Goal: Information Seeking & Learning: Learn about a topic

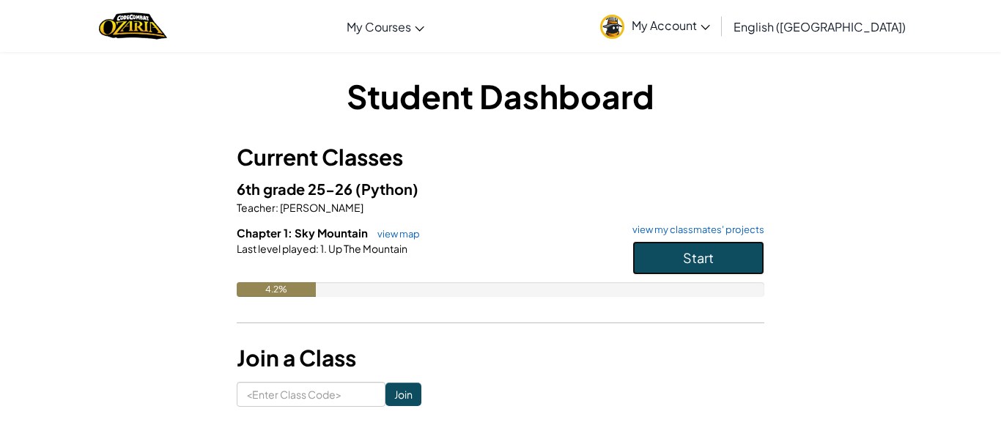
click at [655, 265] on button "Start" at bounding box center [698, 258] width 132 height 34
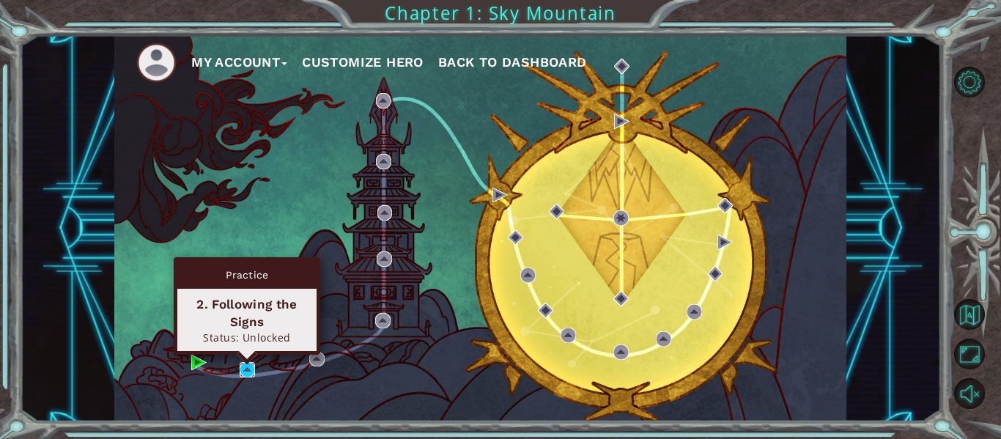
click at [243, 372] on img at bounding box center [247, 369] width 15 height 15
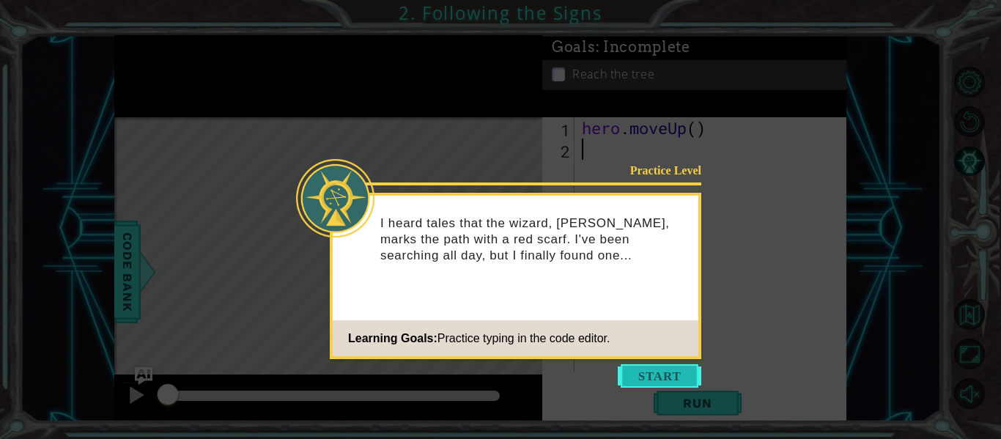
click at [644, 382] on button "Start" at bounding box center [660, 375] width 84 height 23
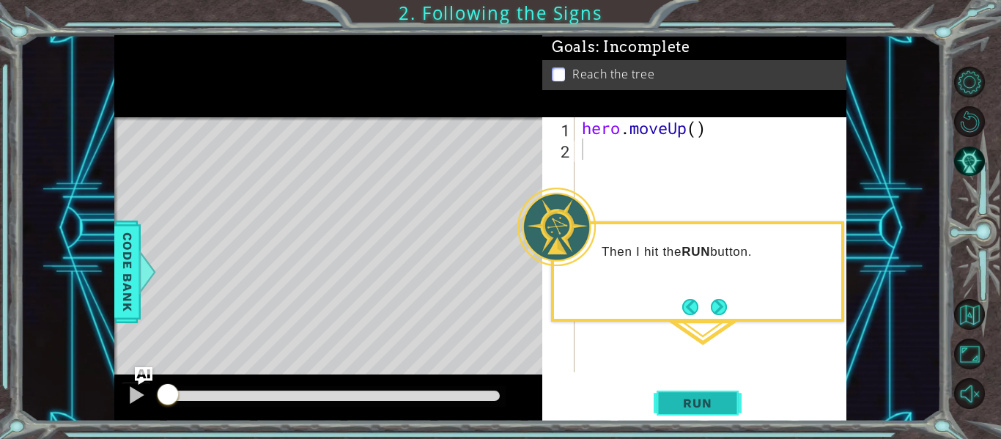
click at [697, 391] on button "Run" at bounding box center [698, 403] width 88 height 30
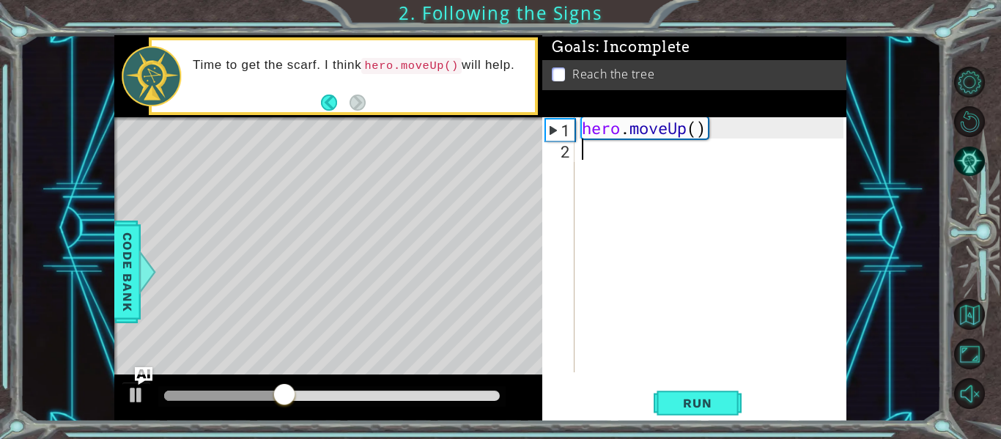
click at [682, 333] on div "hero . moveUp ( )" at bounding box center [715, 266] width 272 height 298
type textarea "hero.moveUp()"
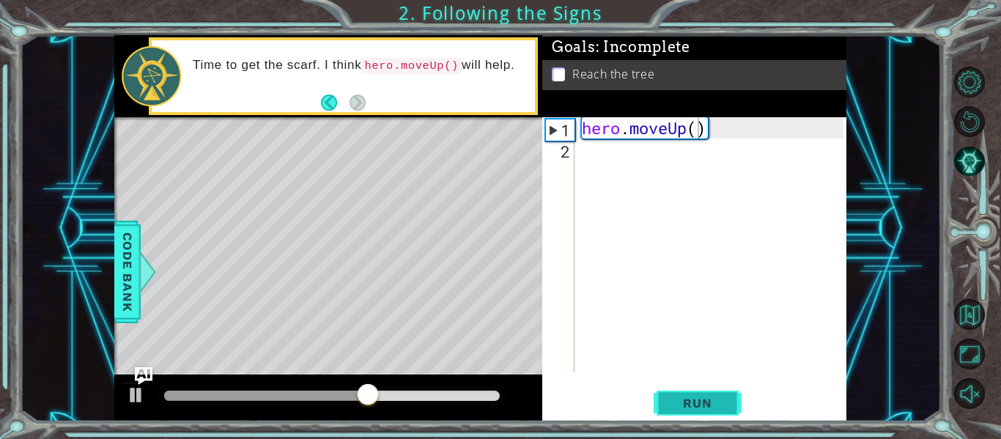
click at [671, 392] on button "Run" at bounding box center [698, 403] width 88 height 30
click at [668, 399] on span "Run" at bounding box center [697, 403] width 58 height 15
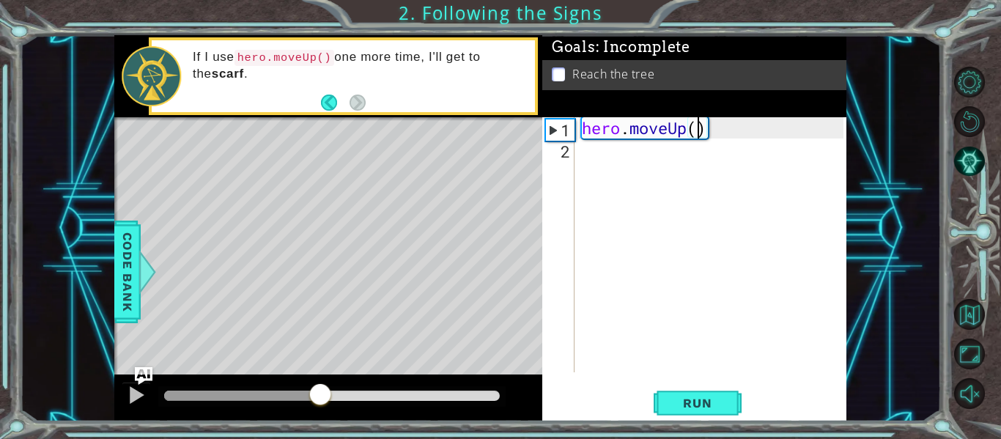
drag, startPoint x: 228, startPoint y: 395, endPoint x: 405, endPoint y: 388, distance: 176.8
click at [333, 388] on div at bounding box center [320, 396] width 26 height 26
drag, startPoint x: 405, startPoint y: 388, endPoint x: 468, endPoint y: 375, distance: 65.1
click at [468, 375] on div at bounding box center [328, 398] width 428 height 47
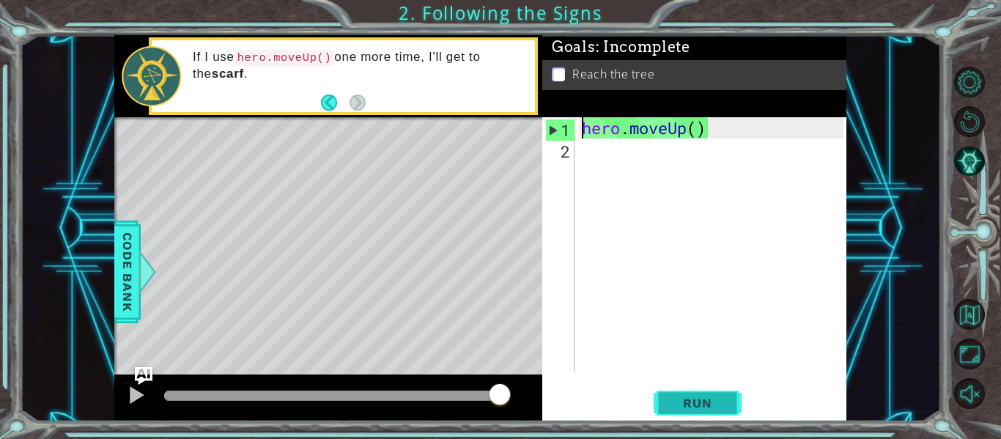
click at [669, 396] on span "Run" at bounding box center [697, 403] width 58 height 15
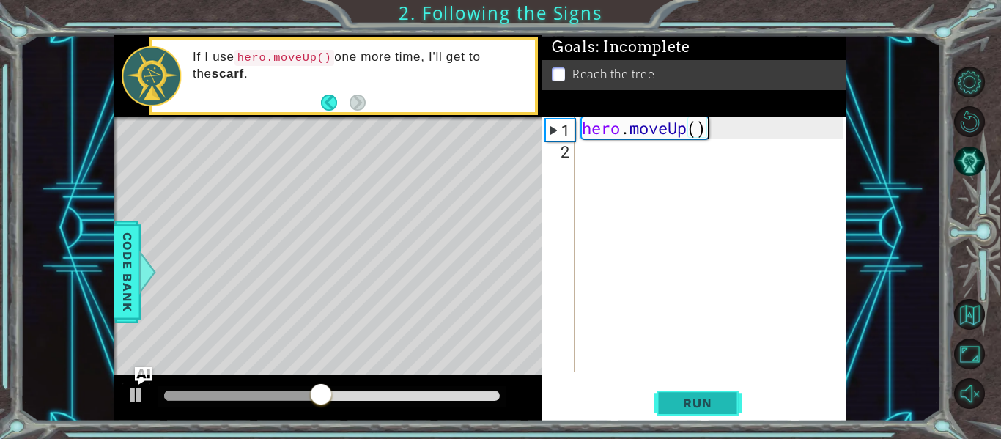
type textarea "hero.moveUp()"
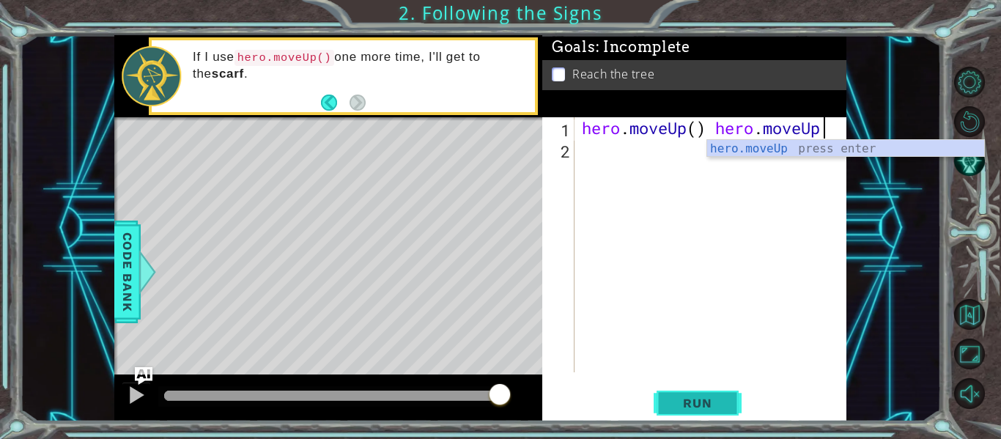
scroll to position [0, 10]
click at [672, 399] on span "Run" at bounding box center [697, 403] width 58 height 15
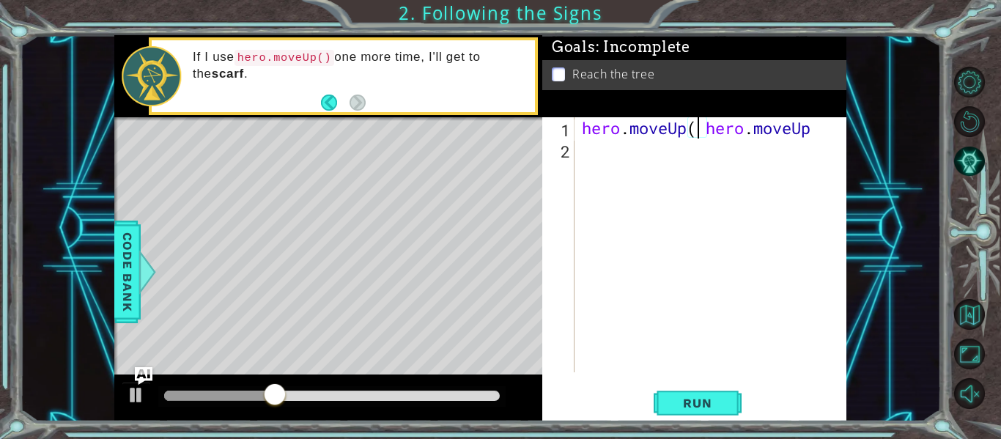
scroll to position [0, 10]
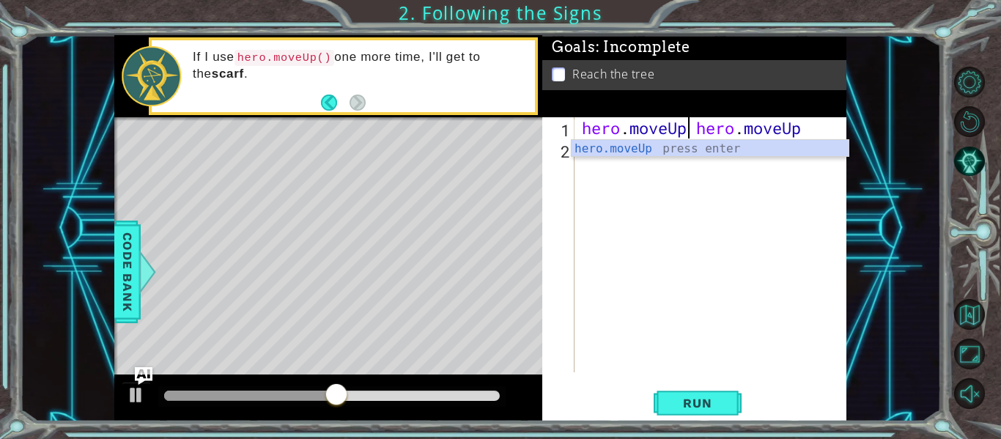
click at [752, 128] on div "hero . moveUp hero . moveUp" at bounding box center [715, 266] width 272 height 298
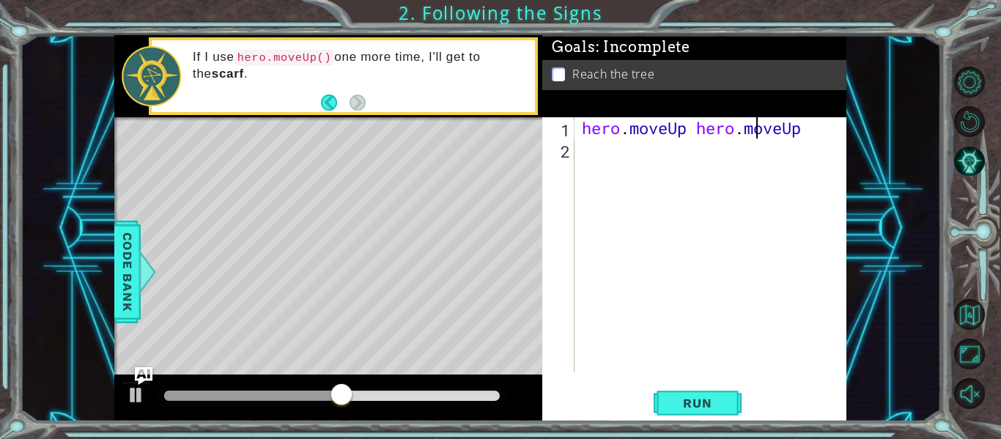
click at [753, 128] on div "hero . moveUp hero . moveUp" at bounding box center [715, 266] width 272 height 298
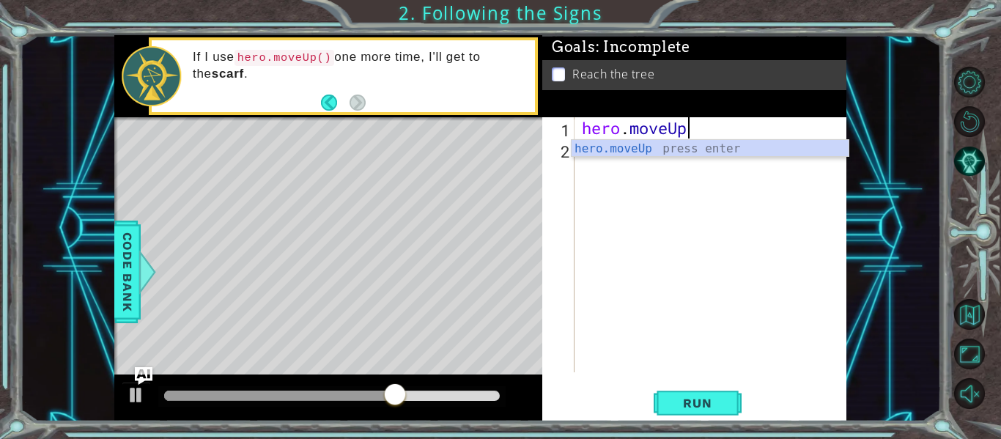
scroll to position [0, 4]
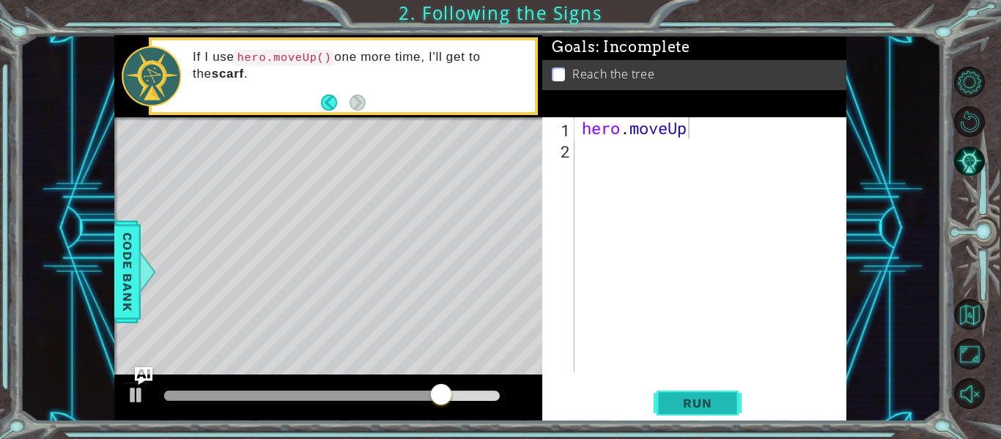
click at [681, 410] on button "Run" at bounding box center [698, 403] width 88 height 30
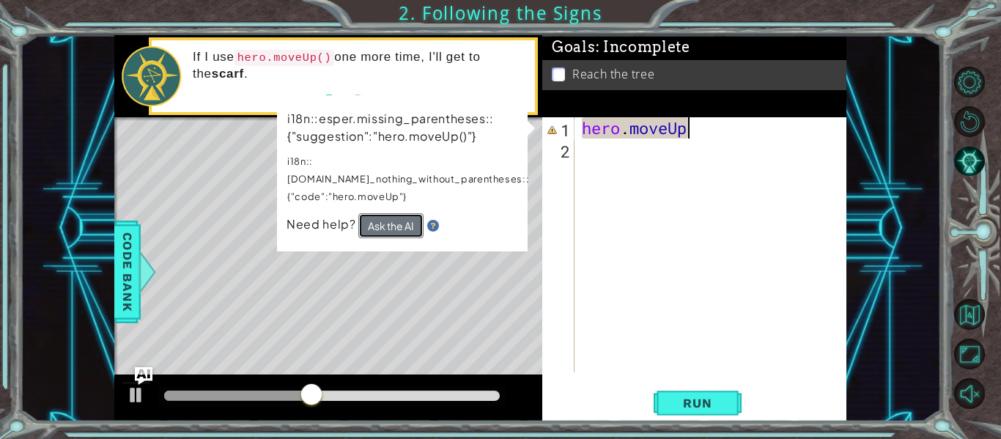
click at [413, 213] on button "Ask the AI" at bounding box center [390, 225] width 65 height 25
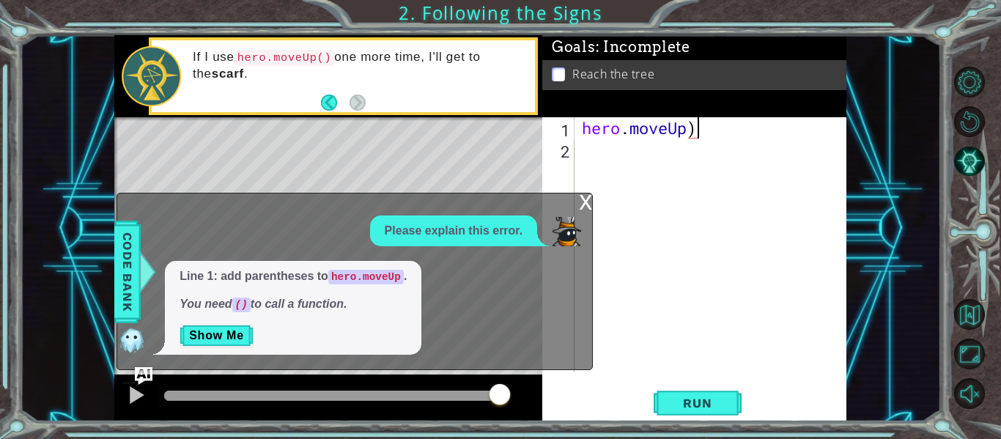
click at [582, 131] on div "hero . moveUp )" at bounding box center [715, 266] width 272 height 298
type textarea "(hero.moveUp)"
click at [684, 419] on div "(hero.moveUp) 1 2 ( hero . moveUp ) ההההההההההההההההההההההההההההההההההההההההההה…" at bounding box center [694, 269] width 304 height 304
click at [687, 410] on span "Run" at bounding box center [697, 403] width 58 height 15
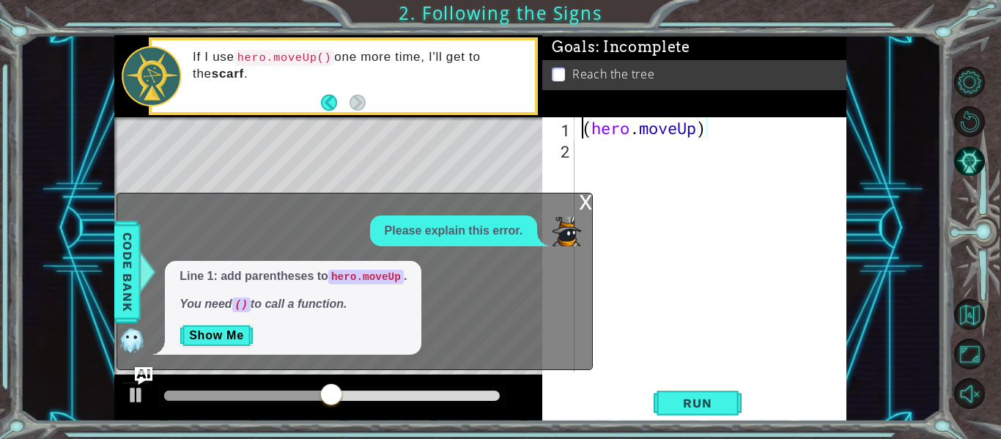
click at [594, 209] on div "( hero . moveUp )" at bounding box center [715, 266] width 272 height 298
click at [584, 205] on div "x" at bounding box center [585, 200] width 13 height 15
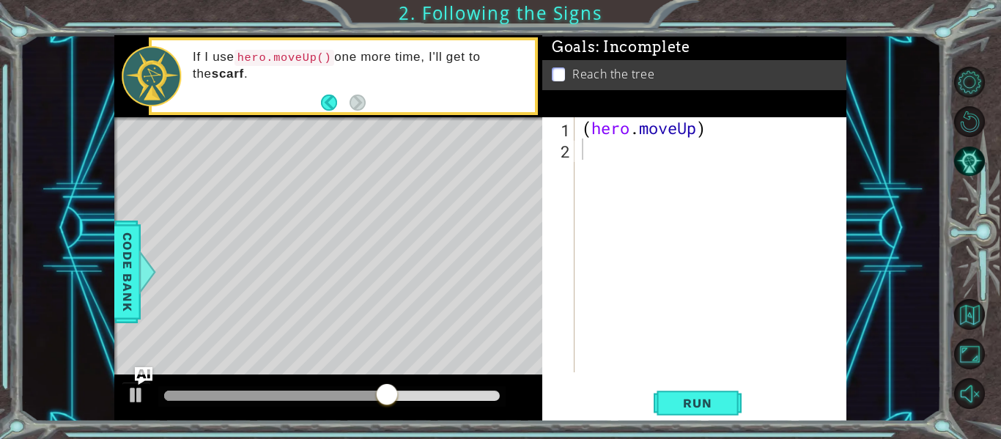
click at [718, 418] on div "1 2 ( hero . moveUp ) ההההההההההההההההההההההההההההההההההההההההההההההההההההההההה…" at bounding box center [694, 269] width 304 height 304
click at [717, 413] on button "Run" at bounding box center [698, 403] width 88 height 30
click at [708, 406] on span "Run" at bounding box center [697, 403] width 58 height 15
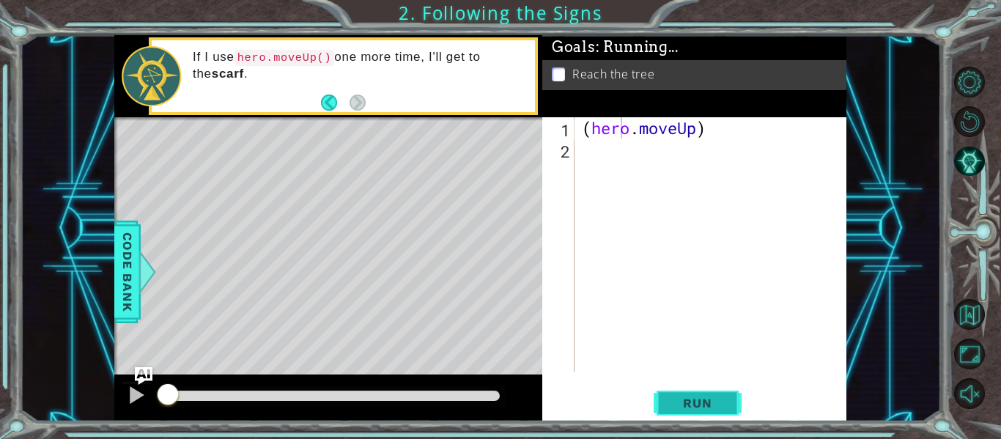
click at [708, 406] on span "Run" at bounding box center [697, 403] width 58 height 15
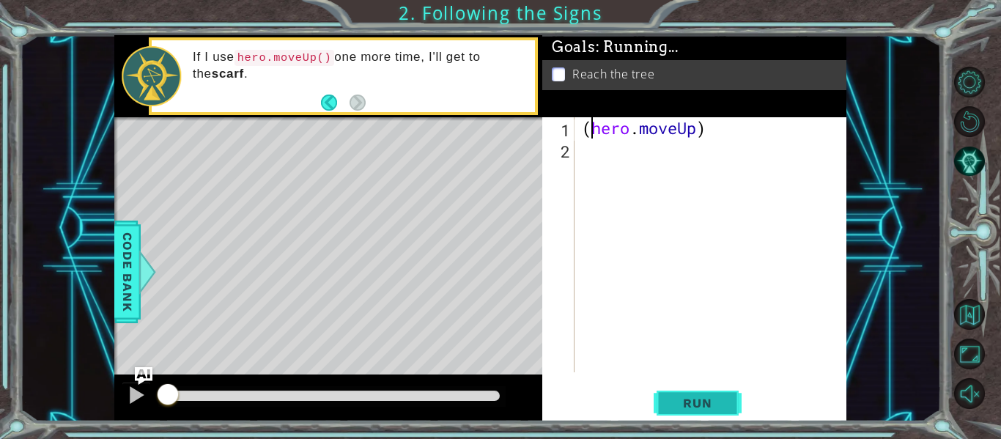
click at [708, 406] on span "Run" at bounding box center [697, 403] width 58 height 15
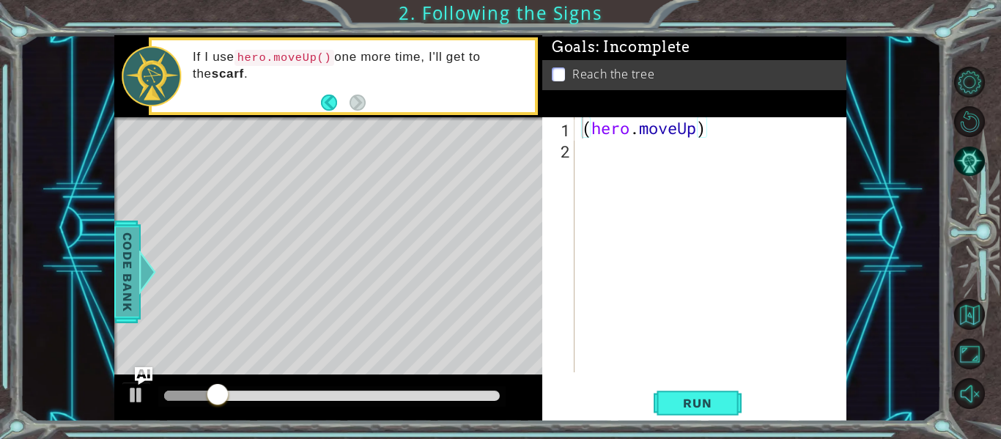
click at [148, 261] on div at bounding box center [148, 272] width 18 height 44
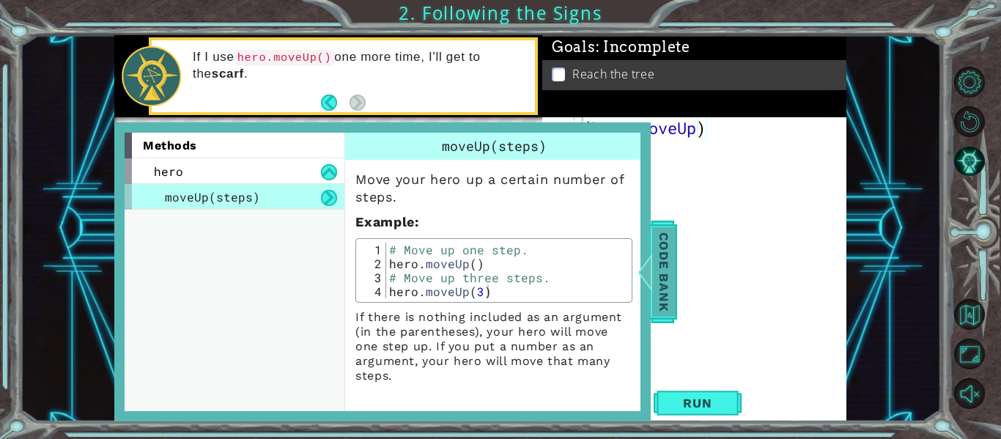
click at [658, 243] on span "Code Bank" at bounding box center [663, 271] width 23 height 89
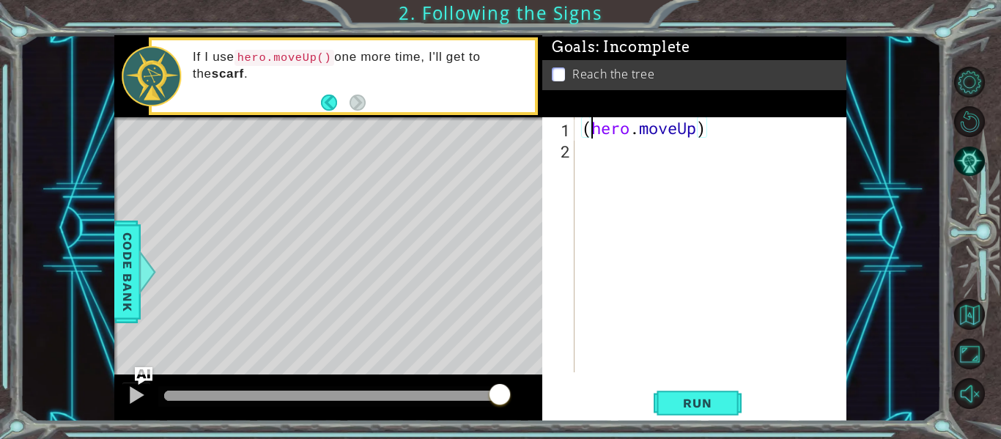
click at [594, 133] on div "( hero . moveUp )" at bounding box center [715, 266] width 272 height 298
click at [690, 127] on div "hero . moveUp )" at bounding box center [715, 266] width 272 height 298
click at [687, 126] on div "hero . moveUp3 )" at bounding box center [715, 266] width 272 height 298
type textarea "hero.moveUp(3)"
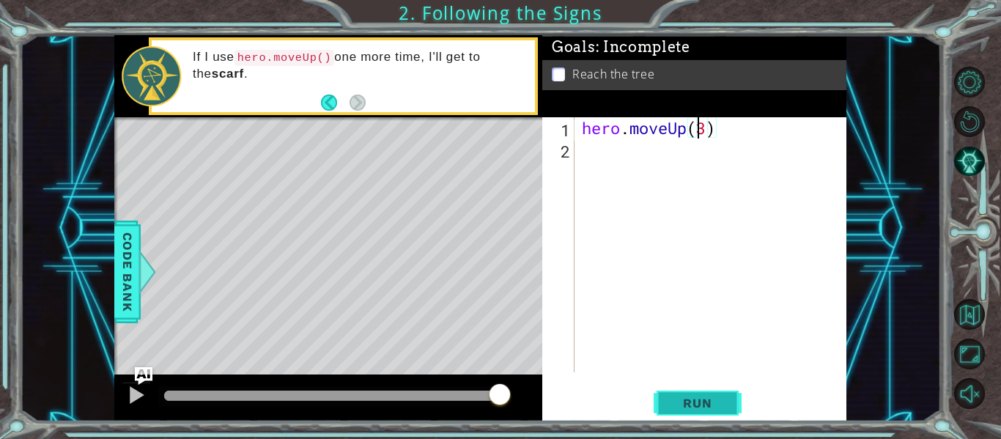
click at [693, 393] on button "Run" at bounding box center [698, 403] width 88 height 30
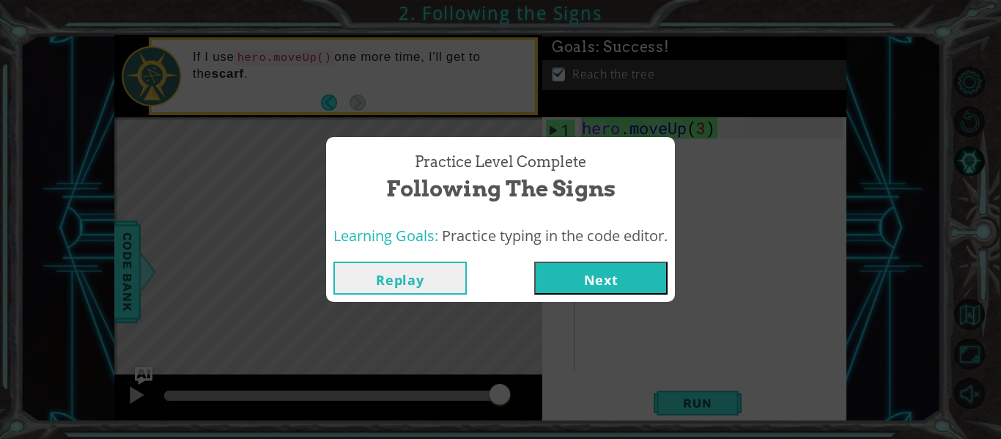
click at [639, 273] on button "Next" at bounding box center [600, 278] width 133 height 33
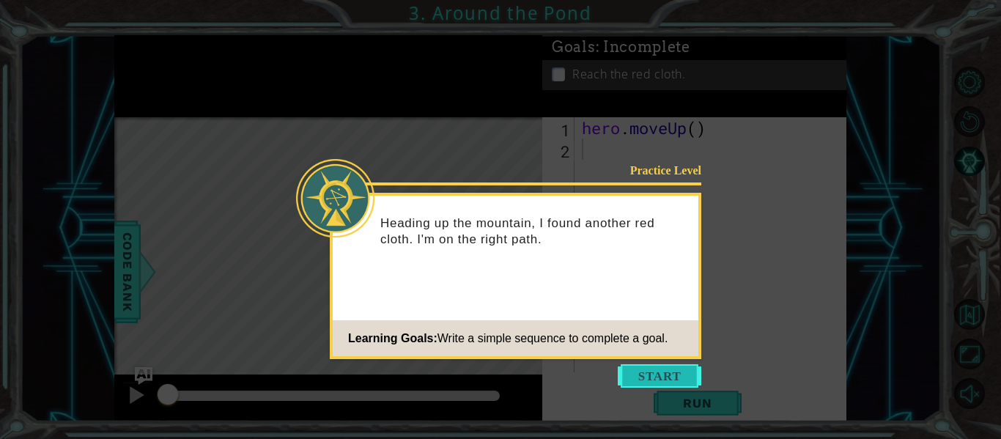
click at [649, 377] on button "Start" at bounding box center [660, 375] width 84 height 23
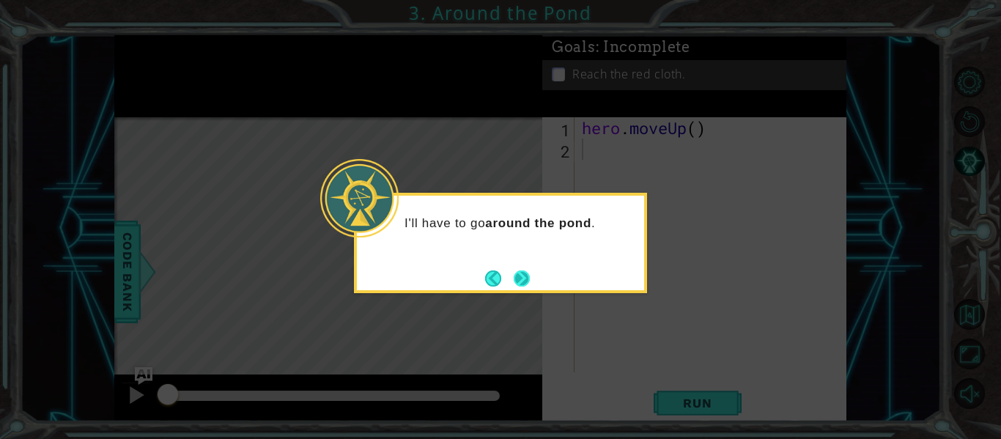
click at [517, 273] on button "Next" at bounding box center [522, 278] width 16 height 16
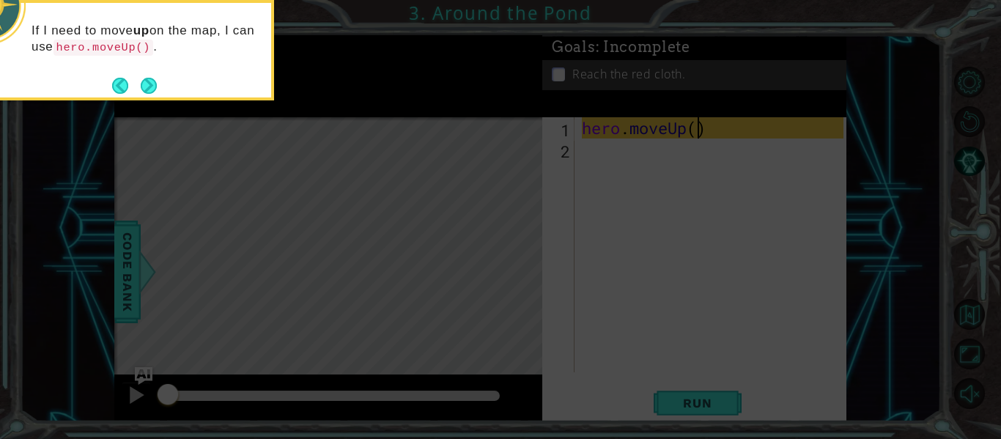
scroll to position [0, 5]
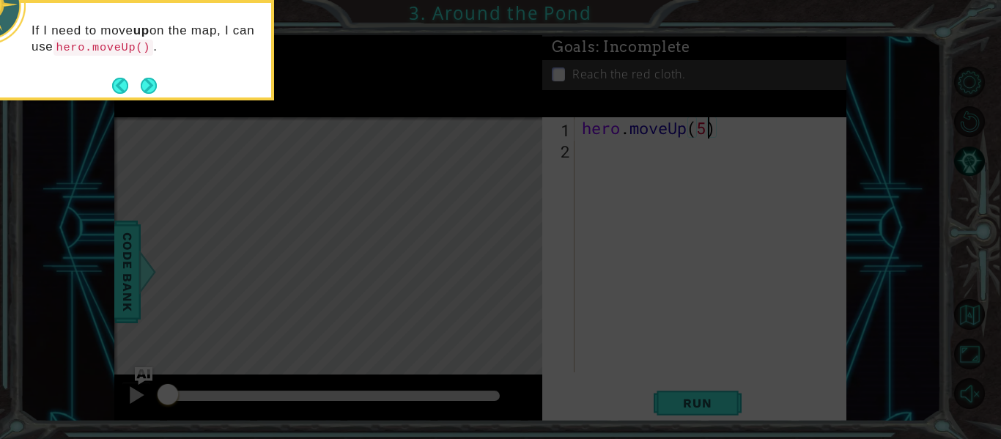
type textarea "hero.moveUp(5)"
click at [665, 415] on icon at bounding box center [500, 65] width 1001 height 747
click at [155, 78] on button "Next" at bounding box center [149, 86] width 16 height 16
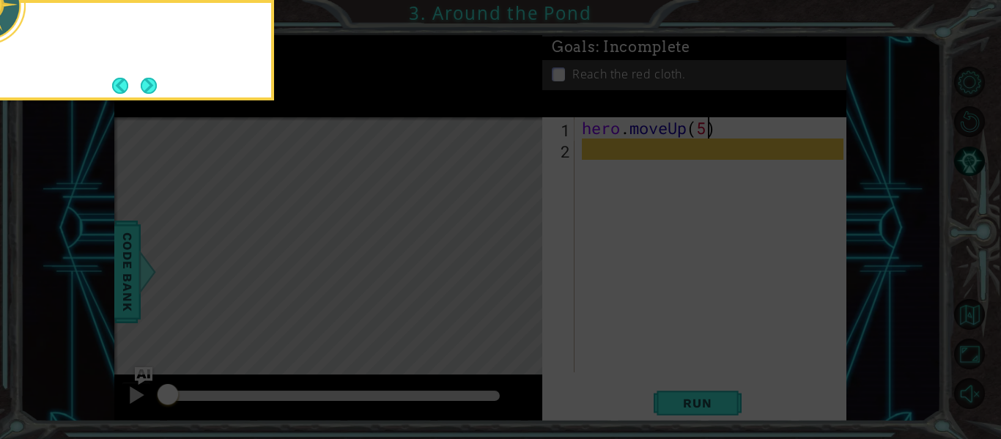
click at [155, 78] on button "Next" at bounding box center [149, 86] width 16 height 16
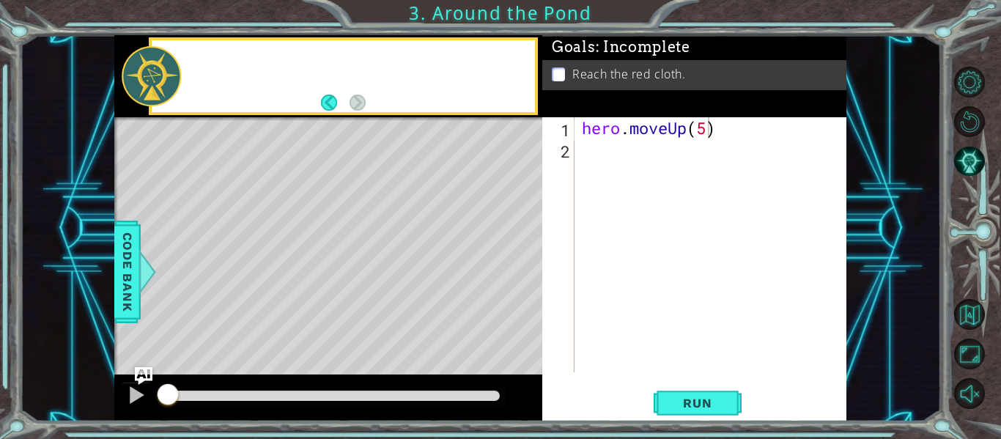
click at [155, 77] on div at bounding box center [151, 76] width 59 height 60
click at [278, 96] on div "Time to use" at bounding box center [358, 76] width 353 height 52
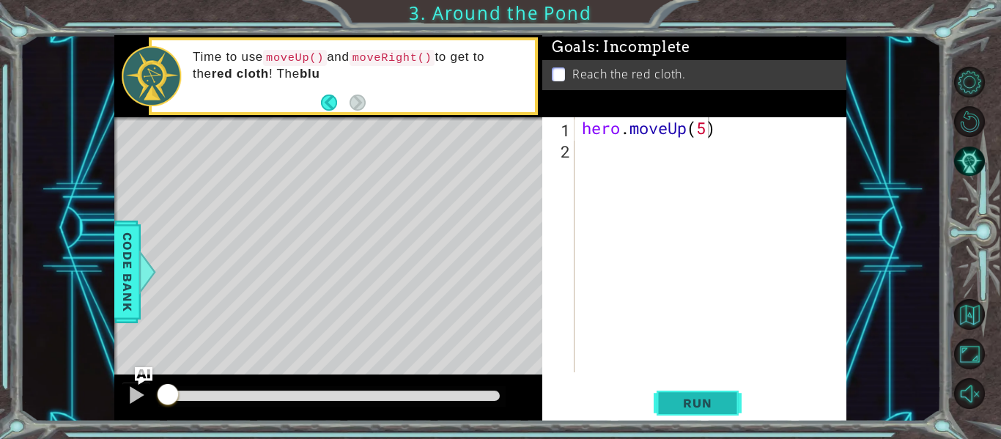
click at [679, 411] on button "Run" at bounding box center [698, 403] width 88 height 30
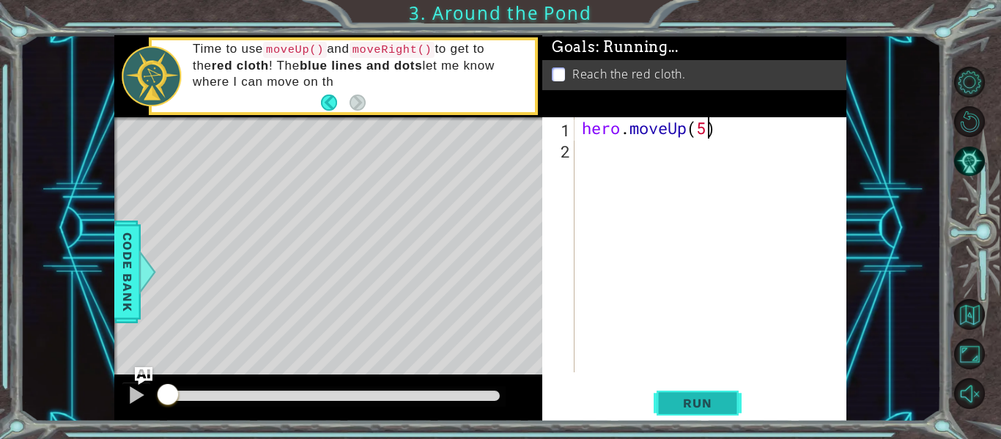
click at [679, 410] on button "Run" at bounding box center [698, 403] width 88 height 30
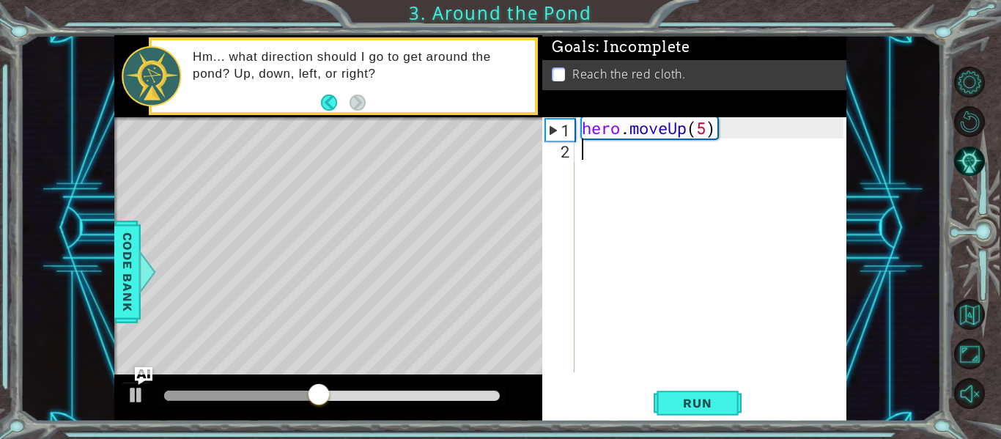
click at [603, 162] on div "hero . moveUp ( 5 )" at bounding box center [715, 266] width 272 height 298
type textarea "hero.moveUp(5)"
click at [600, 155] on div "hero . moveUp ( 5 )" at bounding box center [715, 266] width 272 height 298
type textarea "hero.moveUp(5)"
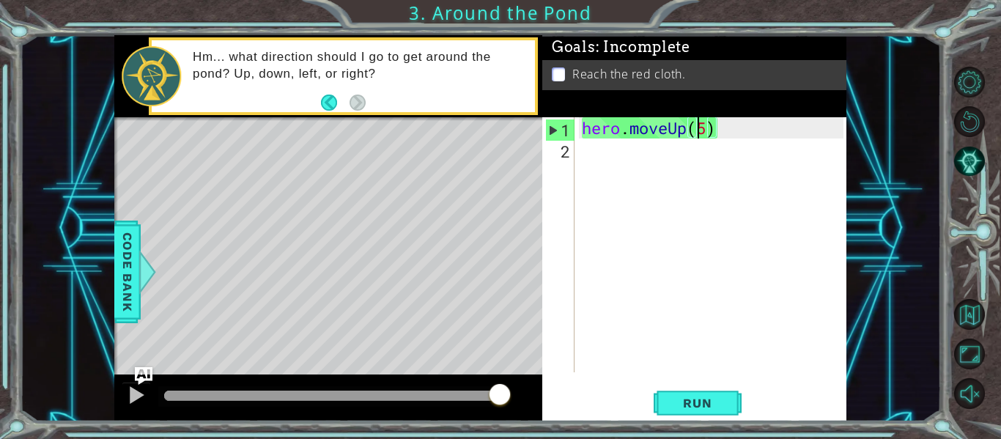
click at [588, 154] on div "hero . moveUp ( 5 )" at bounding box center [715, 266] width 272 height 298
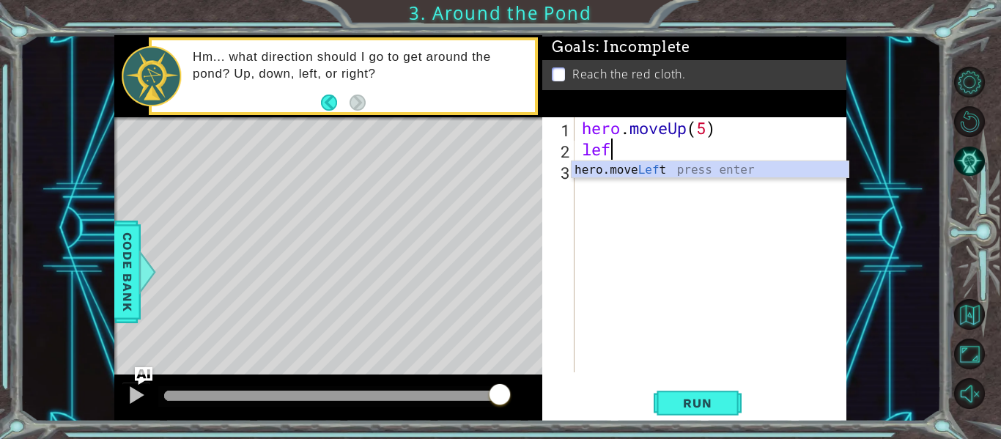
type textarea "l"
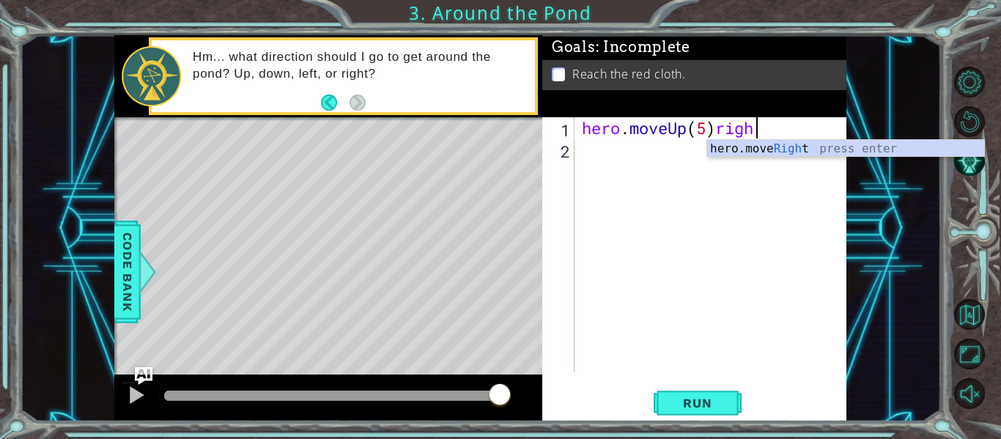
scroll to position [0, 7]
type textarea "hero.moveUp(5)right"
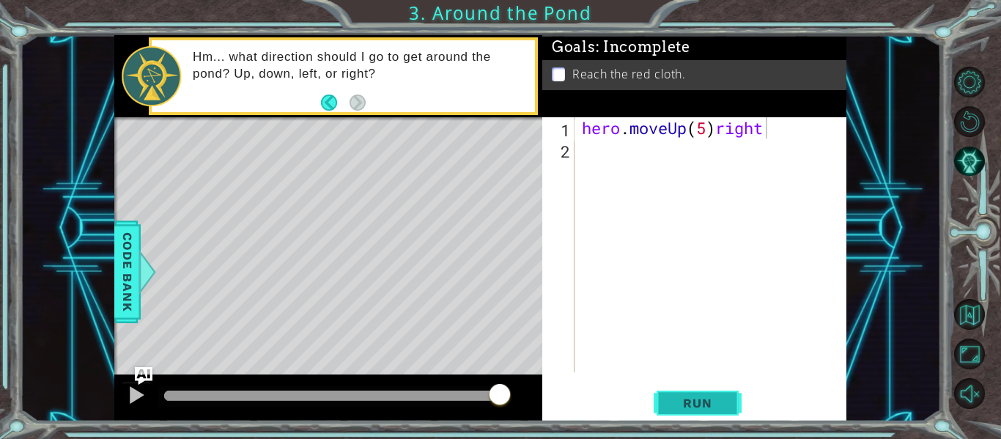
click at [671, 398] on span "Run" at bounding box center [697, 403] width 58 height 15
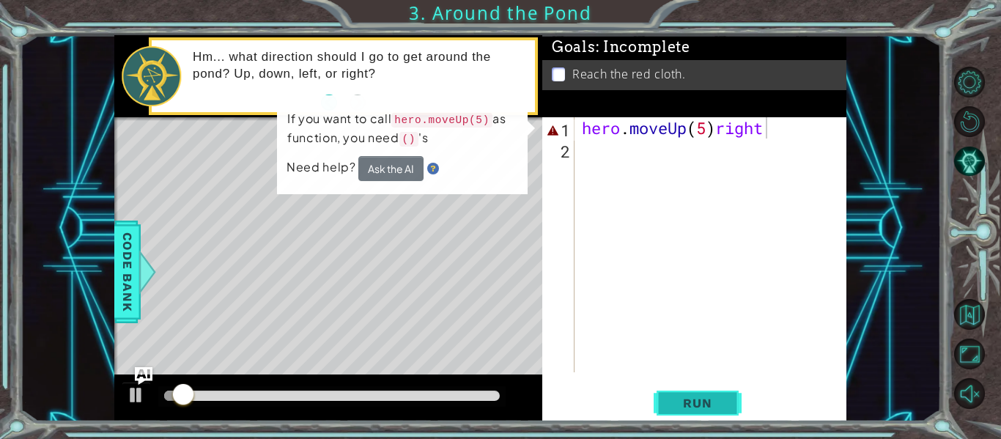
click at [674, 409] on span "Run" at bounding box center [697, 403] width 58 height 15
click at [676, 413] on button "Run" at bounding box center [698, 403] width 88 height 30
click at [574, 151] on div "2" at bounding box center [559, 151] width 29 height 21
type textarea "hero.moveUp(5)right"
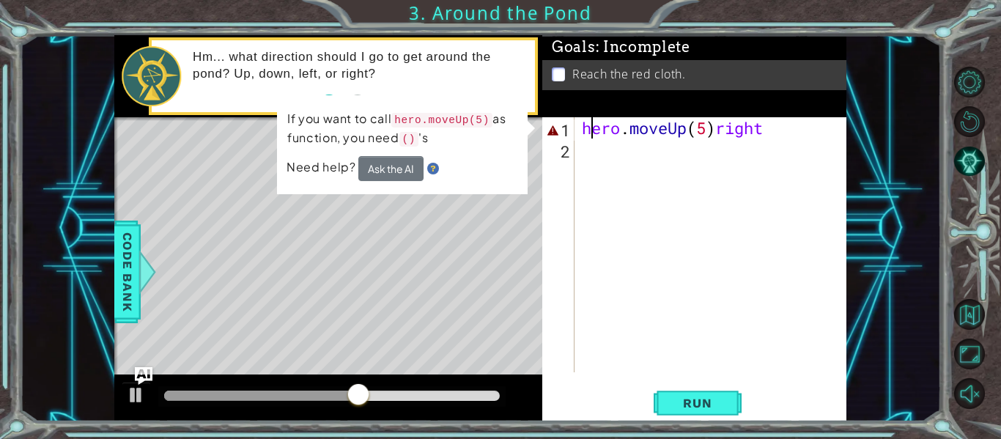
click at [737, 119] on div "hero . moveUp ( 5 ) right" at bounding box center [715, 266] width 272 height 298
click at [734, 122] on div "hero . moveUp ( 5 ) right" at bounding box center [711, 244] width 265 height 255
click at [734, 122] on div "hero . moveUp ( 5 ) right" at bounding box center [715, 266] width 272 height 298
type textarea "hero.moveUp(5)"
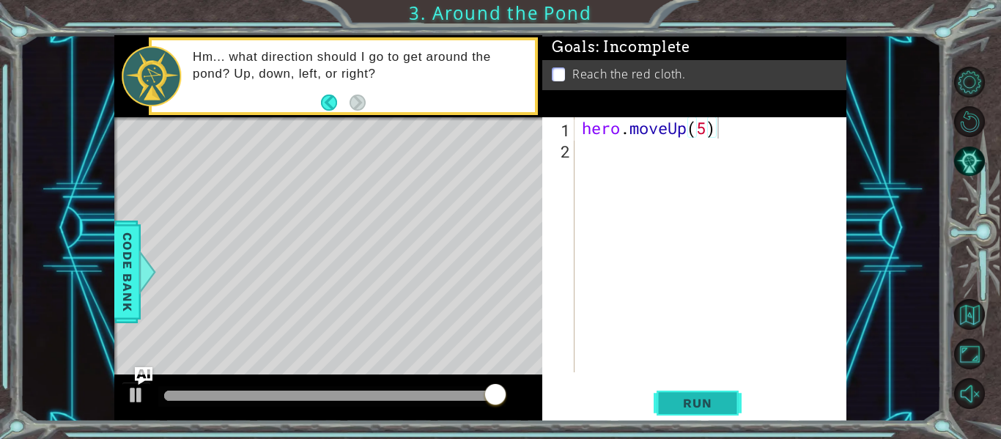
click at [680, 413] on button "Run" at bounding box center [698, 403] width 88 height 30
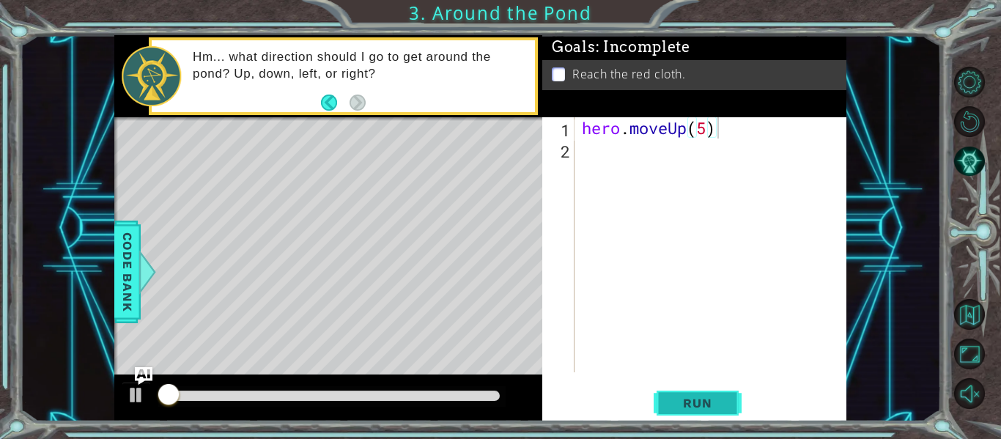
click at [677, 406] on span "Run" at bounding box center [697, 403] width 58 height 15
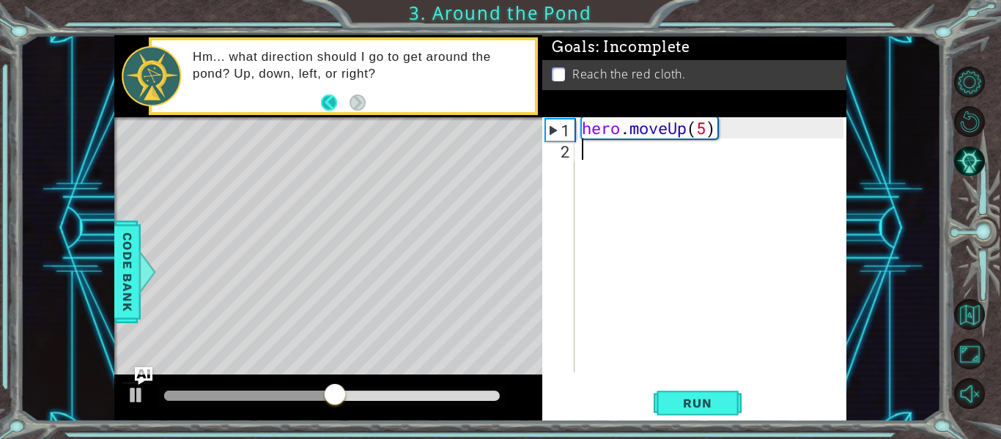
type textarea "hero.moveUp(5)"
click at [336, 107] on button "Back" at bounding box center [335, 103] width 29 height 16
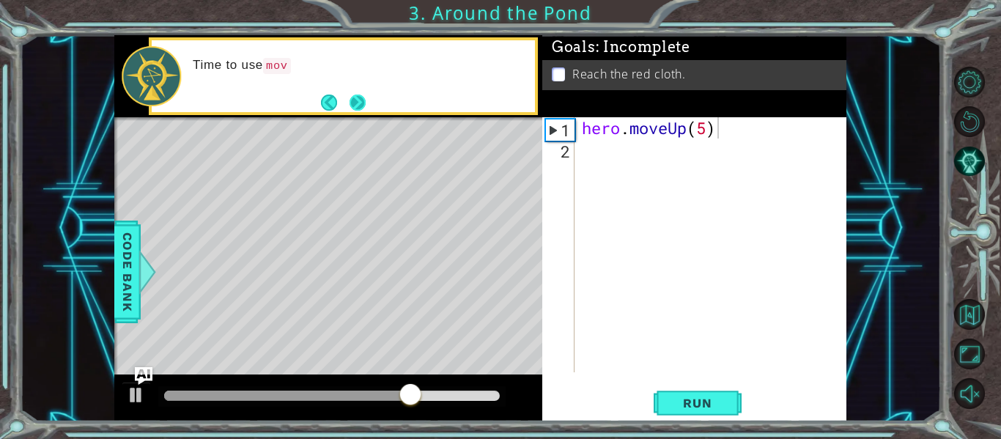
click at [351, 109] on button "Next" at bounding box center [358, 102] width 16 height 16
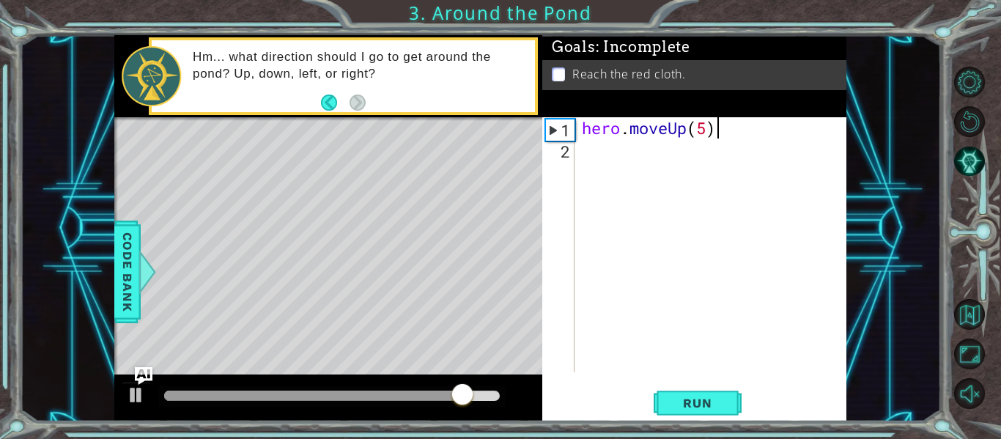
click at [585, 151] on div "hero . moveUp ( 5 )" at bounding box center [715, 266] width 272 height 298
click at [574, 134] on div "1" at bounding box center [560, 129] width 29 height 21
click at [592, 150] on div "hero . moveUp ( 5 ) R" at bounding box center [715, 266] width 272 height 298
type textarea "R"
type textarea "hero.moveUp(5)"
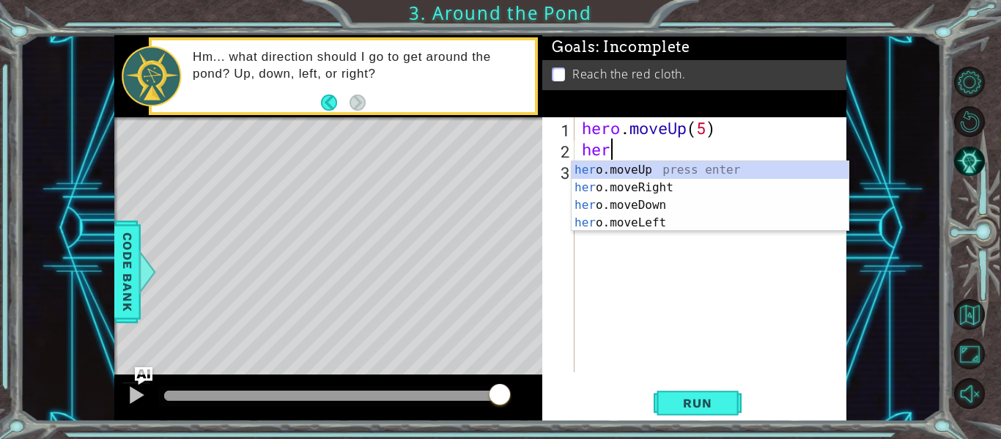
scroll to position [0, 1]
type textarea "hero"
click at [613, 176] on div "hero .moveUp press enter hero .moveRight press enter hero .moveDown press enter…" at bounding box center [710, 214] width 277 height 106
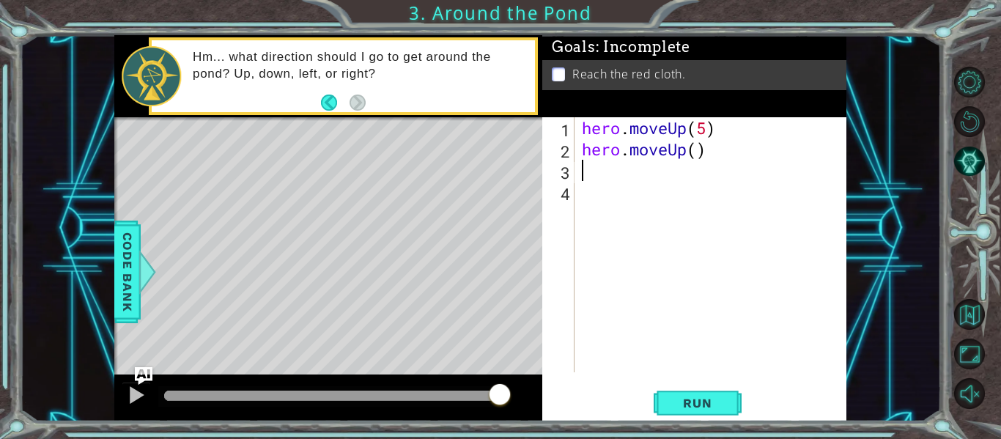
scroll to position [0, 0]
click at [696, 155] on div "hero . moveUp ( 5 ) hero . moveUp ( )" at bounding box center [715, 266] width 272 height 298
click at [699, 412] on button "Run" at bounding box center [698, 403] width 88 height 30
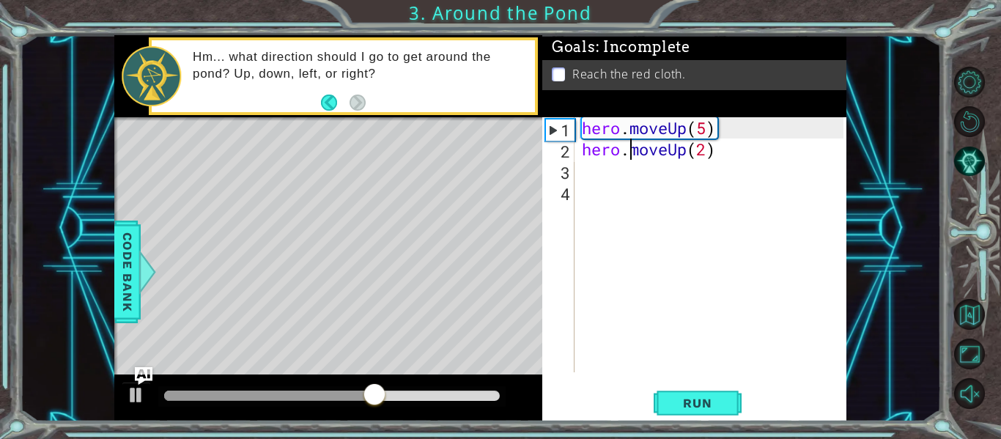
click at [635, 154] on div "hero . moveUp ( 5 ) hero . moveUp ( 2 )" at bounding box center [715, 266] width 272 height 298
click at [644, 152] on div "hero . moveUp ( 5 ) hero . moveUp ( 2 )" at bounding box center [715, 266] width 272 height 298
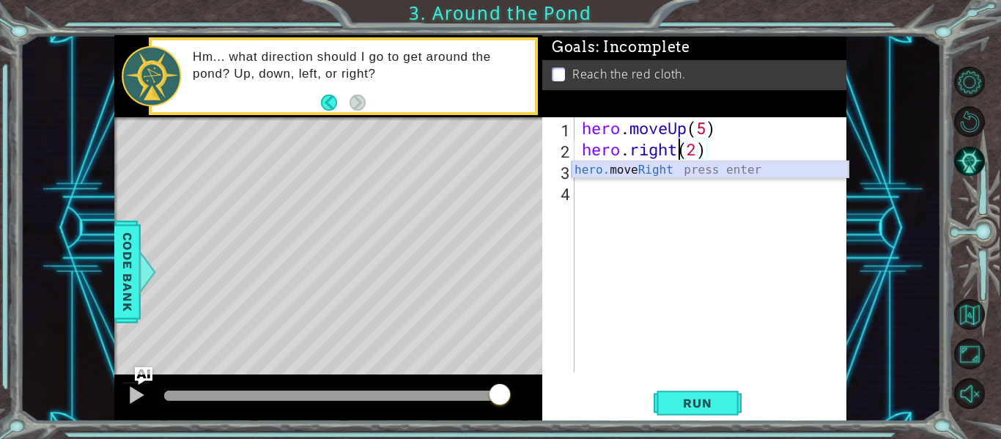
click at [628, 166] on div "hero. move Right press enter" at bounding box center [710, 187] width 277 height 53
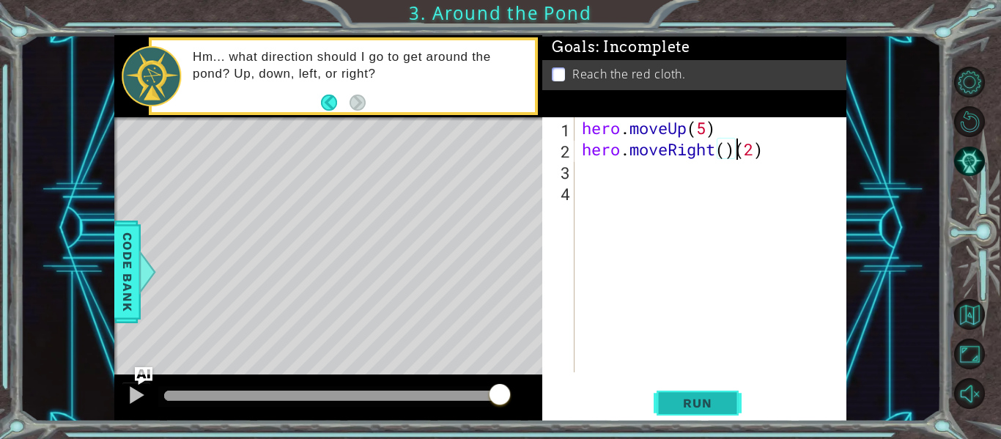
click at [696, 393] on button "Run" at bounding box center [698, 403] width 88 height 30
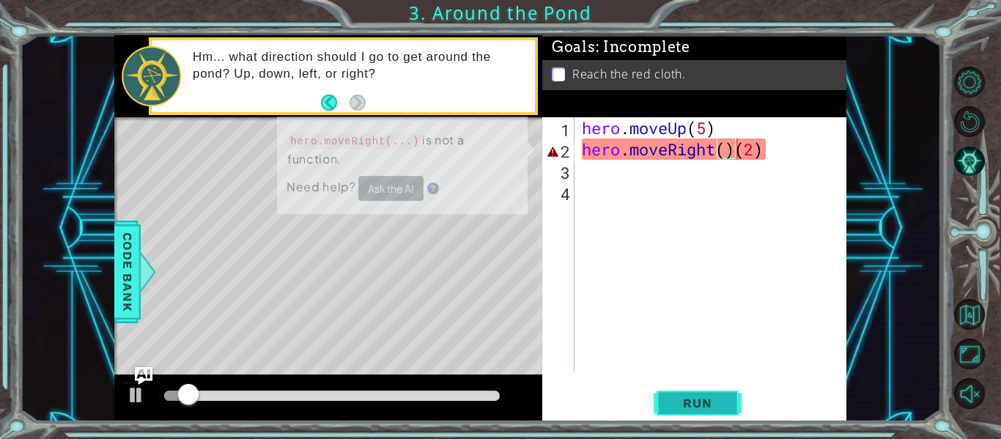
click at [696, 393] on button "Run" at bounding box center [698, 403] width 88 height 30
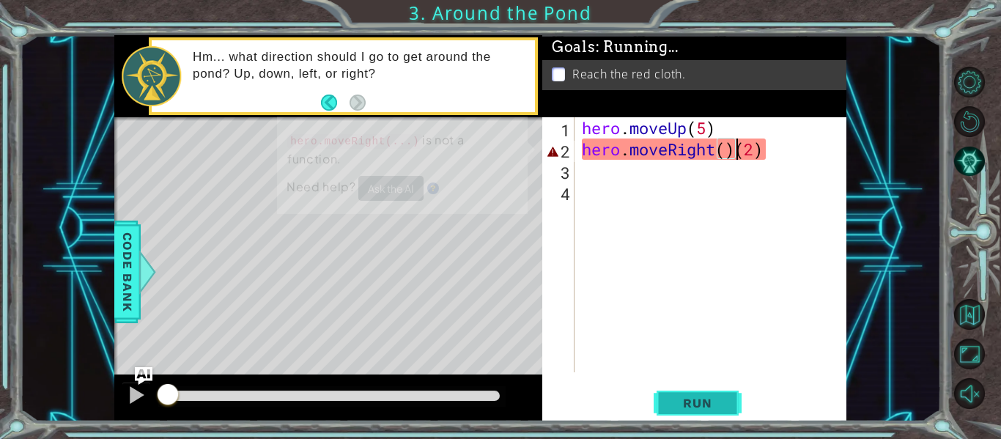
click at [696, 393] on button "Run" at bounding box center [698, 403] width 88 height 30
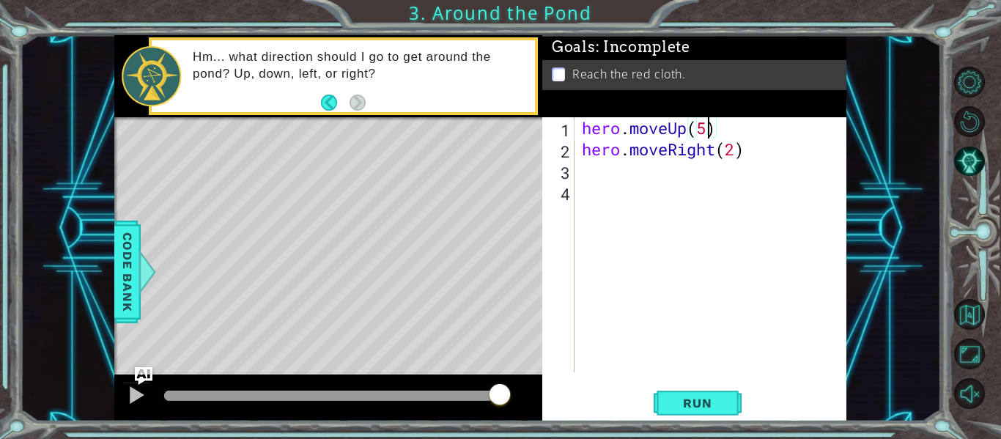
click at [705, 132] on div "hero . moveUp ( 5 ) hero . moveRight ( 2 )" at bounding box center [715, 266] width 272 height 298
click at [734, 151] on div "hero . moveUp ( 6 ) hero . moveRight ( 2 )" at bounding box center [715, 266] width 272 height 298
type textarea "hero.moveRight(1)"
click at [596, 169] on div "hero . moveUp ( 6 ) hero . moveRight ( 1 )" at bounding box center [715, 266] width 272 height 298
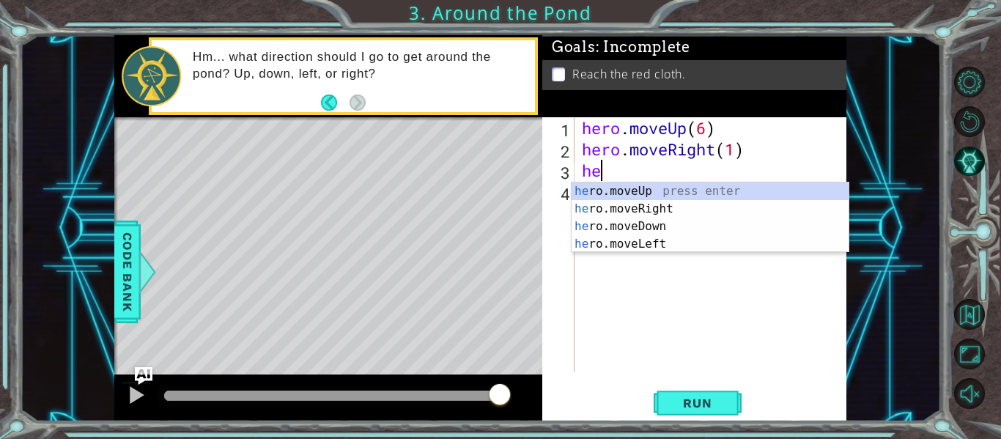
scroll to position [0, 1]
click at [616, 241] on div "hero .moveUp press enter hero .moveRight press enter hero .moveDown press enter…" at bounding box center [710, 235] width 277 height 106
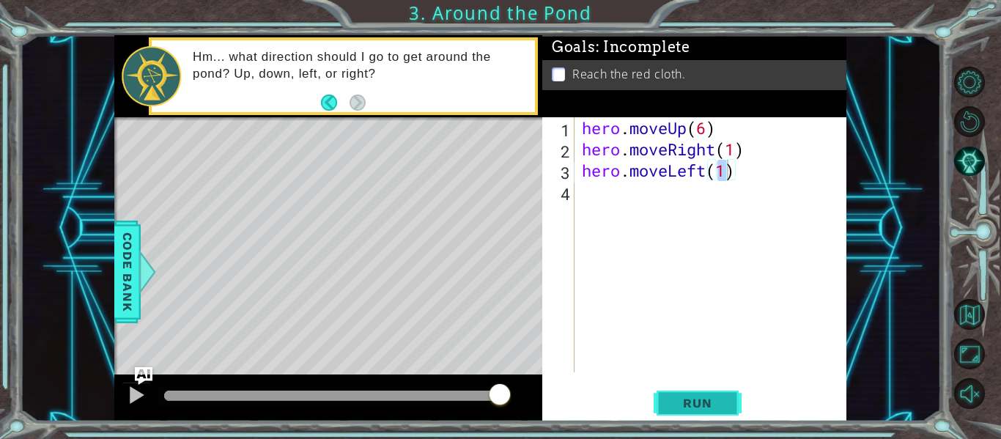
click at [702, 400] on span "Run" at bounding box center [697, 403] width 58 height 15
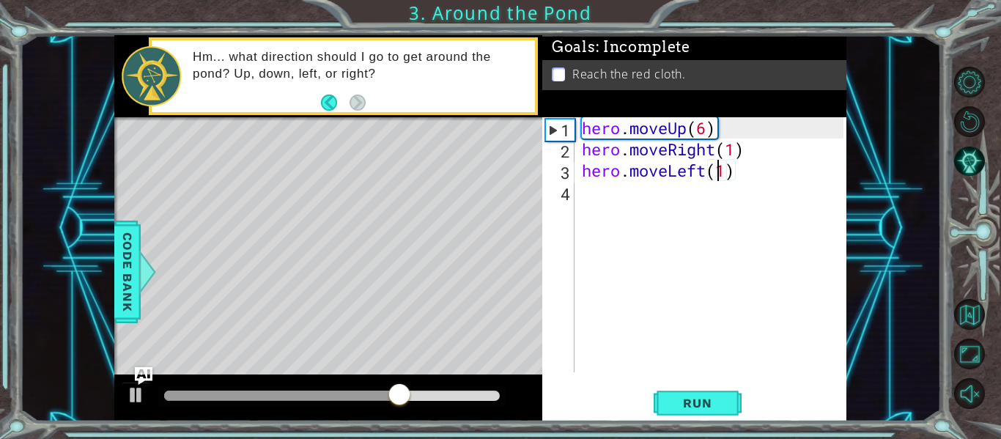
click at [717, 174] on div "hero . moveUp ( 6 ) hero . moveRight ( 1 ) hero . moveLeft ( 1 )" at bounding box center [715, 266] width 272 height 298
click at [722, 177] on div "hero . moveUp ( 6 ) hero . moveRight ( 1 ) hero . moveLeft ( 1 )" at bounding box center [715, 266] width 272 height 298
click at [725, 174] on div "hero . moveUp ( 6 ) hero . moveRight ( 1 ) hero . moveLeft ( 1 )" at bounding box center [715, 266] width 272 height 298
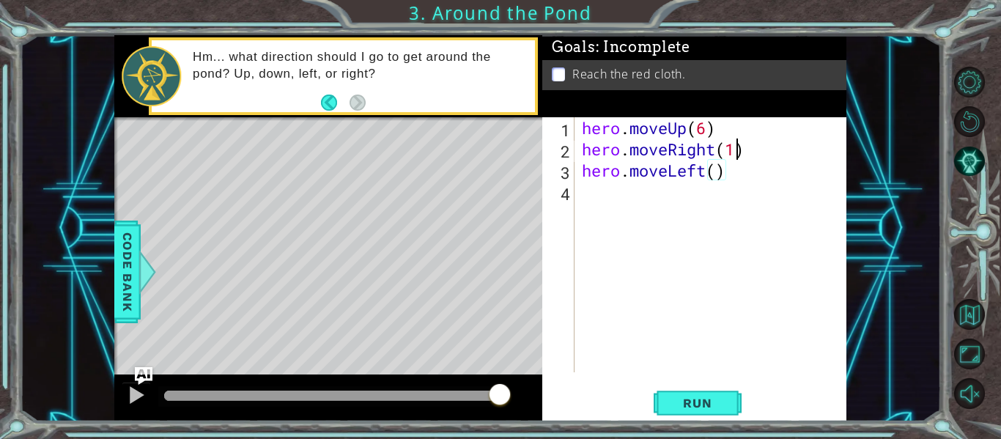
click at [733, 153] on div "hero . moveUp ( 6 ) hero . moveRight ( 1 ) hero . moveLeft ( )" at bounding box center [715, 266] width 272 height 298
click at [718, 174] on div "hero . moveUp ( 6 ) hero . moveRight ( 2 ) hero . moveLeft ( )" at bounding box center [715, 266] width 272 height 298
click at [727, 174] on div "hero . moveUp ( 6 ) hero . moveRight ( 2 ) hero . moveLeft ( )" at bounding box center [715, 266] width 272 height 298
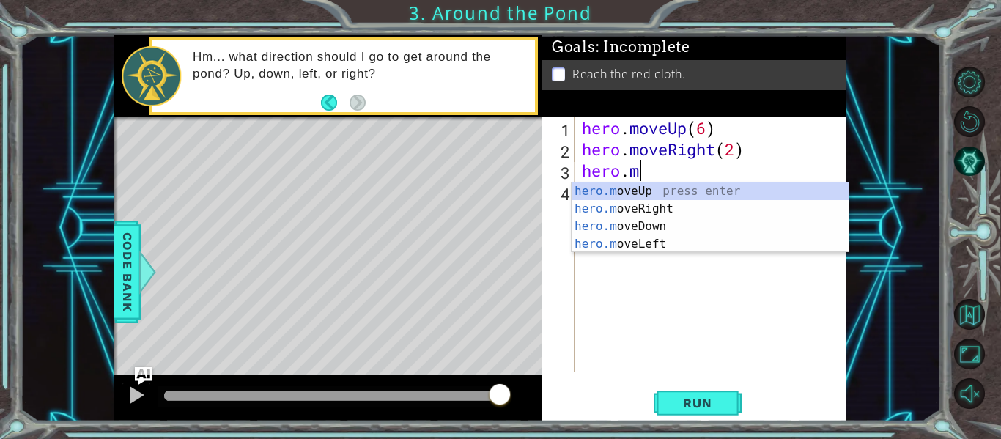
scroll to position [0, 1]
type textarea "h"
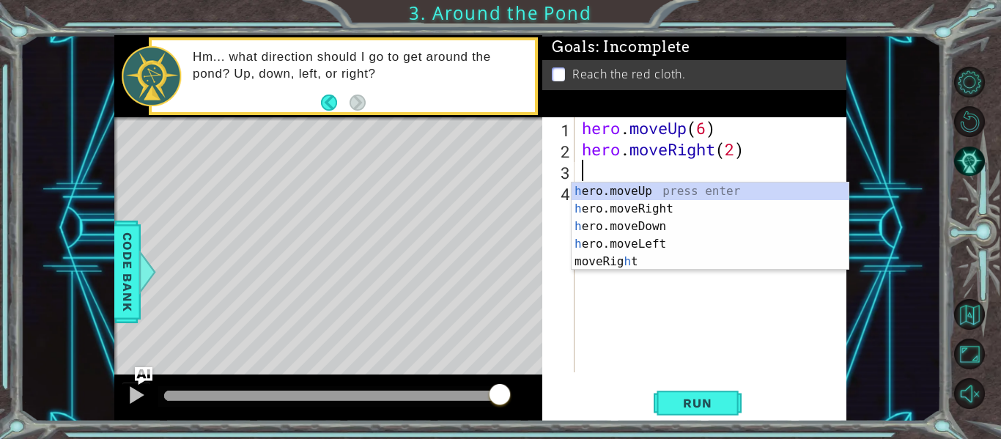
scroll to position [0, 0]
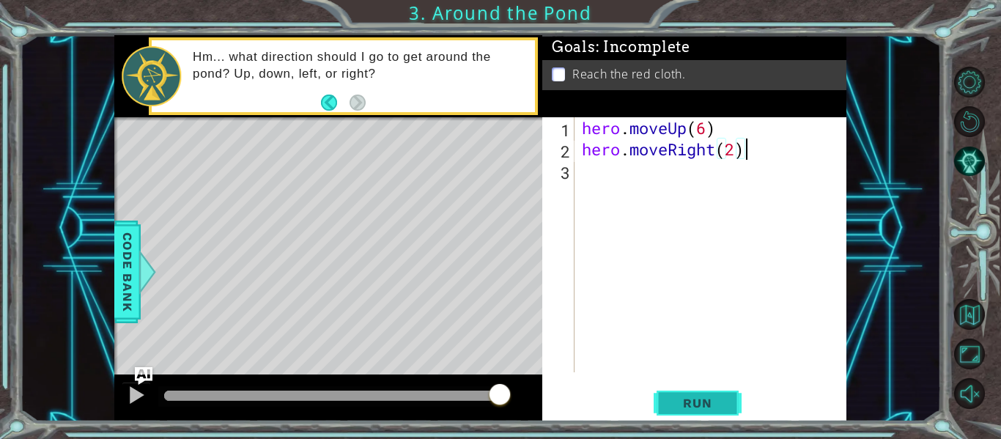
click at [698, 390] on button "Run" at bounding box center [698, 403] width 88 height 30
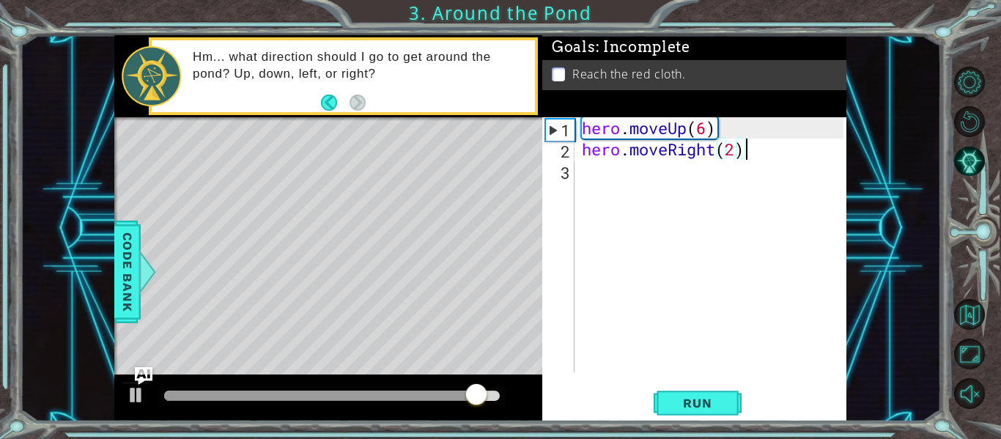
click at [737, 152] on div "hero . moveUp ( 6 ) hero . moveRight ( 2 )" at bounding box center [715, 266] width 272 height 298
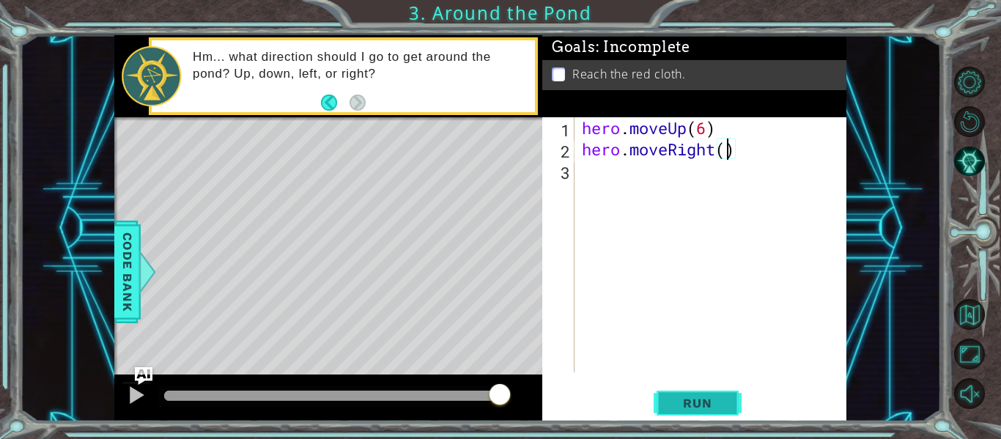
click at [672, 403] on span "Run" at bounding box center [697, 403] width 58 height 15
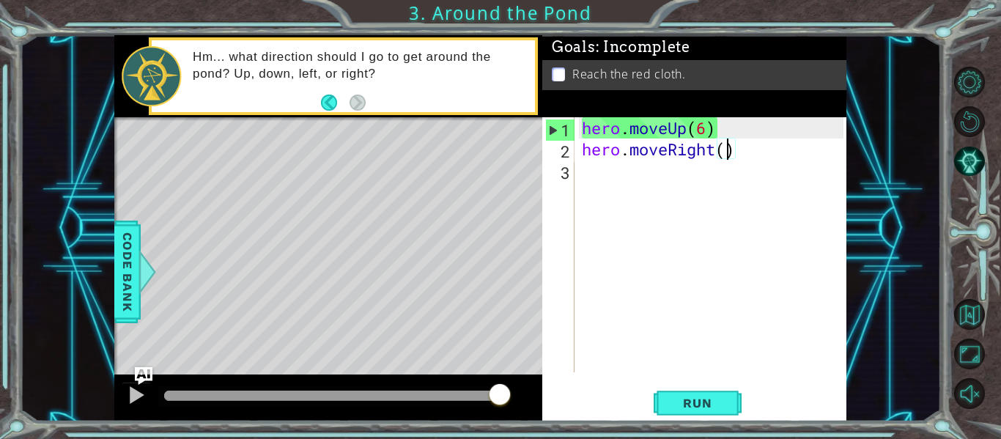
click at [707, 132] on div "hero . moveUp ( 6 ) hero . moveRight ( )" at bounding box center [715, 266] width 272 height 298
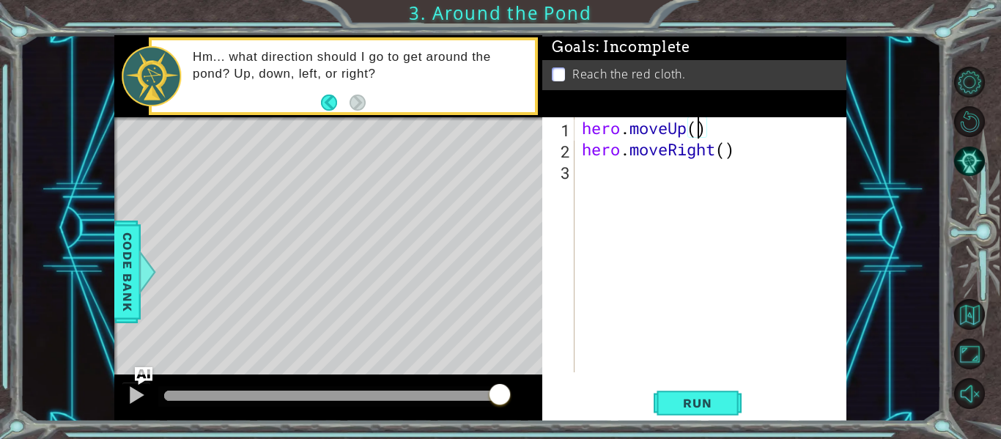
scroll to position [0, 5]
click at [731, 155] on div "hero . moveUp ( 7 ) hero . moveRight ( )" at bounding box center [715, 266] width 272 height 298
click at [666, 409] on button "Run" at bounding box center [698, 403] width 88 height 30
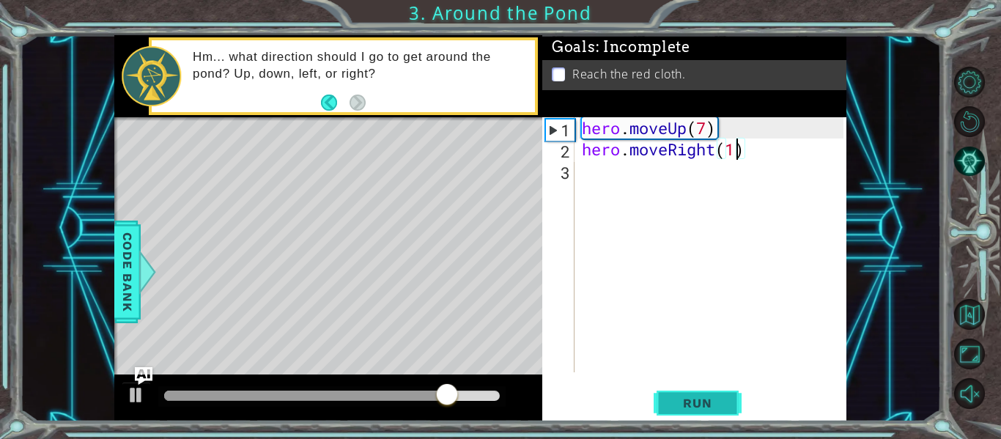
click at [664, 408] on button "Run" at bounding box center [698, 403] width 88 height 30
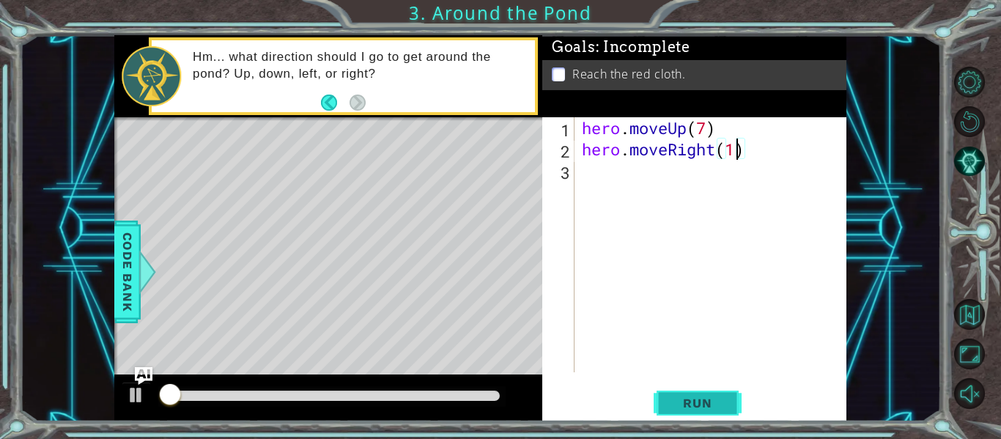
click at [664, 408] on button "Run" at bounding box center [698, 403] width 88 height 30
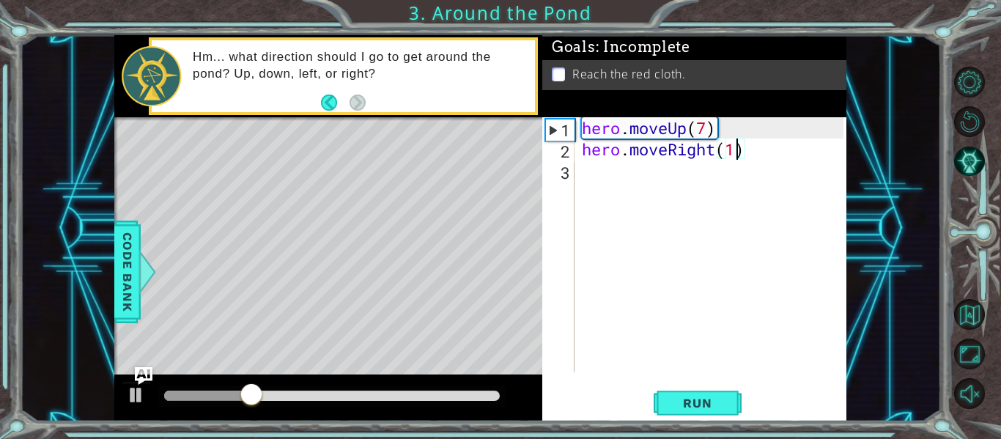
click at [564, 156] on div "2" at bounding box center [559, 151] width 29 height 21
click at [554, 137] on div "1" at bounding box center [560, 129] width 29 height 21
type textarea "hero.moveRight(1)"
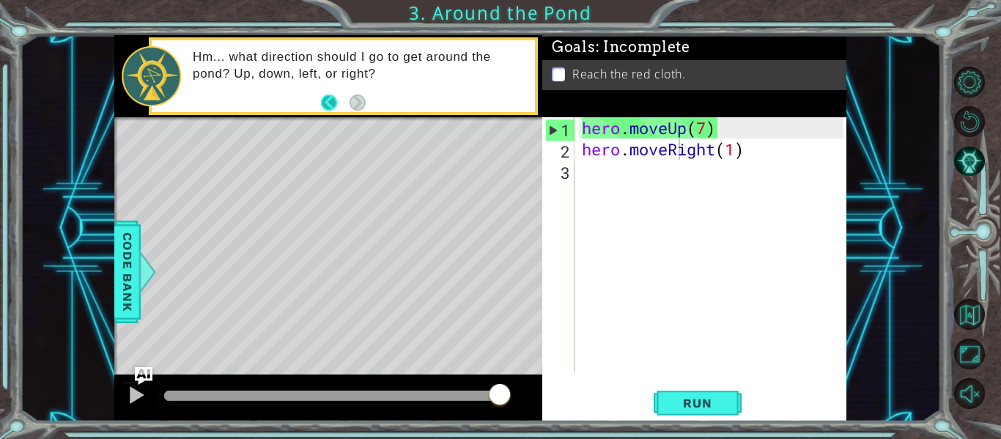
click at [334, 106] on button "Back" at bounding box center [335, 103] width 29 height 16
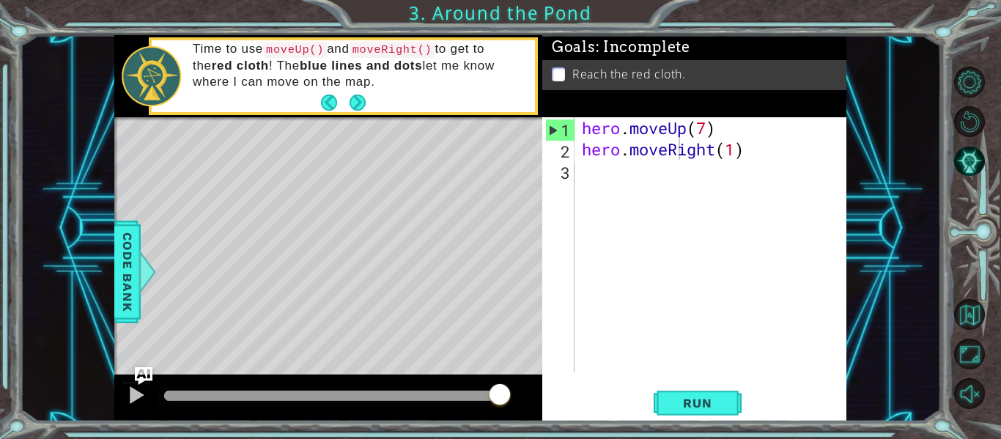
click at [334, 106] on button "Back" at bounding box center [335, 103] width 29 height 16
click at [0, 0] on icon at bounding box center [0, 0] width 0 height 0
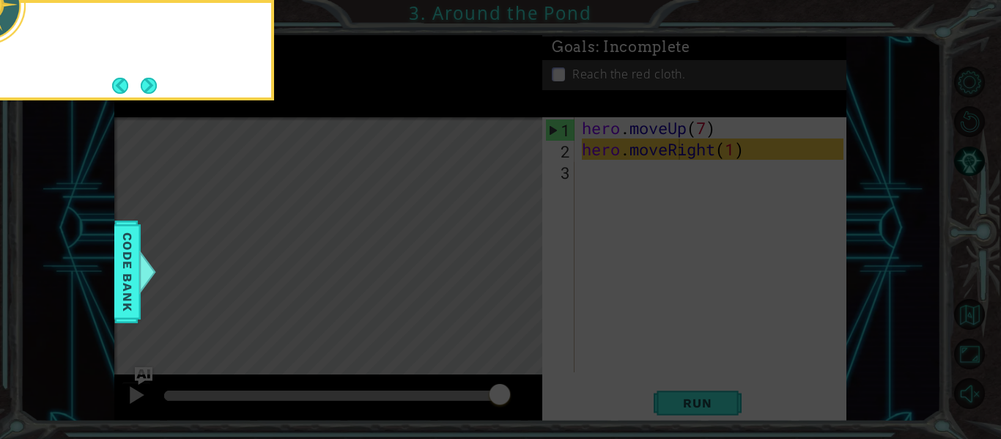
click at [334, 106] on icon at bounding box center [500, 65] width 1001 height 747
click at [151, 85] on button "Next" at bounding box center [149, 86] width 16 height 16
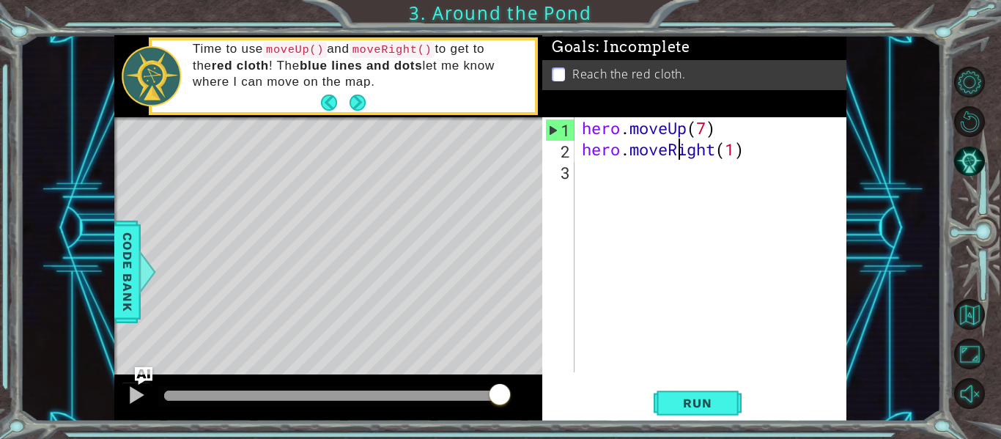
click at [154, 86] on div at bounding box center [151, 76] width 59 height 60
click at [350, 102] on button "Next" at bounding box center [358, 102] width 16 height 16
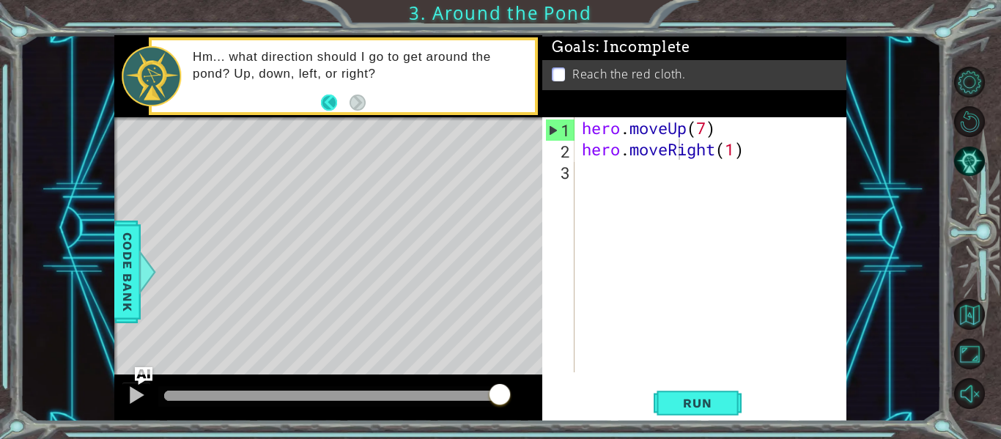
click at [341, 107] on button "Back" at bounding box center [335, 103] width 29 height 16
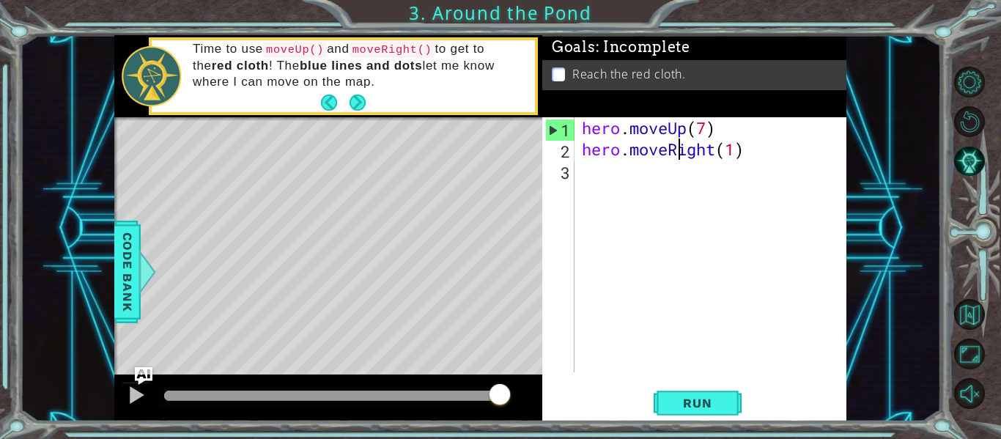
click at [341, 107] on button "Back" at bounding box center [335, 103] width 29 height 16
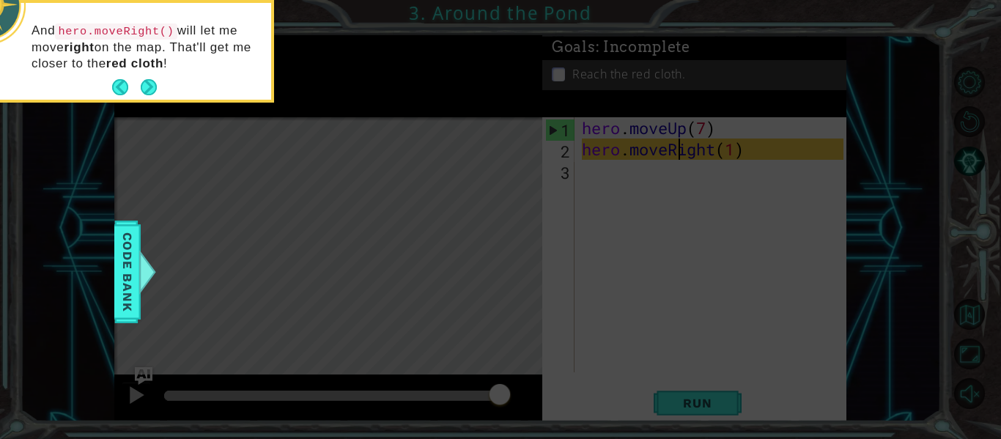
click at [341, 107] on icon at bounding box center [500, 65] width 1001 height 747
click at [176, 70] on p "And hero.moveRight() will let me move right on the map. That'll get me closer t…" at bounding box center [146, 47] width 229 height 49
click at [141, 80] on button "Next" at bounding box center [149, 87] width 16 height 16
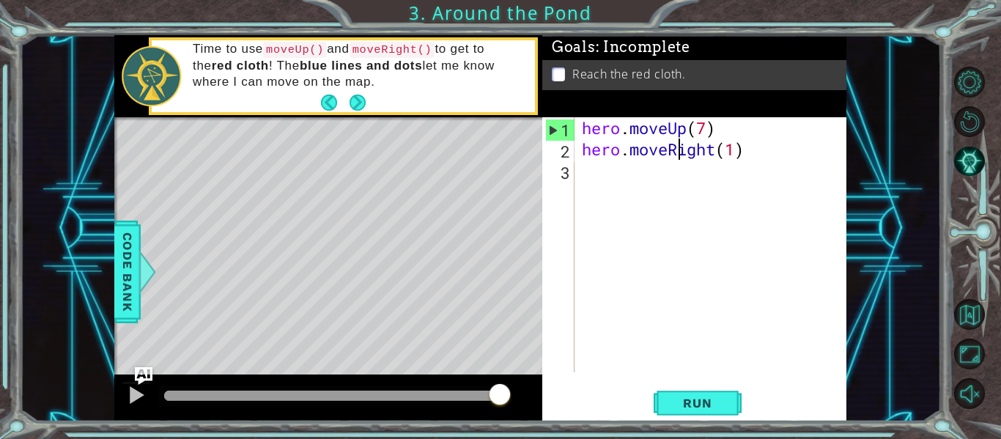
click at [141, 80] on div at bounding box center [151, 76] width 59 height 60
click at [362, 86] on p "Time to use moveUp() and moveRight() to get to the red cloth ! The blue lines a…" at bounding box center [359, 65] width 332 height 49
click at [358, 95] on button "Next" at bounding box center [358, 103] width 16 height 16
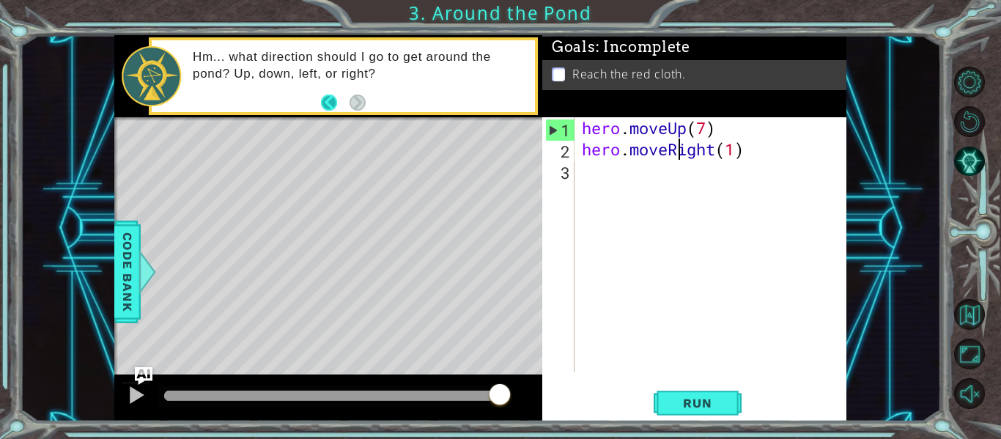
click at [335, 102] on button "Back" at bounding box center [335, 103] width 29 height 16
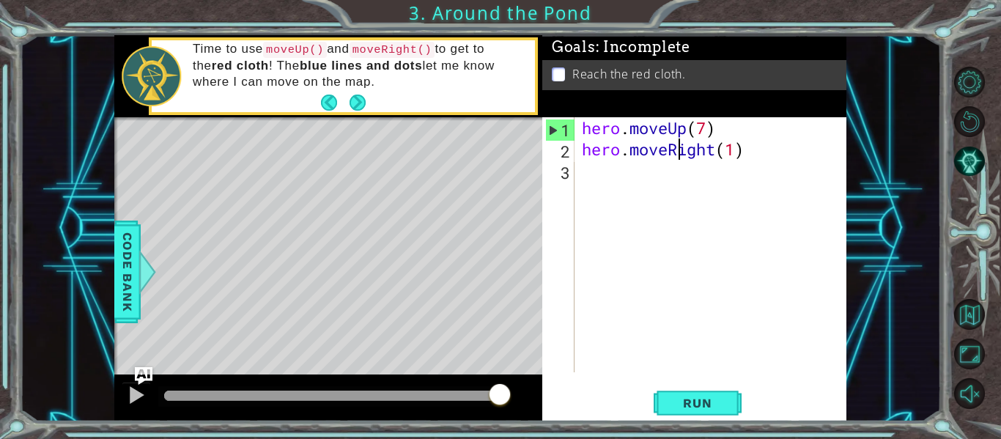
click at [336, 88] on p "Time to use moveUp() and moveRight() to get to the red cloth ! The blue lines a…" at bounding box center [359, 65] width 332 height 49
click at [340, 101] on button "Back" at bounding box center [335, 103] width 29 height 16
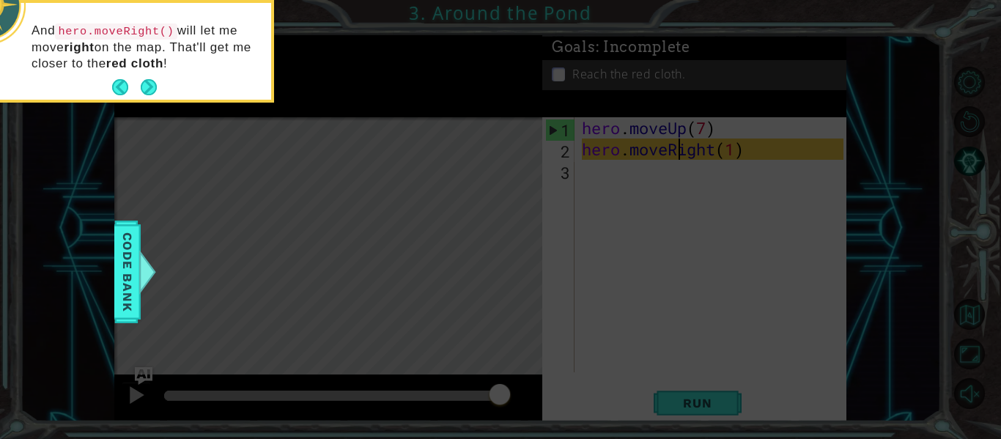
click at [116, 64] on strong "red cloth" at bounding box center [134, 63] width 57 height 14
click at [153, 92] on button "Next" at bounding box center [149, 87] width 16 height 16
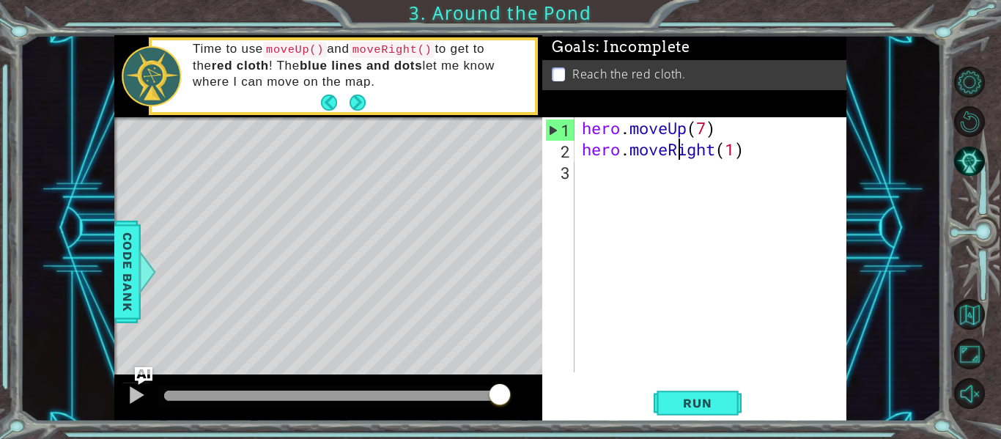
click at [618, 364] on div "hero . moveUp ( 7 ) hero . moveRight ( 1 )" at bounding box center [715, 266] width 272 height 298
click at [688, 396] on span "Run" at bounding box center [697, 403] width 58 height 15
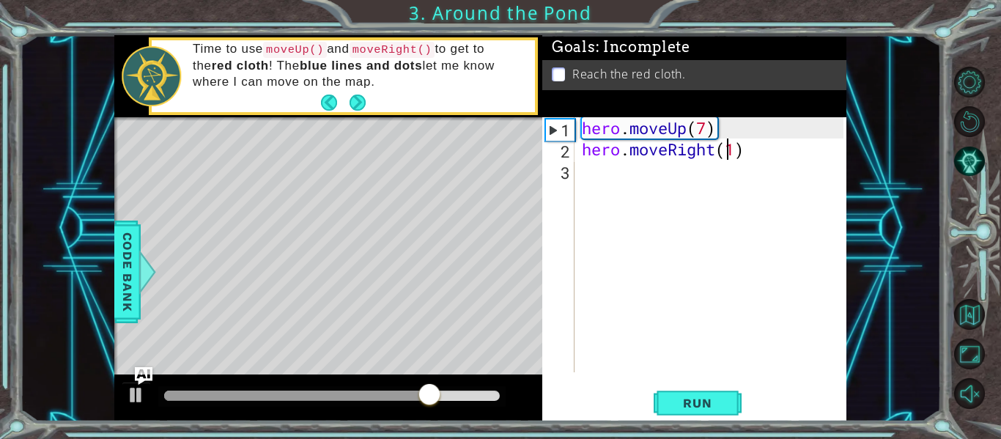
click at [728, 153] on div "hero . moveUp ( 7 ) hero . moveRight ( 1 )" at bounding box center [715, 266] width 272 height 298
type textarea "hero.moveRight(3)"
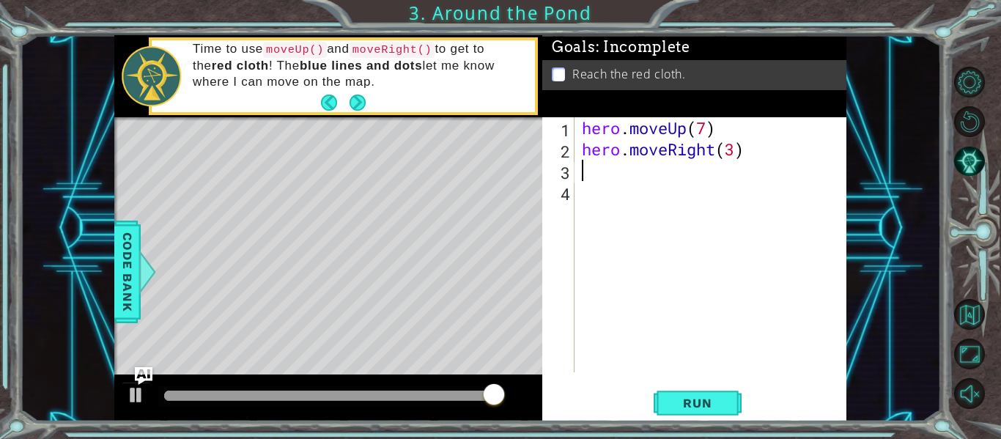
click at [744, 327] on div "hero . moveUp ( 7 ) hero . moveRight ( 3 )" at bounding box center [715, 266] width 272 height 298
click at [698, 421] on div "1 ההההההההההההההההההההההההההההההההההההההההההההההההההההההההההההההההההההההההההההה…" at bounding box center [500, 219] width 1001 height 439
click at [709, 424] on div "1 ההההההההההההההההההההההההההההההההההההההההההההההההההההההההההההההההההההההההההההה…" at bounding box center [500, 219] width 1001 height 439
click at [689, 394] on button "Run" at bounding box center [698, 403] width 88 height 30
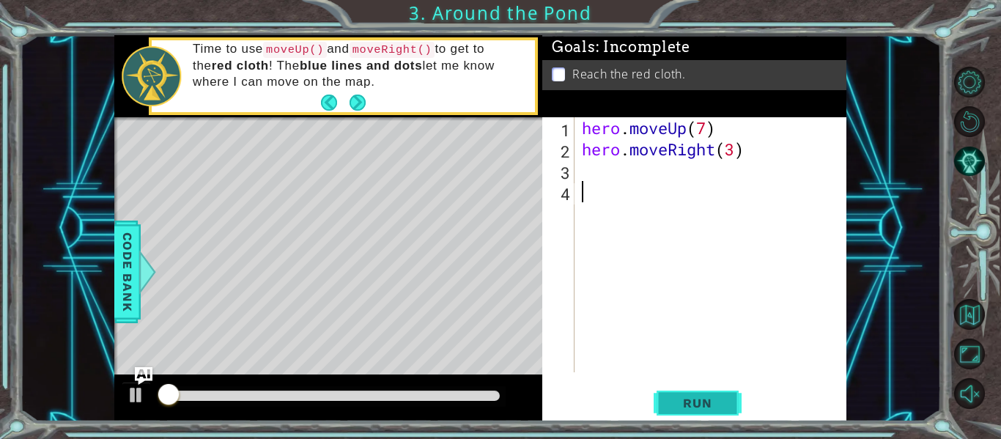
click at [693, 396] on span "Run" at bounding box center [697, 403] width 58 height 15
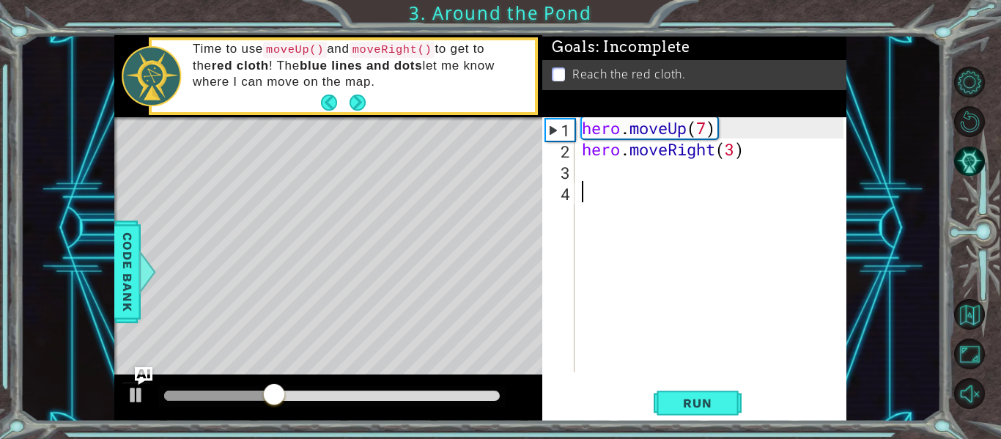
click at [621, 163] on div "hero . moveUp ( 7 ) hero . moveRight ( 3 )" at bounding box center [715, 266] width 272 height 298
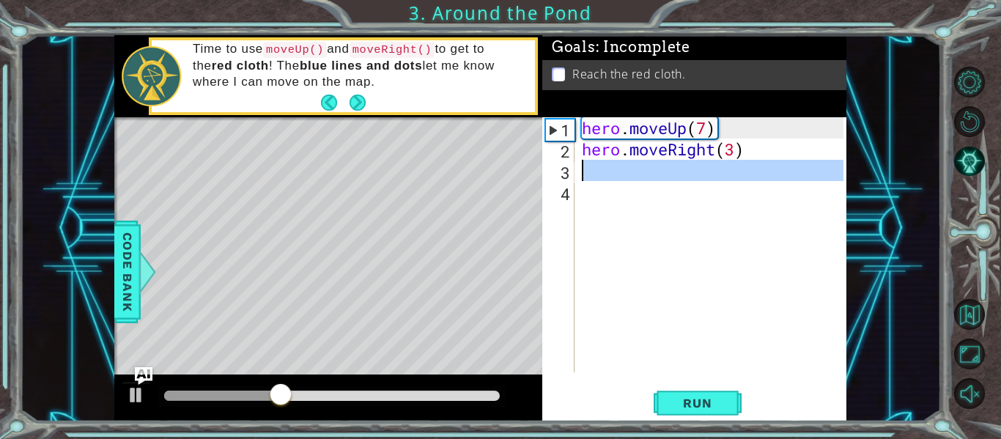
click at [621, 163] on div "hero . moveUp ( 7 ) hero . moveRight ( 3 )" at bounding box center [715, 266] width 272 height 298
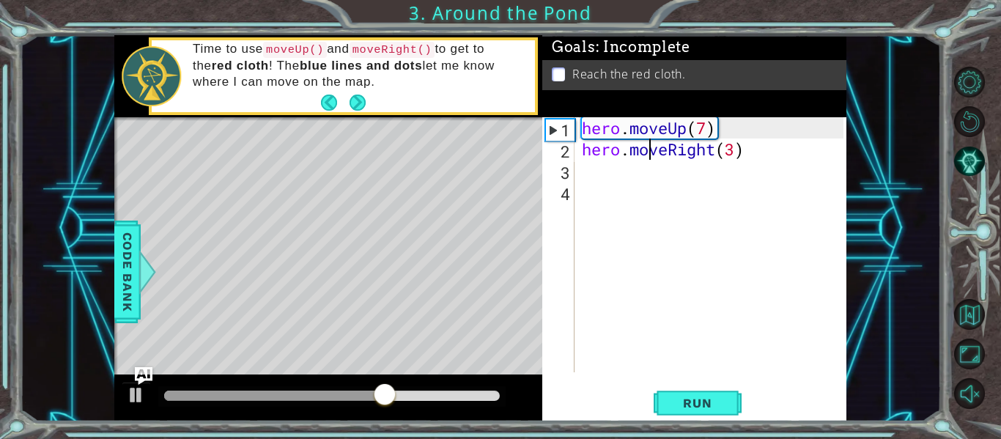
click at [649, 151] on div "hero . moveUp ( 7 ) hero . moveRight ( 3 )" at bounding box center [715, 266] width 272 height 298
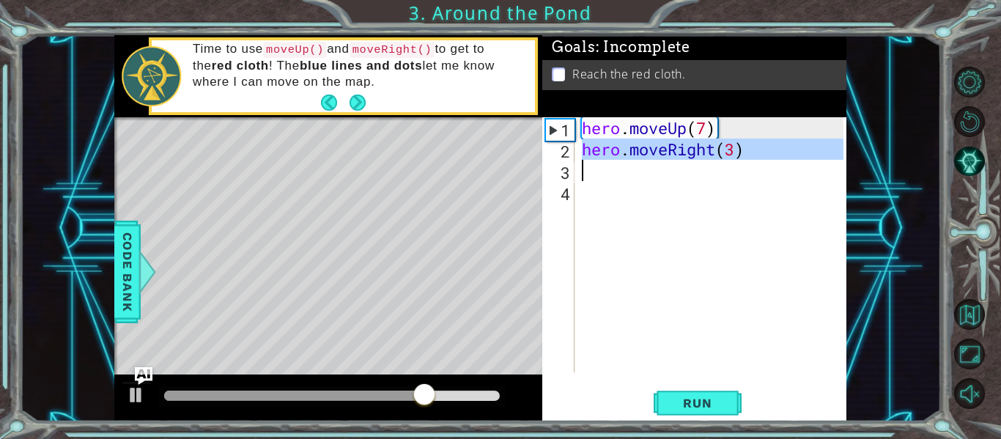
click at [649, 151] on div "hero . moveUp ( 7 ) hero . moveRight ( 3 )" at bounding box center [711, 244] width 265 height 255
type textarea "hero.moveRight(3)"
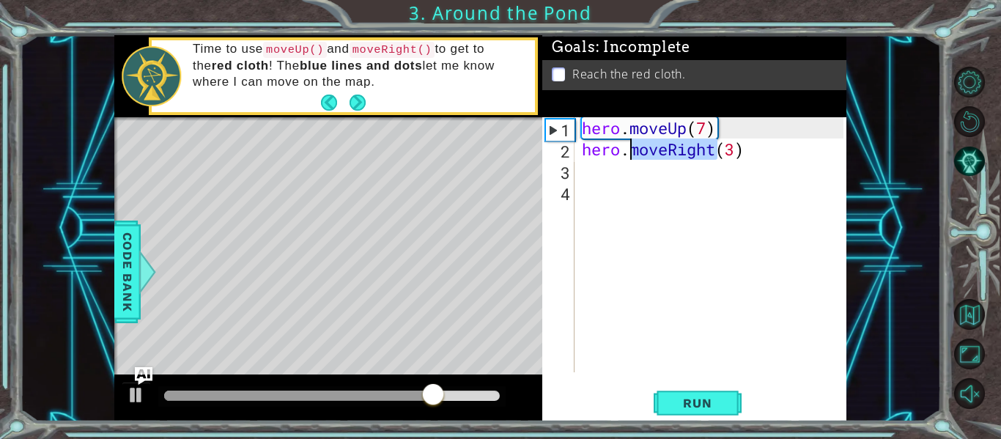
click at [649, 151] on div "hero . moveUp ( 7 ) hero . moveRight ( 3 )" at bounding box center [715, 266] width 272 height 298
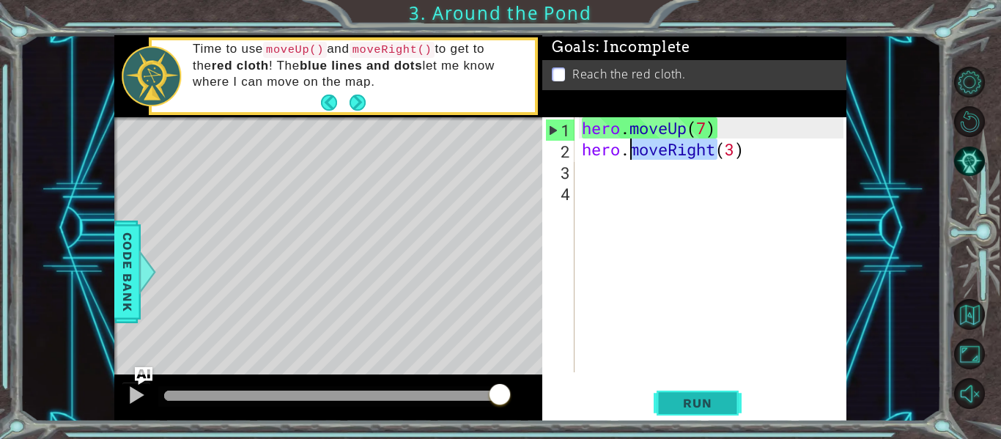
click at [679, 413] on button "Run" at bounding box center [698, 403] width 88 height 30
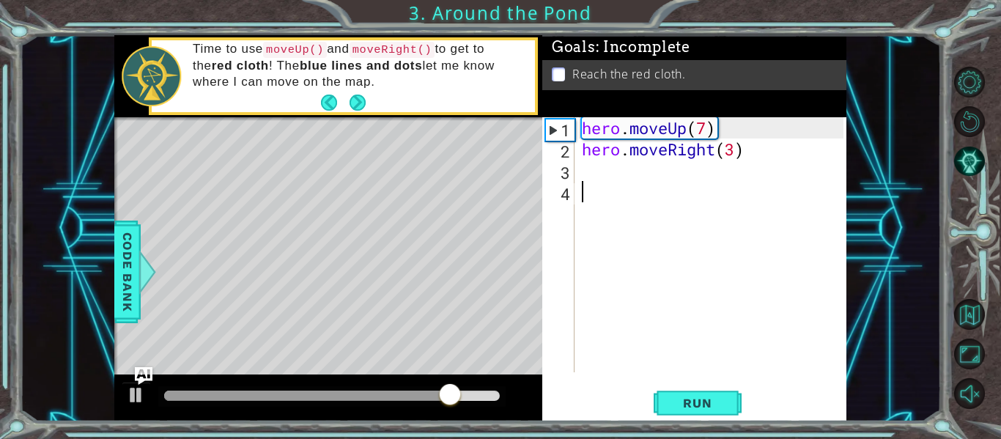
click at [731, 151] on div "hero . moveUp ( 7 ) hero . moveRight ( 3 )" at bounding box center [715, 266] width 272 height 298
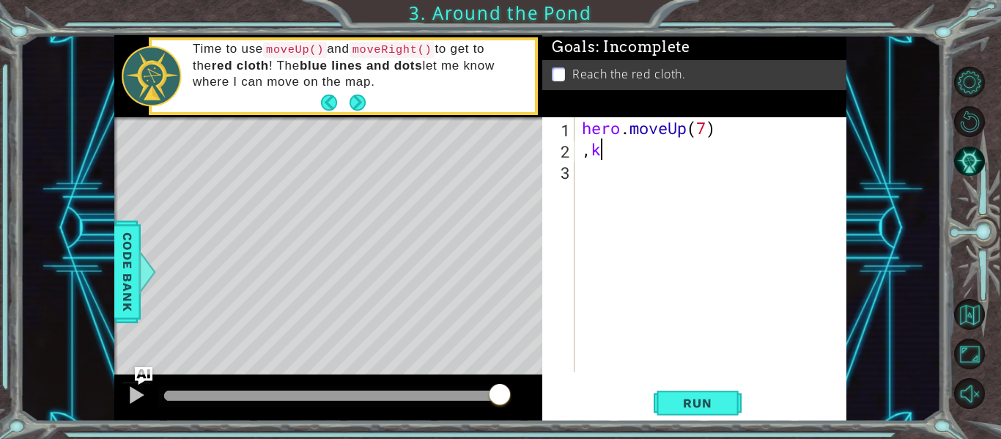
type textarea ","
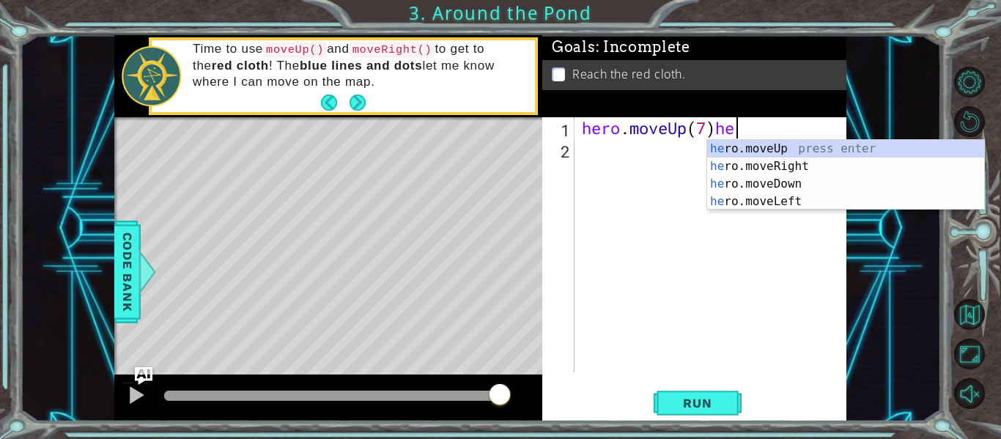
scroll to position [0, 7]
click at [742, 166] on div "hero .moveUp press enter hero .moveRight press enter hero .moveDown press enter…" at bounding box center [845, 193] width 277 height 106
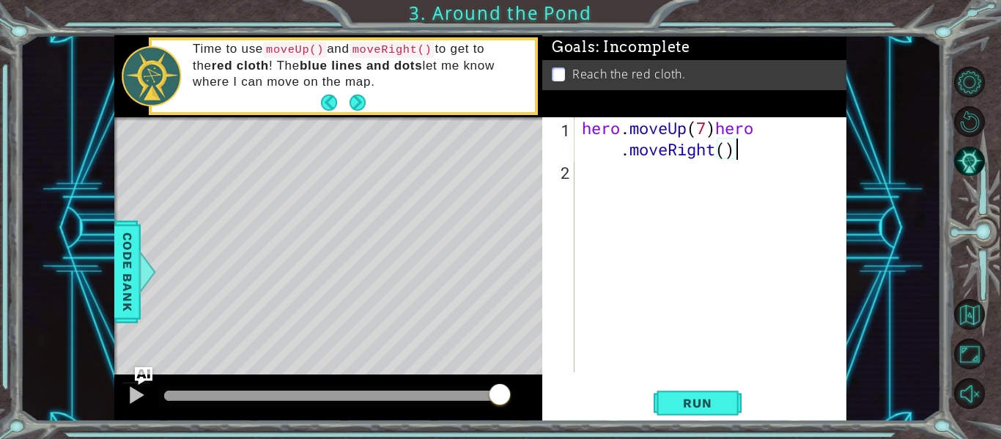
click at [729, 155] on div "hero . moveUp ( 7 ) hero . moveRight ( )" at bounding box center [715, 276] width 272 height 319
type textarea "hero.moveUp(7)hero.moveRight(3)"
click at [693, 407] on span "Run" at bounding box center [697, 403] width 58 height 15
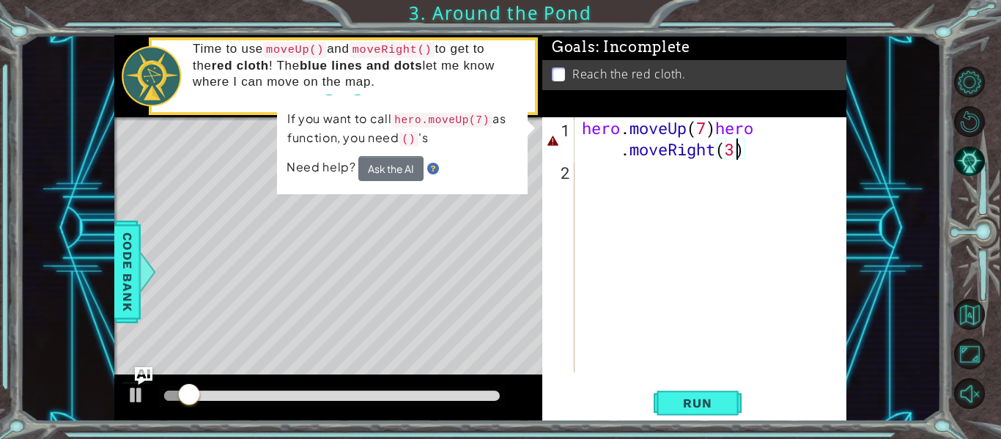
click at [619, 162] on div "hero . moveUp ( 7 ) hero . moveRight ( 3 )" at bounding box center [715, 276] width 272 height 319
click at [620, 147] on div "hero . moveUp ( 7 ) hero . moveRight ( 3 )" at bounding box center [715, 276] width 272 height 319
click at [616, 150] on div "hero . moveUp ( 7 ) hero . moveRight ( 3 )" at bounding box center [715, 276] width 272 height 319
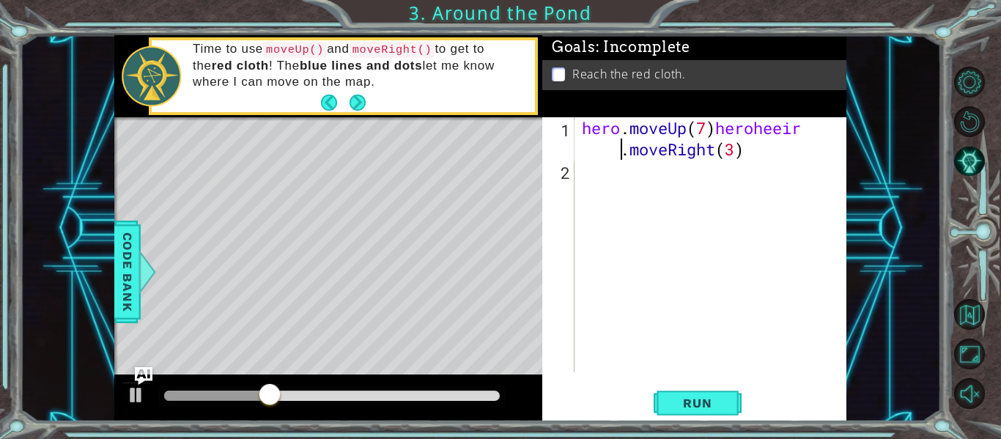
scroll to position [0, 11]
click at [664, 155] on div "hero . moveUp ( 7 ) hero . moveRight ( 3 )" at bounding box center [715, 276] width 272 height 319
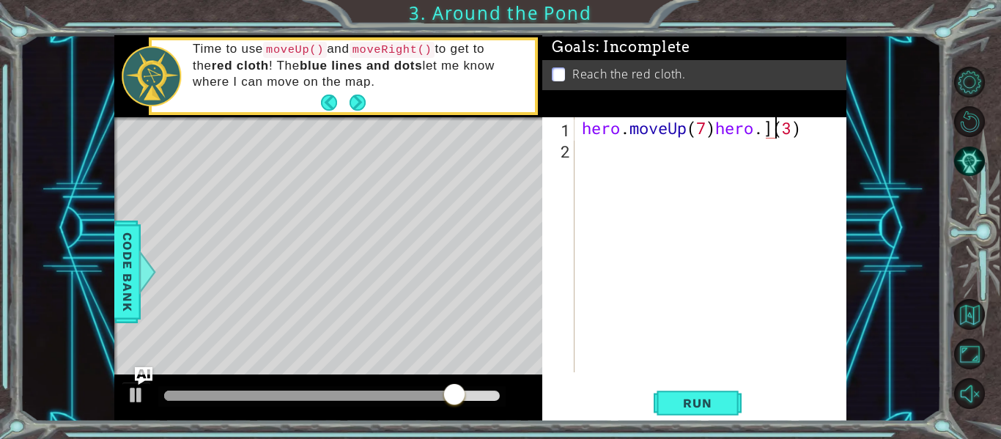
scroll to position [0, 9]
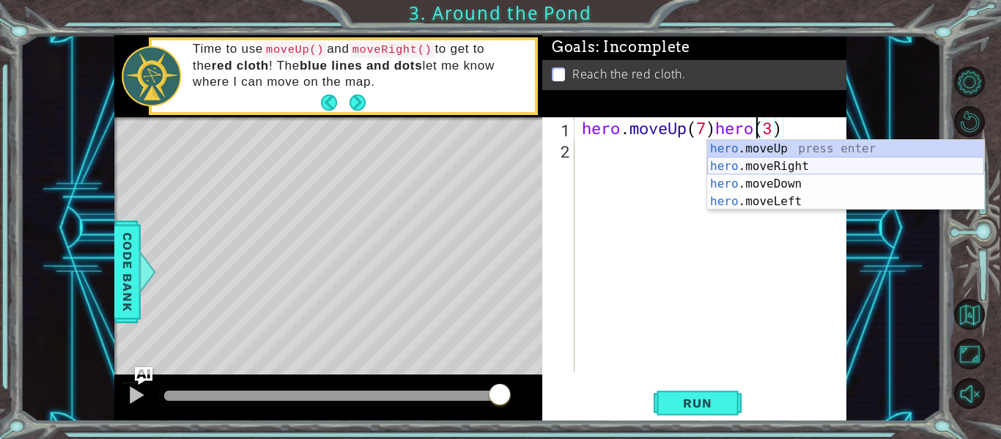
click at [728, 172] on div "hero .moveUp press enter hero .moveRight press enter hero .moveDown press enter…" at bounding box center [845, 193] width 277 height 106
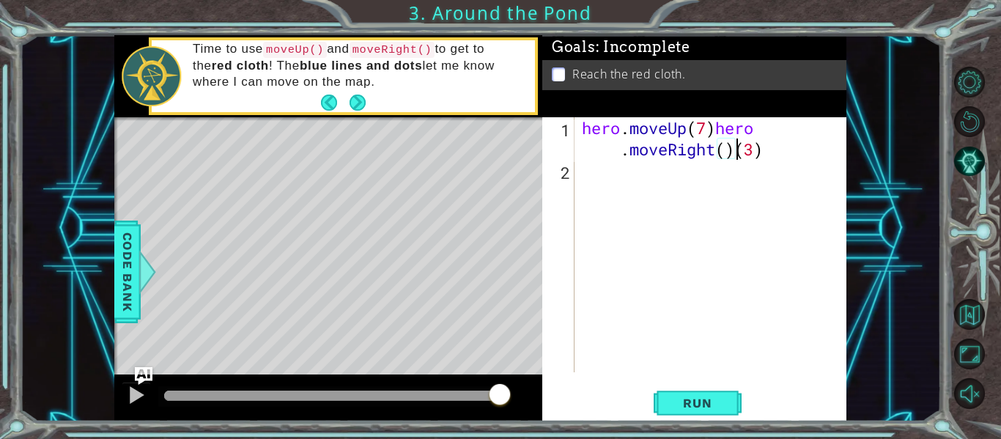
click at [751, 152] on div "hero . moveUp ( 7 ) hero . moveRight ( ) ( 3 )" at bounding box center [715, 276] width 272 height 319
type textarea "hero.moveUp(7)hero.moveRight()()"
click at [670, 338] on div "hero . moveUp ( 7 ) hero . moveRight ( ) ( )" at bounding box center [715, 276] width 272 height 319
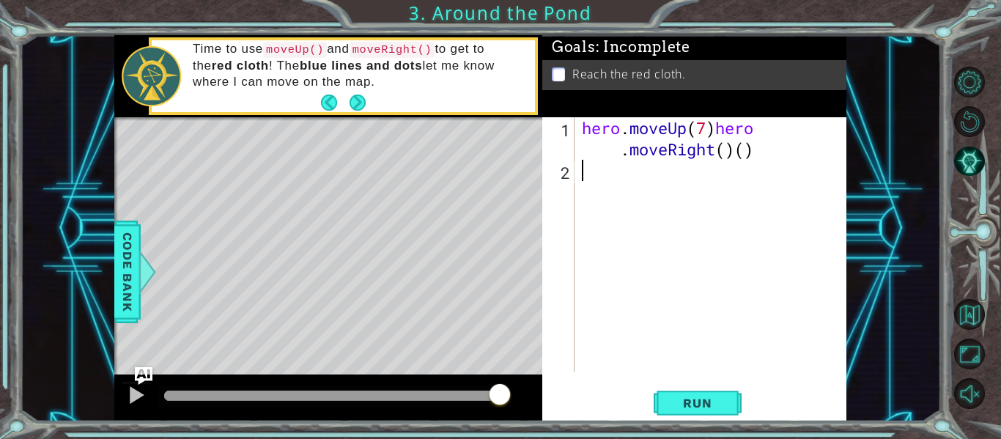
click at [775, 151] on div "hero . moveUp ( 7 ) hero . moveRight ( ) ( )" at bounding box center [715, 276] width 272 height 319
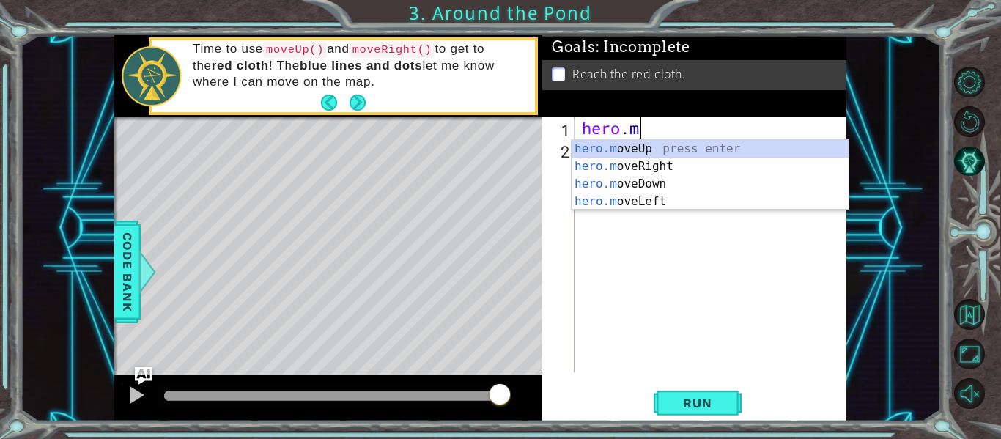
type textarea "h"
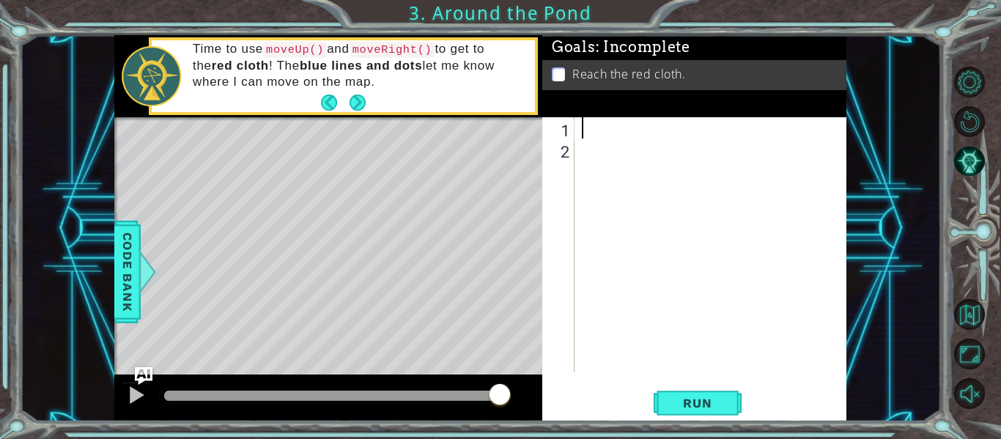
type textarea "m"
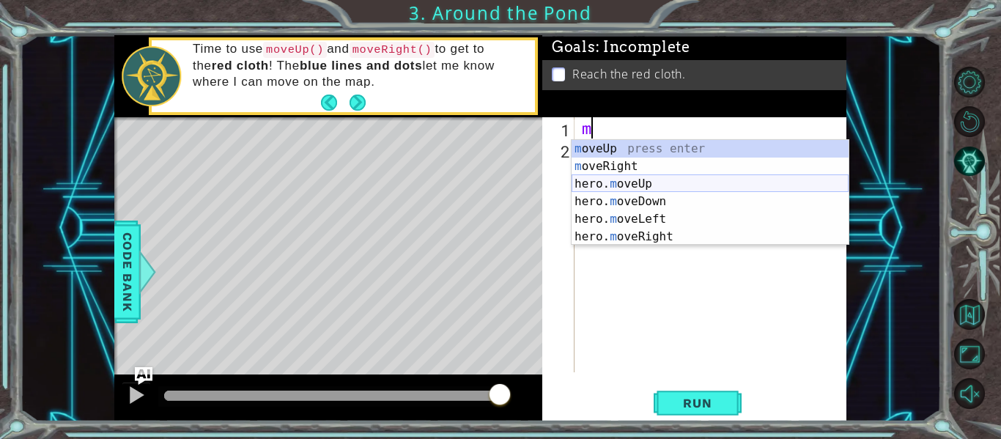
click at [635, 180] on div "m oveUp press enter m oveRight press enter hero. m oveUp press enter hero. m ov…" at bounding box center [710, 210] width 277 height 141
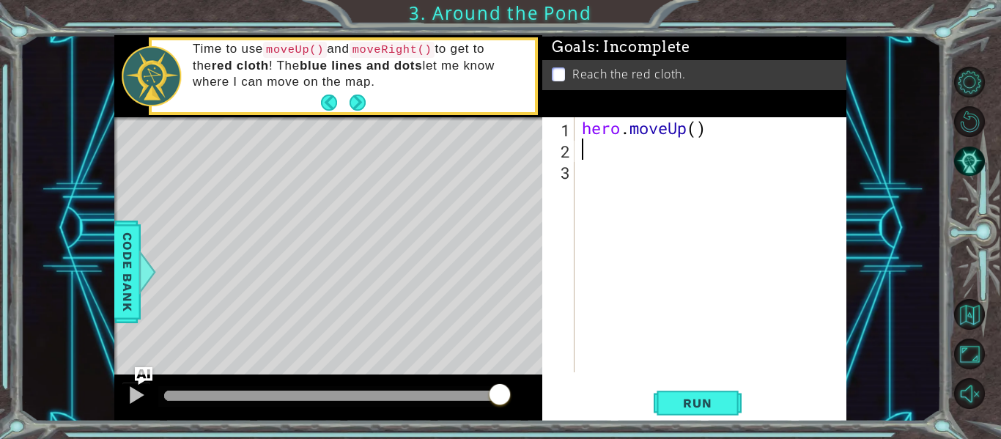
click at [693, 123] on div "hero . moveUp ( )" at bounding box center [715, 266] width 272 height 298
type textarea "hero.moveUp(8)"
click at [968, 308] on button "Back to Map" at bounding box center [969, 314] width 31 height 31
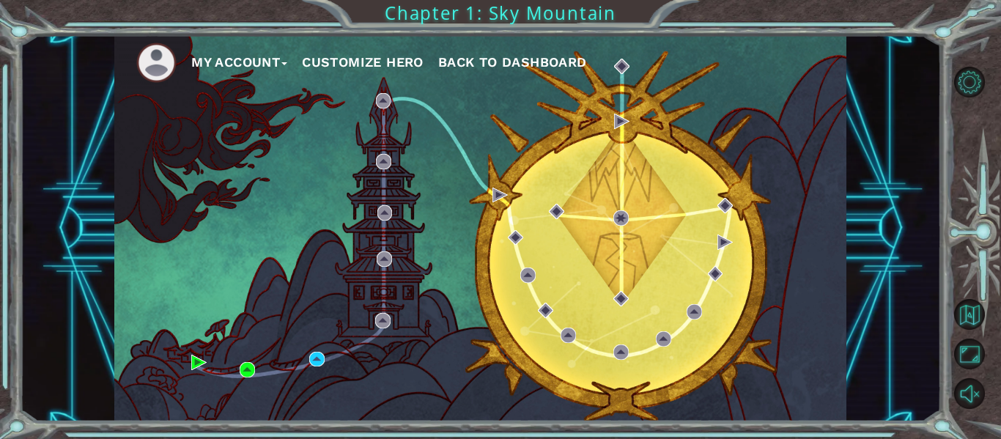
click at [843, 45] on ul "My Account Customize Hero Back to Dashboard" at bounding box center [491, 63] width 710 height 40
click at [377, 328] on div "My Account Customize Hero Back to Dashboard" at bounding box center [480, 228] width 732 height 386
click at [317, 368] on div "My Account Customize Hero Back to Dashboard" at bounding box center [480, 228] width 732 height 386
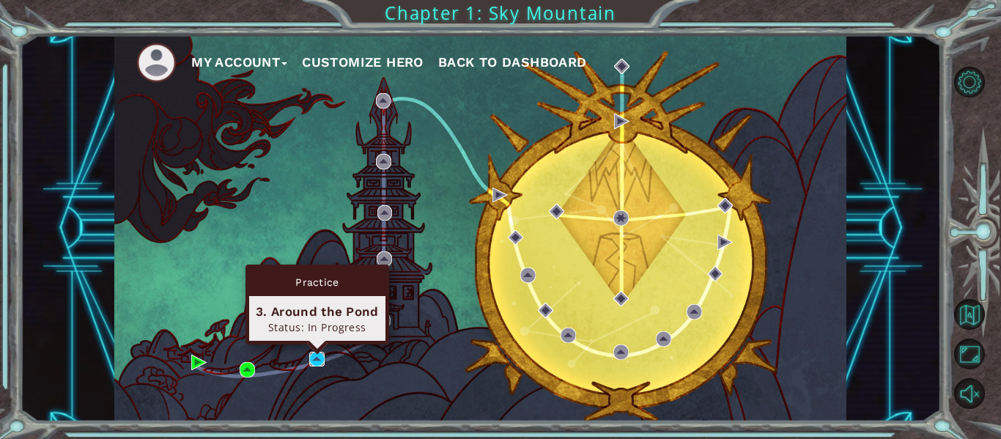
click at [317, 362] on img at bounding box center [316, 359] width 15 height 15
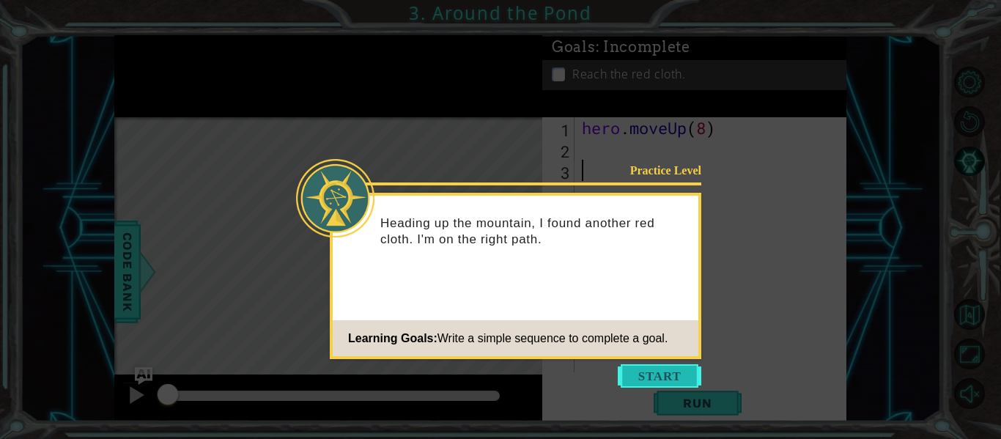
click at [642, 381] on button "Start" at bounding box center [660, 375] width 84 height 23
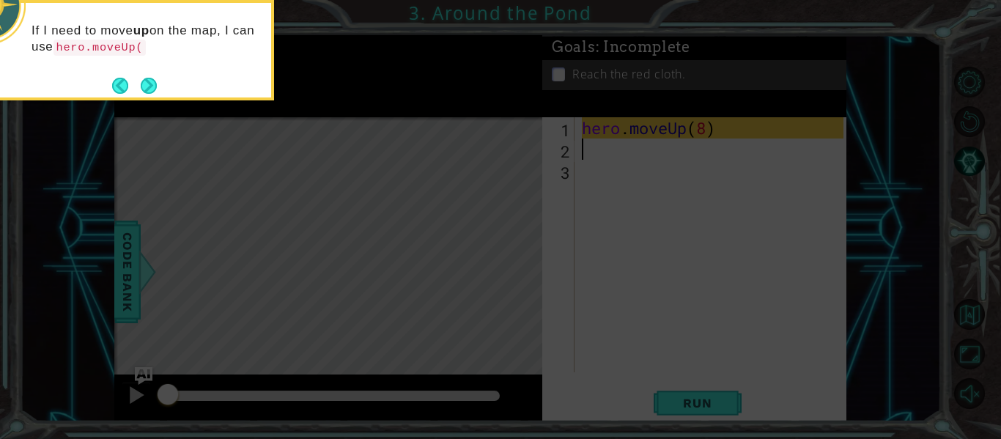
type textarea "hero.moveUp(8)"
click at [452, 267] on icon at bounding box center [500, 65] width 1001 height 747
click at [451, 264] on icon at bounding box center [500, 65] width 1001 height 747
click at [177, 75] on div "If I need to move up on the map, I can use hero.moveUp() ." at bounding box center [127, 46] width 287 height 75
click at [166, 82] on div "If I need to move up on the map, I can use hero.moveUp() ." at bounding box center [127, 46] width 287 height 75
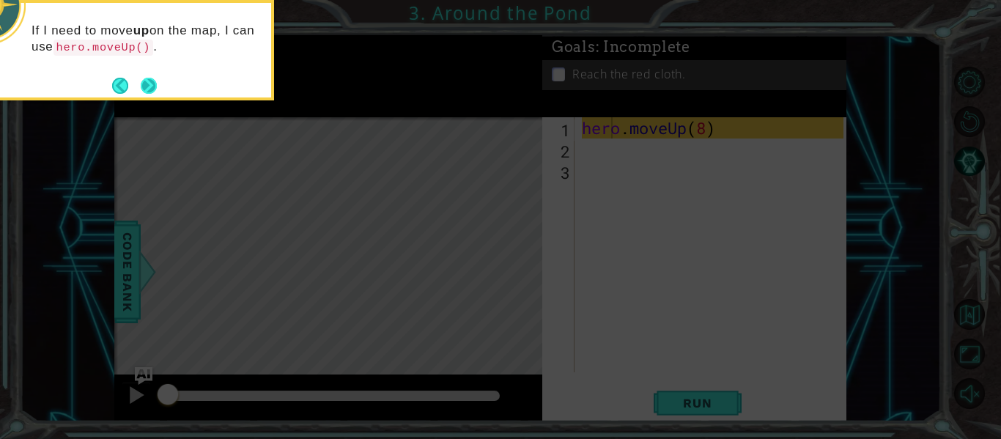
click at [157, 85] on button "Next" at bounding box center [149, 86] width 16 height 16
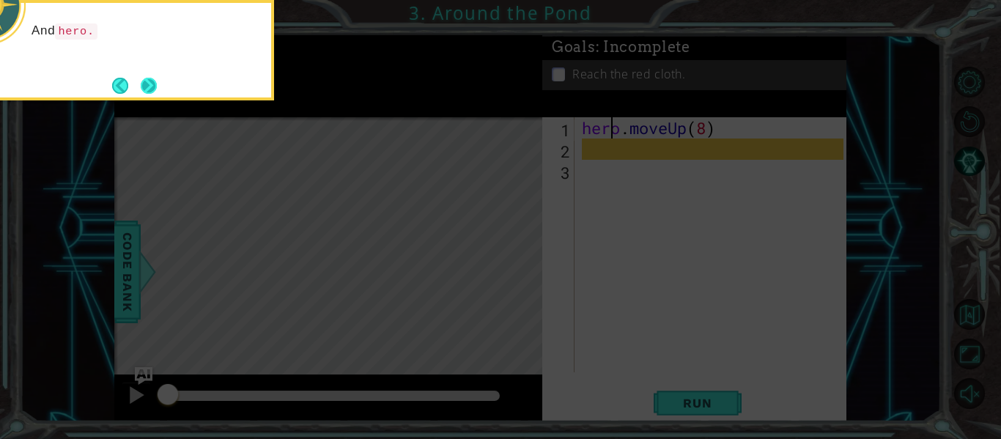
click at [156, 85] on button "Next" at bounding box center [149, 86] width 16 height 16
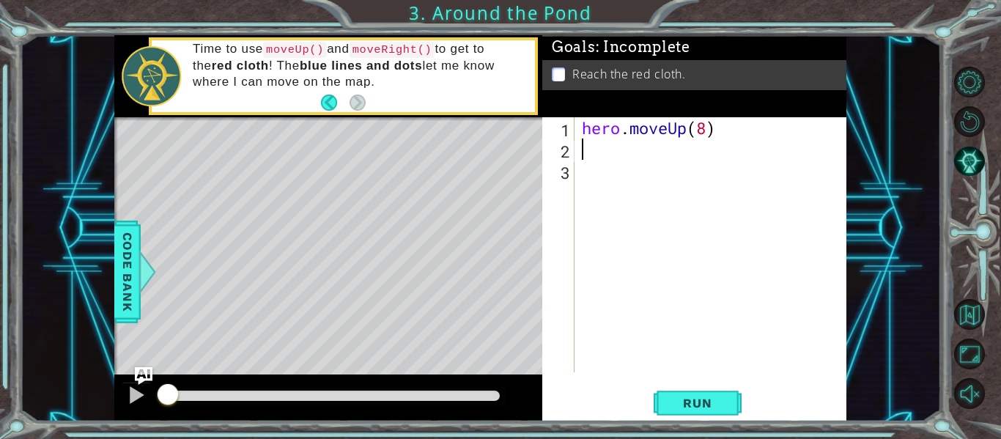
click at [584, 155] on div "hero . moveUp ( 8 )" at bounding box center [715, 266] width 272 height 298
click at [517, 180] on div "Level Map" at bounding box center [452, 333] width 677 height 432
click at [511, 133] on div "Level Map" at bounding box center [452, 333] width 677 height 432
click at [526, 102] on div "Time to use moveUp() and moveRight() to get to the red cloth ! The blue lines a…" at bounding box center [358, 76] width 353 height 85
click at [458, 86] on p "Time to use moveUp() and moveRight() to get to the red cloth ! The blue lines a…" at bounding box center [359, 65] width 332 height 49
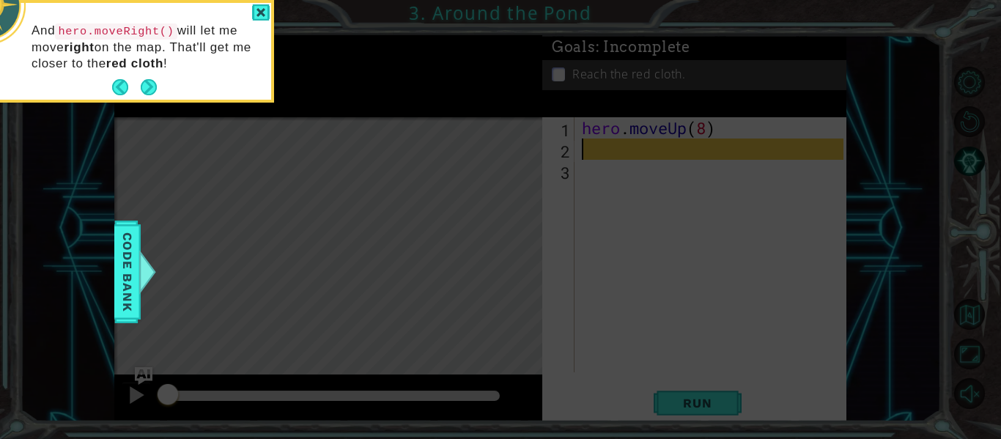
type textarea "hero.moveUp(8)"
click at [254, 7] on div at bounding box center [261, 12] width 18 height 17
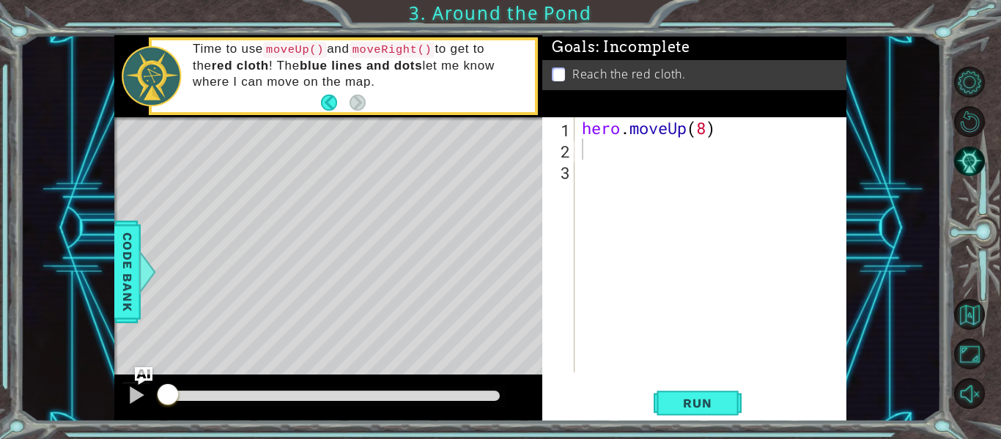
click at [324, 111] on footer at bounding box center [343, 103] width 45 height 22
click at [327, 106] on button "Back" at bounding box center [335, 103] width 29 height 16
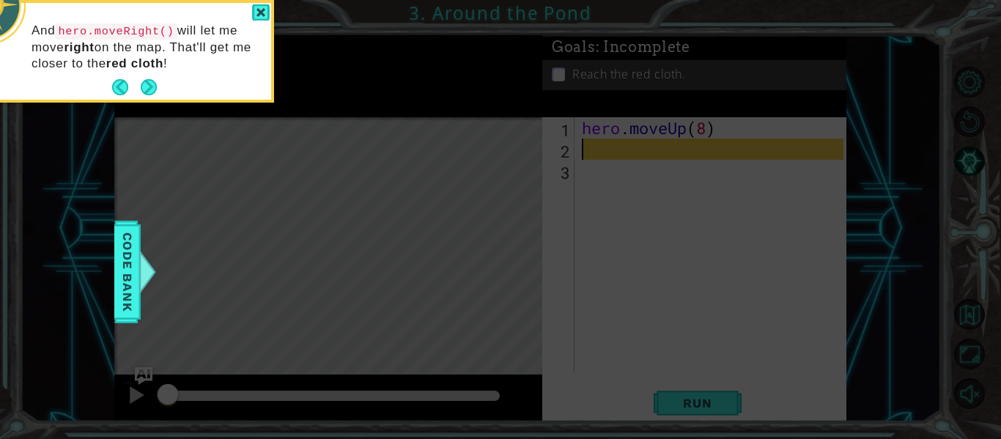
click at [257, 3] on header at bounding box center [127, 6] width 287 height 6
click at [259, 11] on div at bounding box center [261, 12] width 18 height 17
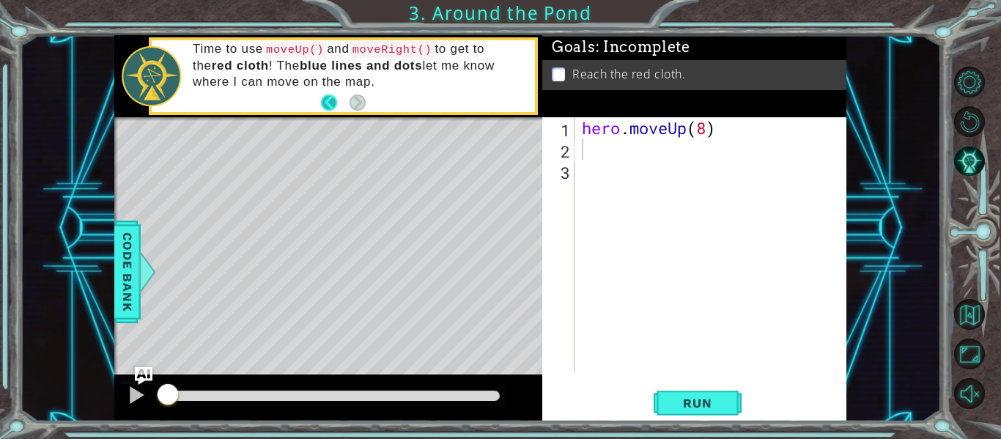
click at [329, 100] on button "Back" at bounding box center [335, 103] width 29 height 16
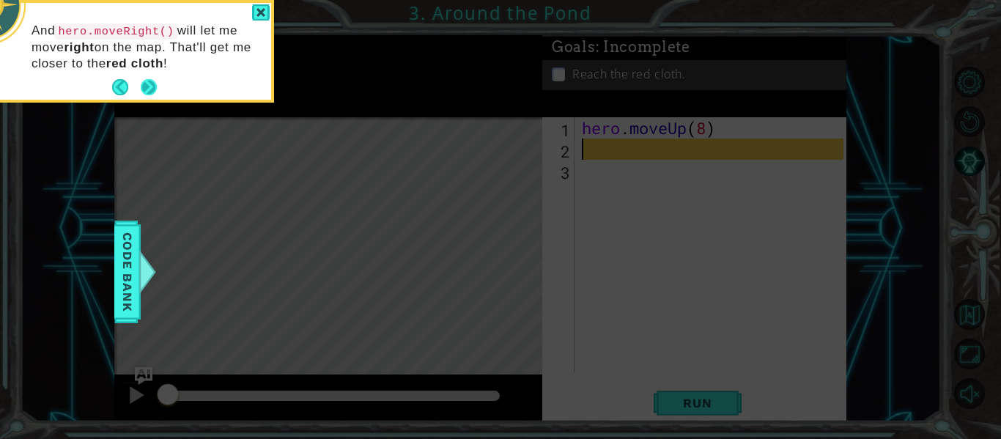
click at [145, 81] on button "Next" at bounding box center [149, 87] width 16 height 16
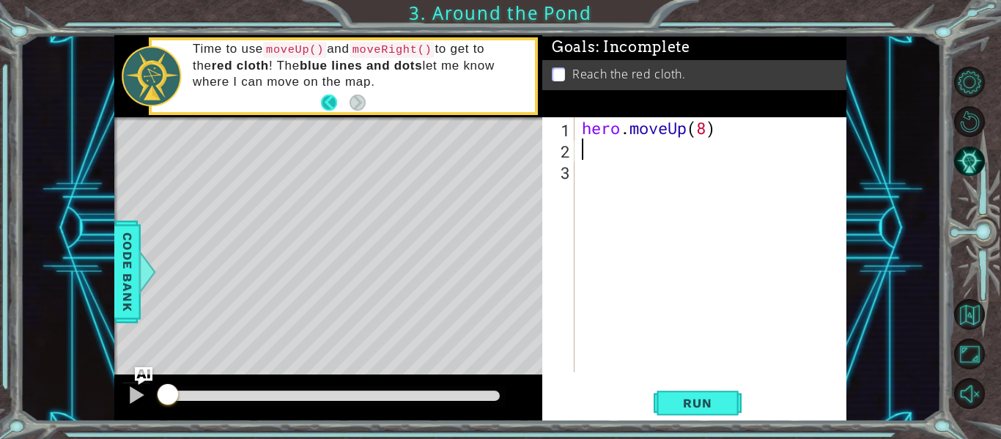
click at [328, 99] on button "Back" at bounding box center [335, 103] width 29 height 16
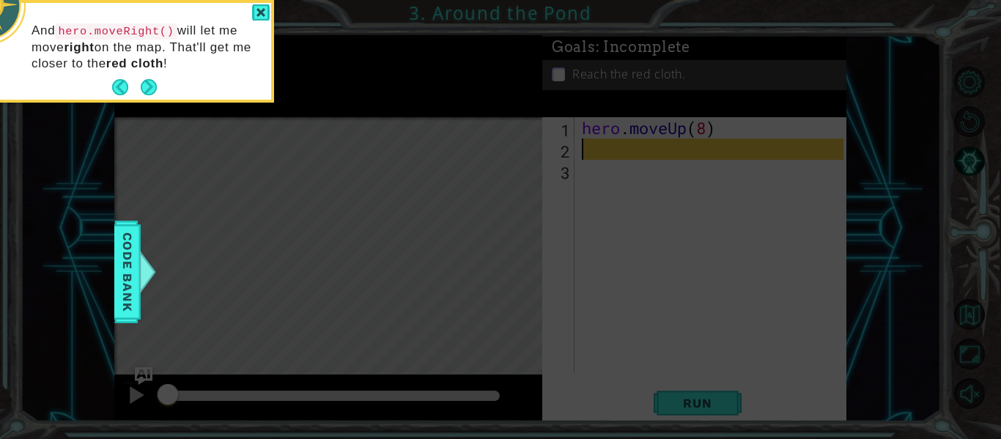
click at [169, 78] on div "And hero.moveRight() will let me move right on the map. That'll get me closer t…" at bounding box center [127, 54] width 287 height 91
click at [145, 90] on button "Next" at bounding box center [149, 87] width 16 height 16
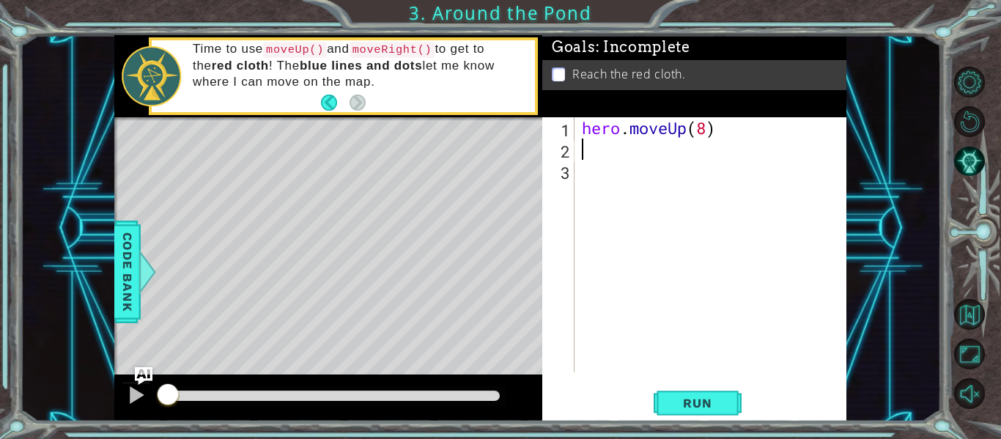
type textarea "h"
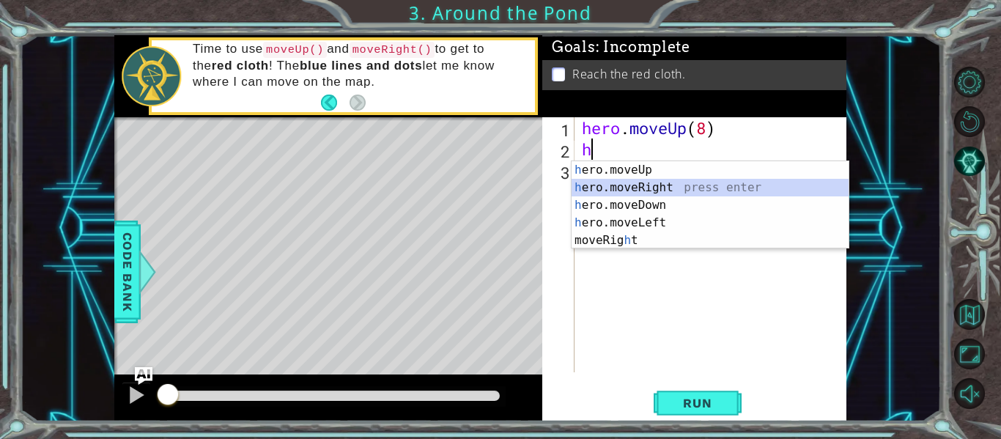
click at [602, 185] on div "h ero.moveUp press enter h ero.moveRight press enter h ero.moveDown press enter…" at bounding box center [710, 222] width 277 height 123
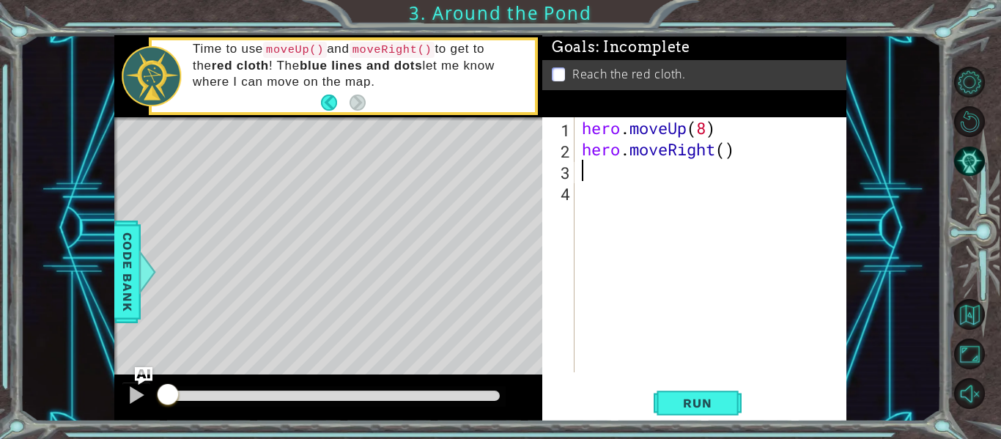
click at [727, 155] on div "hero . moveUp ( 8 ) hero . moveRight ( )" at bounding box center [715, 266] width 272 height 298
type textarea "hero.moveRight(3)"
click at [713, 391] on button "Run" at bounding box center [698, 403] width 88 height 30
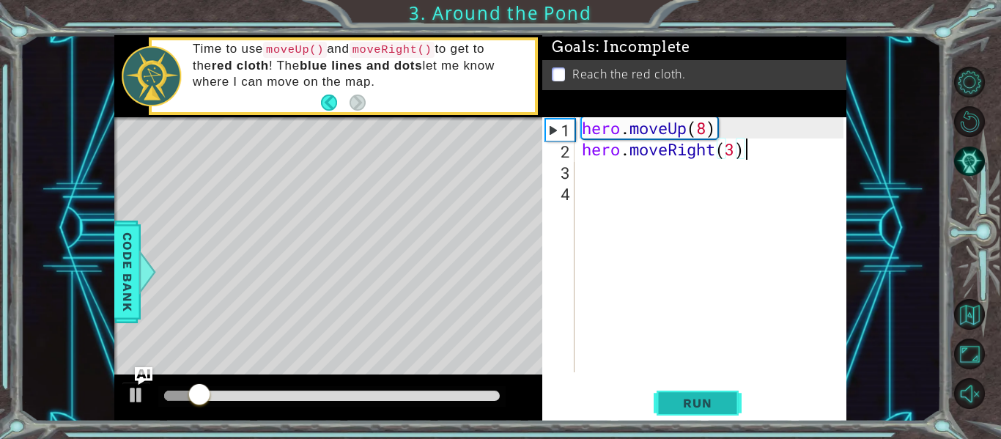
scroll to position [0, 0]
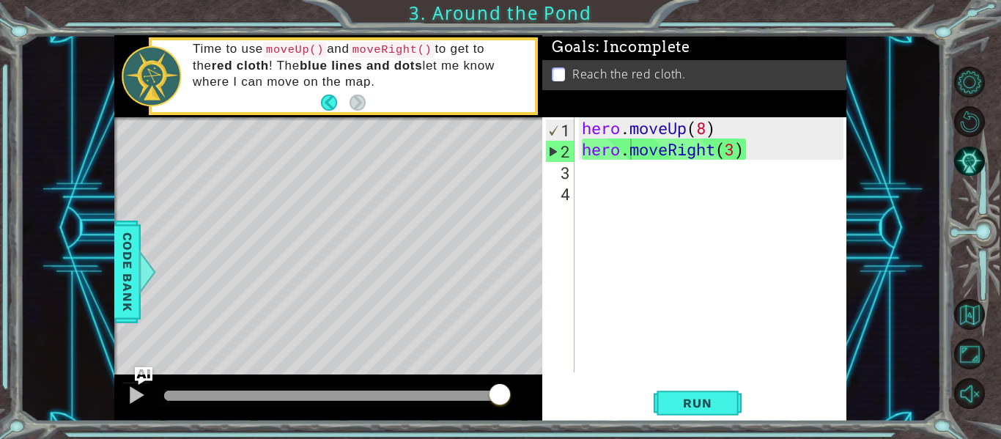
click at [555, 77] on p at bounding box center [558, 74] width 13 height 14
click at [972, 108] on button "Restart Level" at bounding box center [969, 121] width 31 height 31
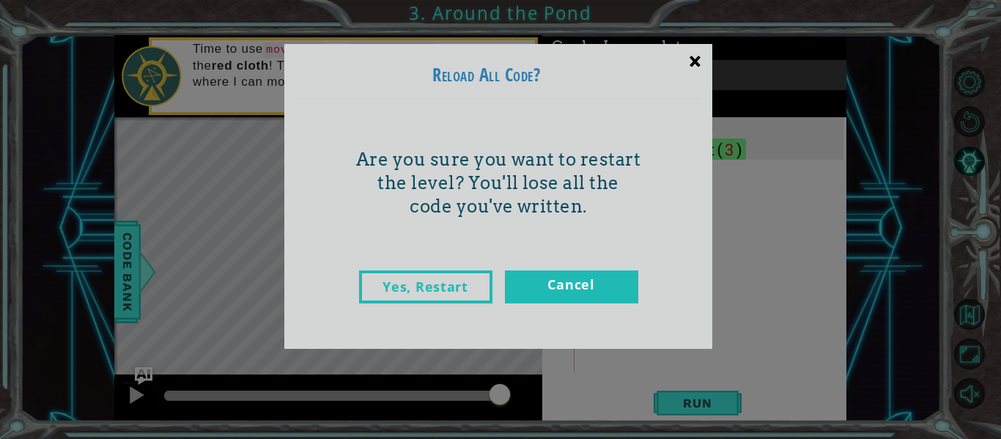
click at [693, 73] on div "×" at bounding box center [695, 61] width 34 height 43
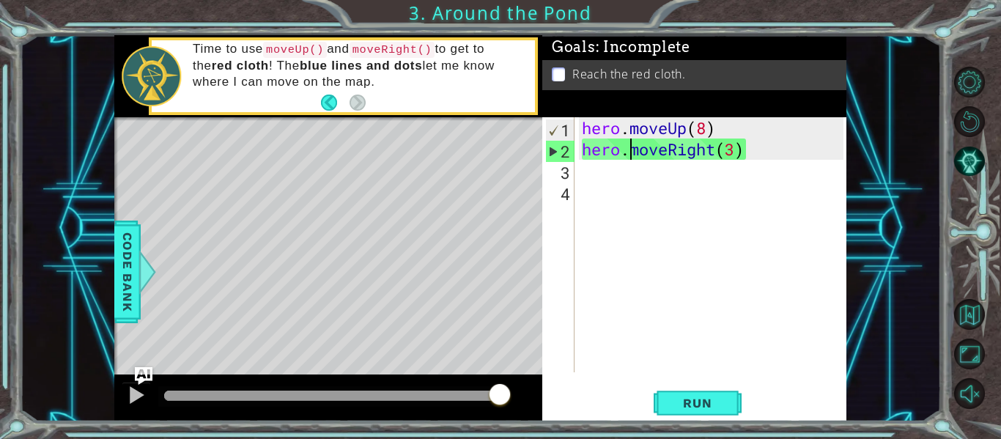
click at [701, 136] on div "hero . moveUp ( 8 ) hero . moveRight ( 3 )" at bounding box center [715, 266] width 272 height 298
click at [705, 133] on div "hero . moveUp ( 8 ) hero . moveRight ( 3 )" at bounding box center [715, 266] width 272 height 298
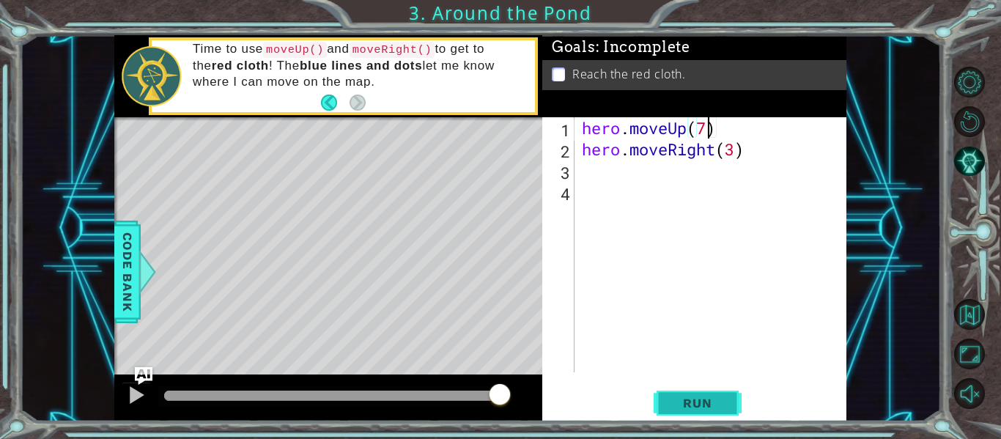
click at [687, 397] on span "Run" at bounding box center [697, 403] width 58 height 15
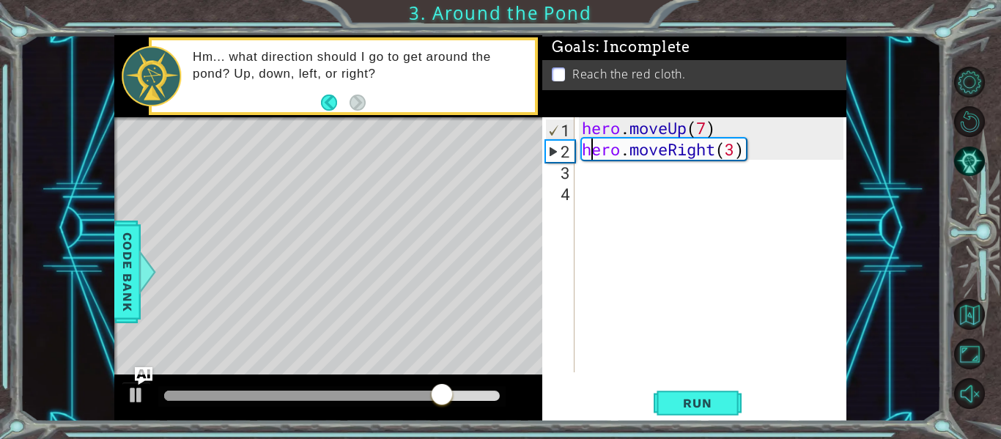
click at [701, 145] on div "hero . moveUp ( 7 ) hero . moveRight ( 3 )" at bounding box center [715, 266] width 272 height 298
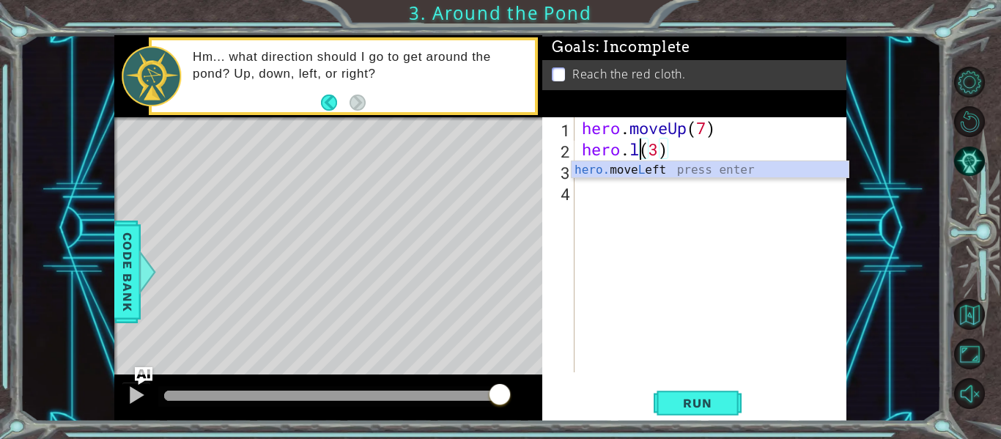
scroll to position [0, 3]
click at [716, 167] on div "hero. move L eft press enter" at bounding box center [710, 187] width 277 height 53
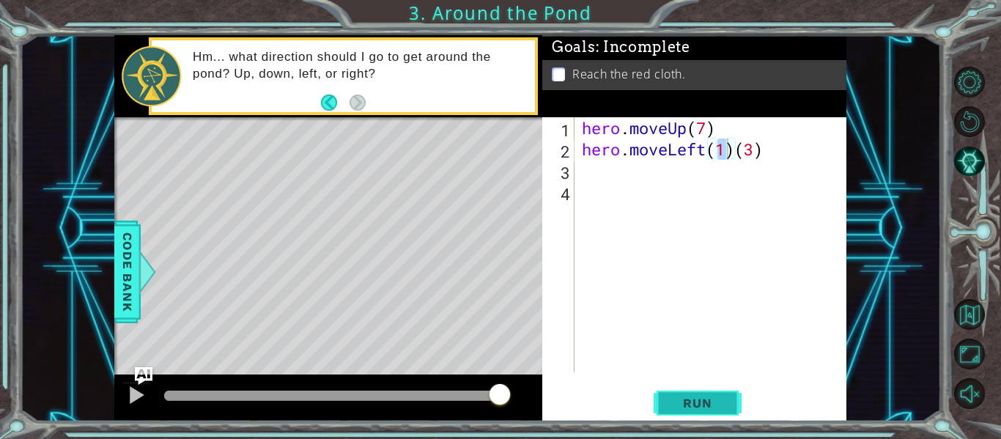
click at [696, 392] on button "Run" at bounding box center [698, 403] width 88 height 30
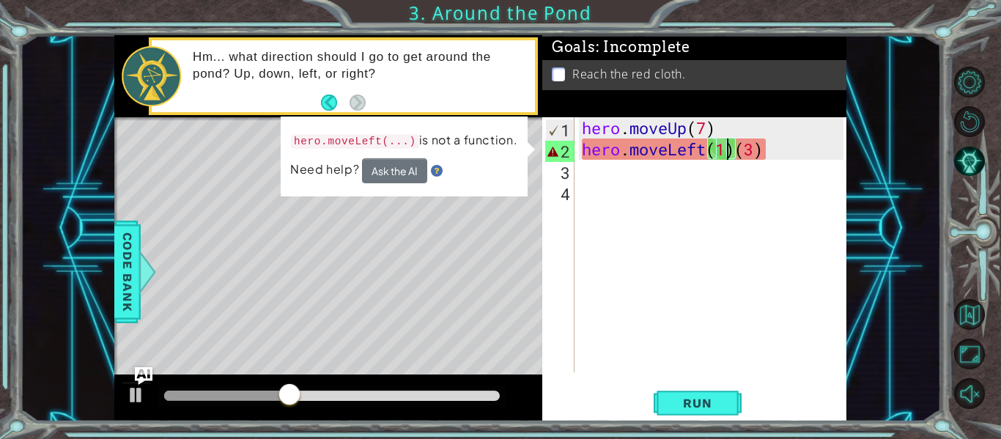
click at [709, 139] on div "hero . moveUp ( 7 ) hero . moveLeft ( 1 ) ( 3 )" at bounding box center [715, 266] width 272 height 298
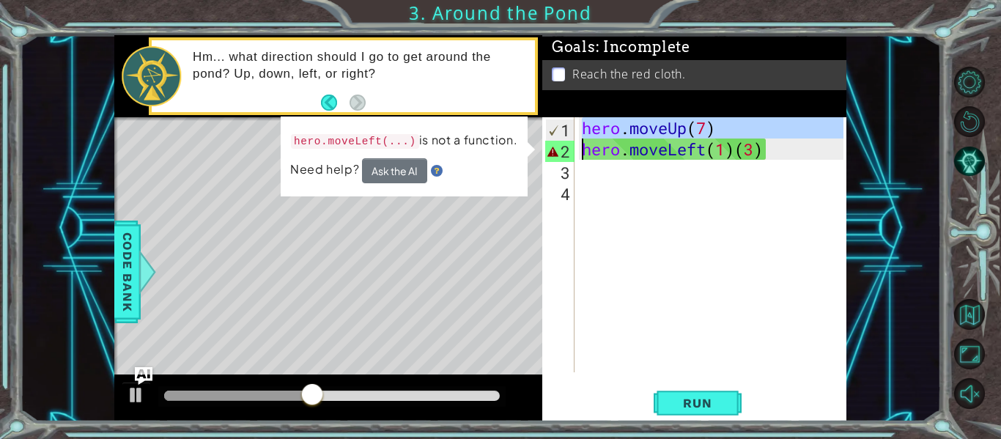
click at [709, 139] on div "hero . moveUp ( 7 ) hero . moveLeft ( 1 ) ( 3 )" at bounding box center [711, 244] width 265 height 255
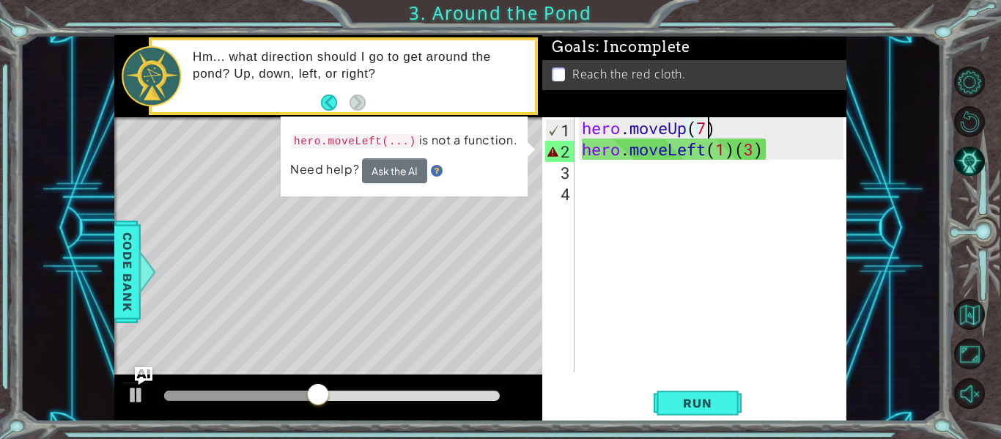
click at [709, 139] on div "hero . moveUp ( 7 ) hero . moveLeft ( 1 ) ( 3 )" at bounding box center [715, 266] width 272 height 298
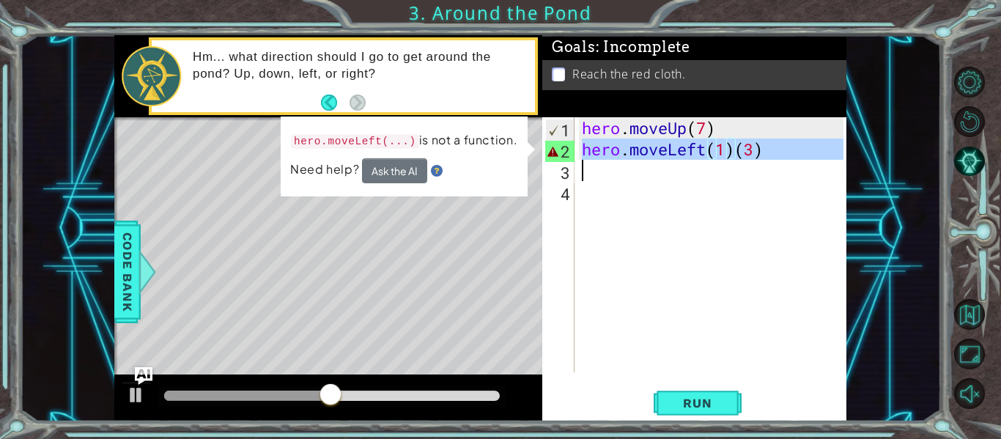
click at [709, 139] on div "hero . moveUp ( 7 ) hero . moveLeft ( 1 ) ( 3 )" at bounding box center [711, 244] width 265 height 255
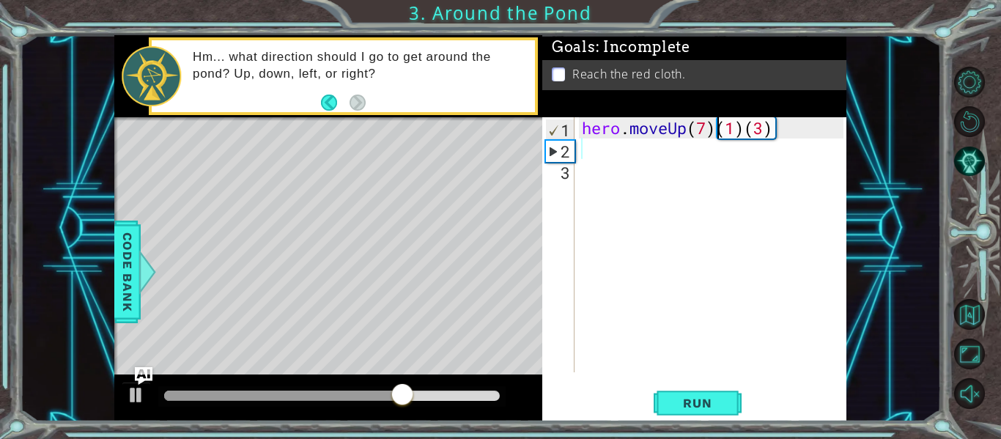
scroll to position [0, 2]
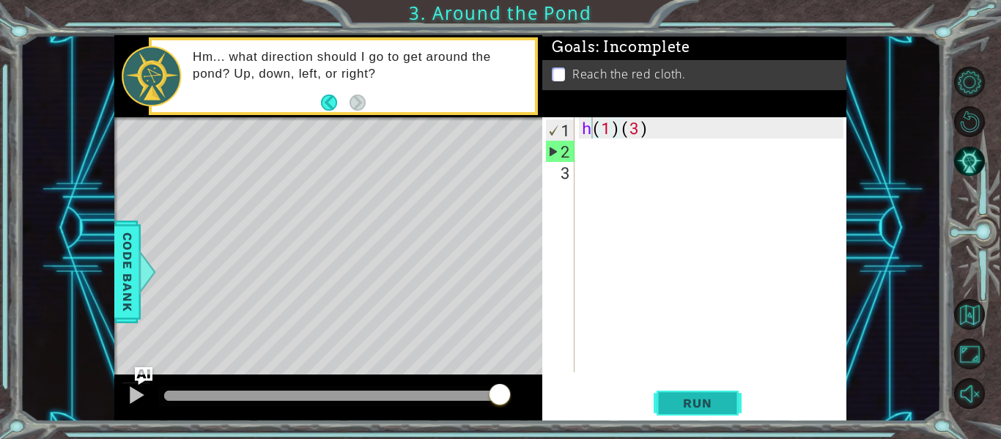
drag, startPoint x: 684, startPoint y: 401, endPoint x: 676, endPoint y: 407, distance: 10.4
click at [676, 407] on span "Run" at bounding box center [697, 403] width 58 height 15
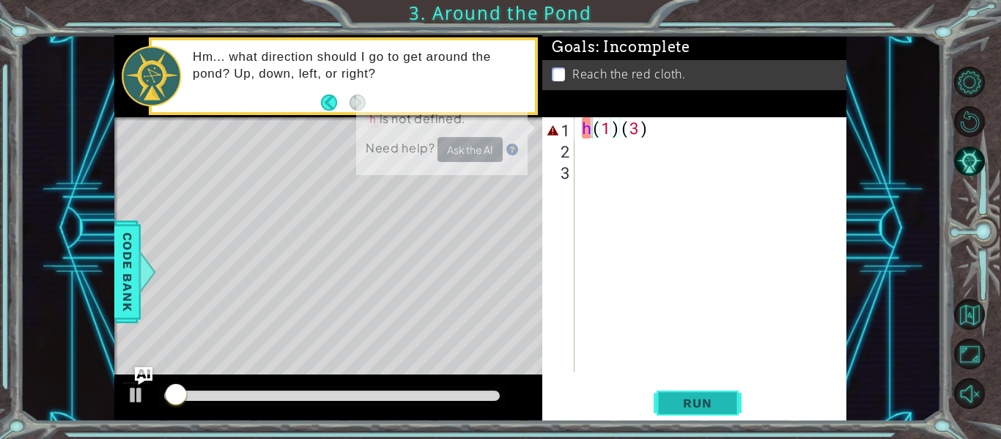
click at [674, 405] on span "Run" at bounding box center [697, 403] width 58 height 15
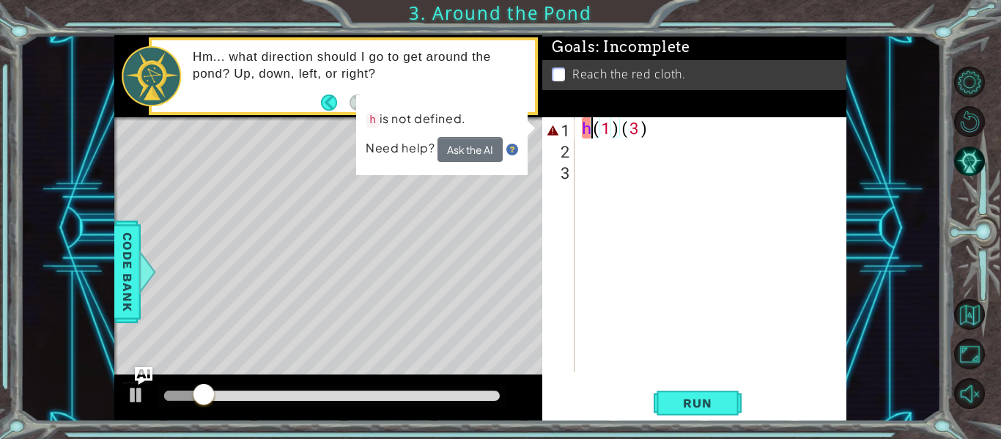
type textarea "(1)(3)"
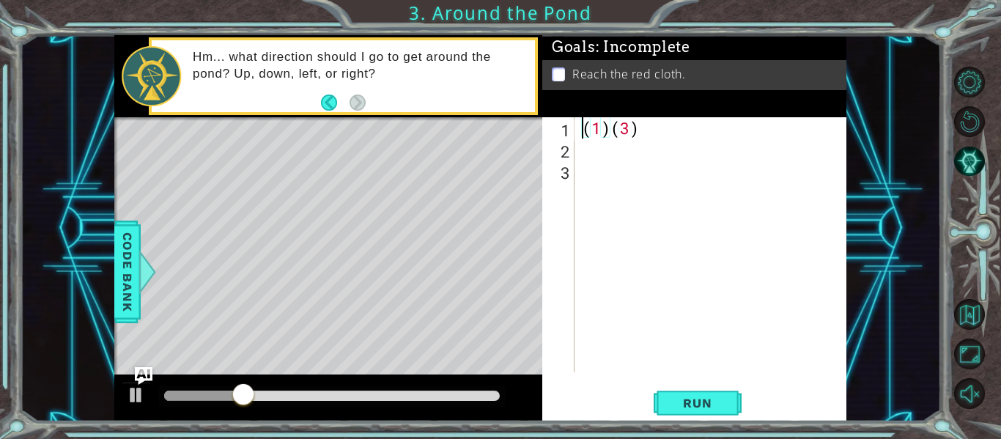
click at [646, 227] on div "( 1 ) ( 3 )" at bounding box center [715, 266] width 272 height 298
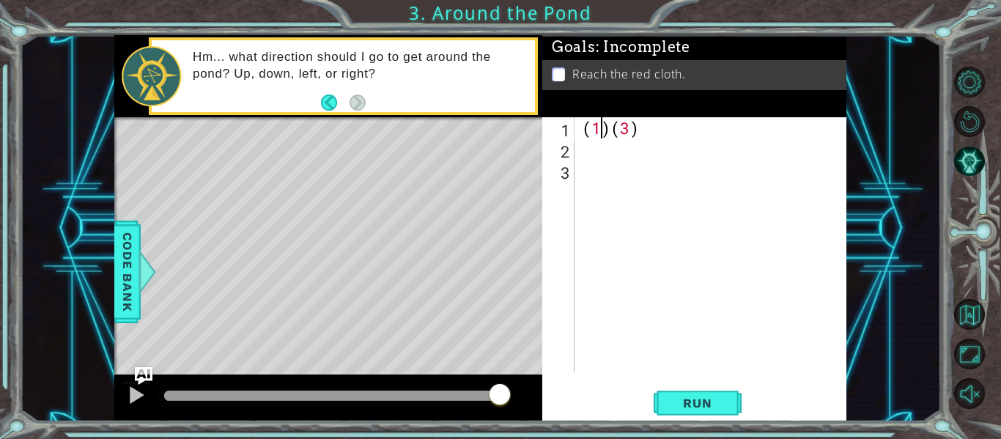
click at [598, 124] on div "( 1 ) ( 3 )" at bounding box center [715, 266] width 272 height 298
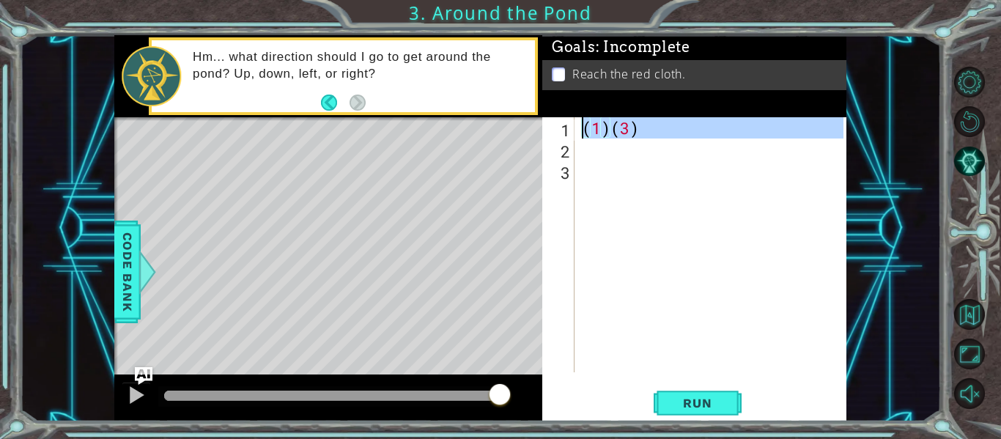
click at [598, 124] on div "( 1 ) ( 3 )" at bounding box center [715, 266] width 272 height 298
type textarea "(1)(3)"
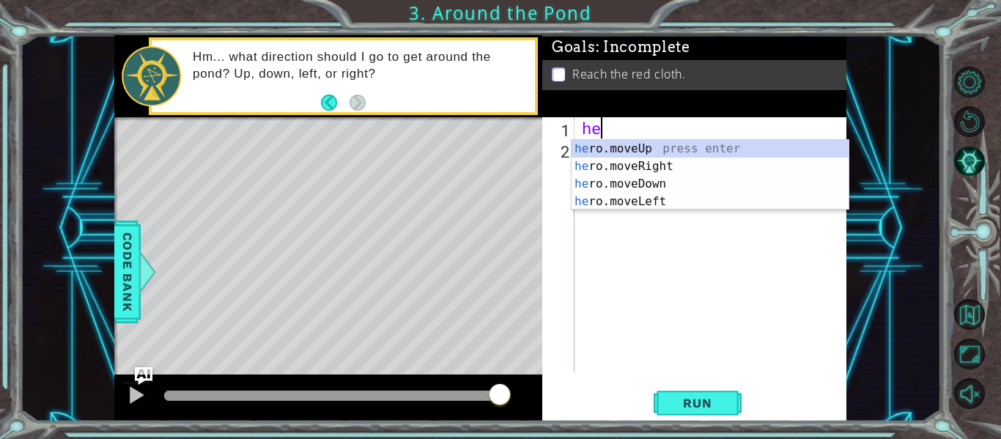
scroll to position [0, 1]
click at [621, 200] on div "hero .moveUp press enter hero .moveRight press enter hero .moveDown press enter…" at bounding box center [710, 193] width 277 height 106
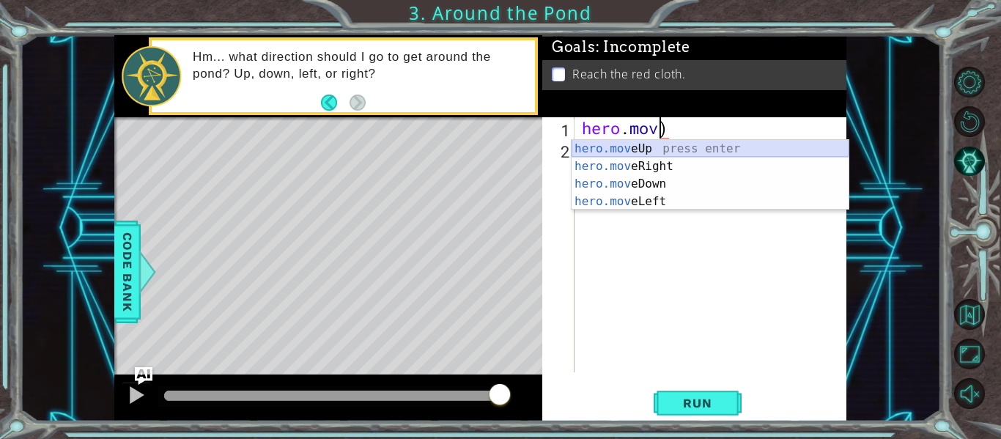
click at [664, 148] on div "hero.mov eUp press enter hero.mov eRight press enter hero.mov eDown press enter…" at bounding box center [710, 193] width 277 height 106
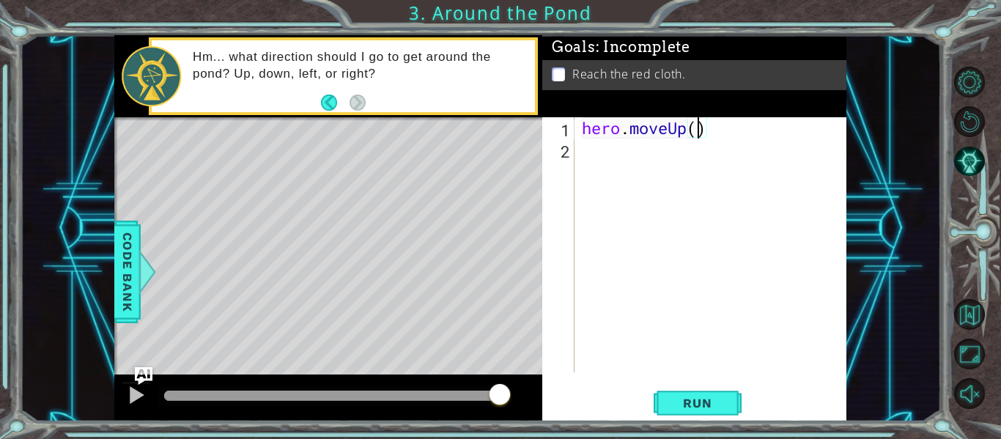
type textarea "hero.moveUp(5)"
click at [588, 166] on div "hero . moveUp ( 5 )" at bounding box center [715, 266] width 272 height 298
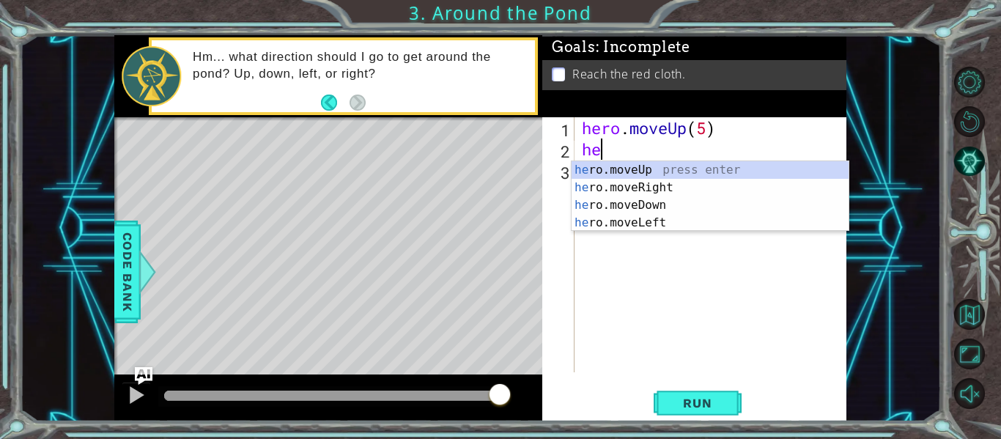
type textarea "her"
click at [624, 189] on div "her o.moveUp press enter her o.moveRight press enter her o.moveDown press enter…" at bounding box center [710, 214] width 277 height 106
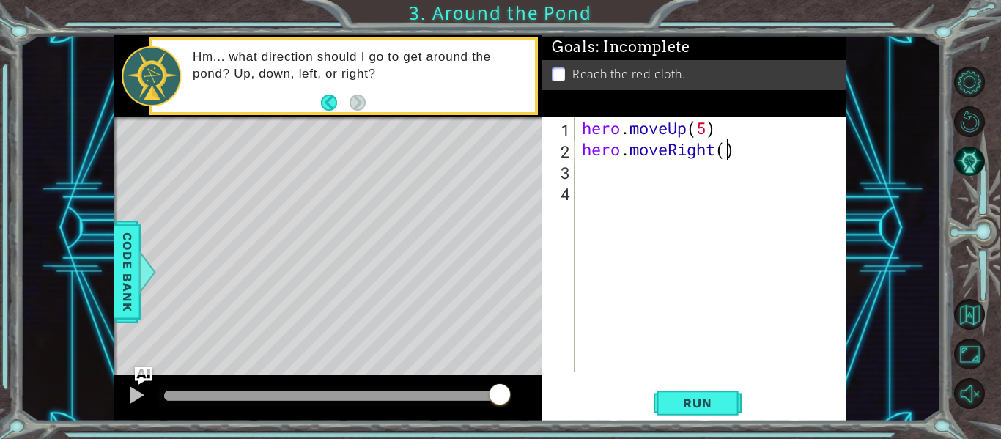
click at [728, 154] on div "hero . moveUp ( 5 ) hero . moveRight ( )" at bounding box center [715, 266] width 272 height 298
type textarea "hero.moveRight(2)"
click at [715, 396] on span "Run" at bounding box center [697, 403] width 58 height 15
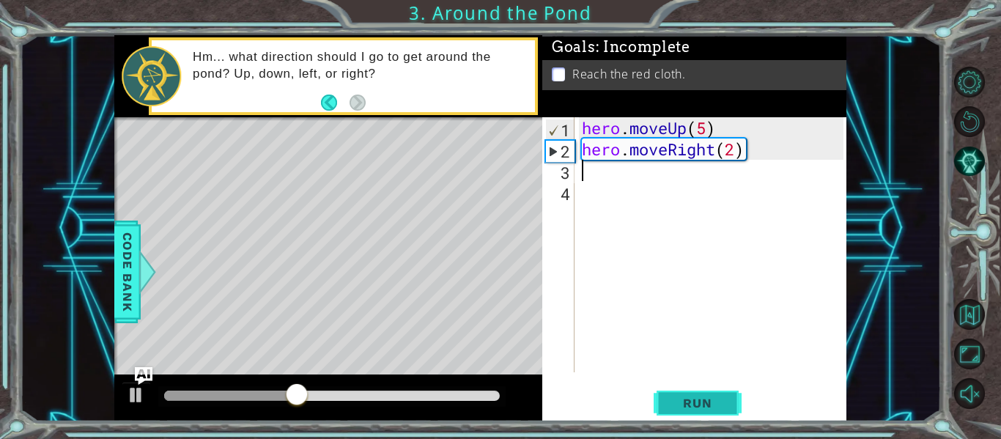
scroll to position [0, 0]
type textarea "hero.moveRight(2)"
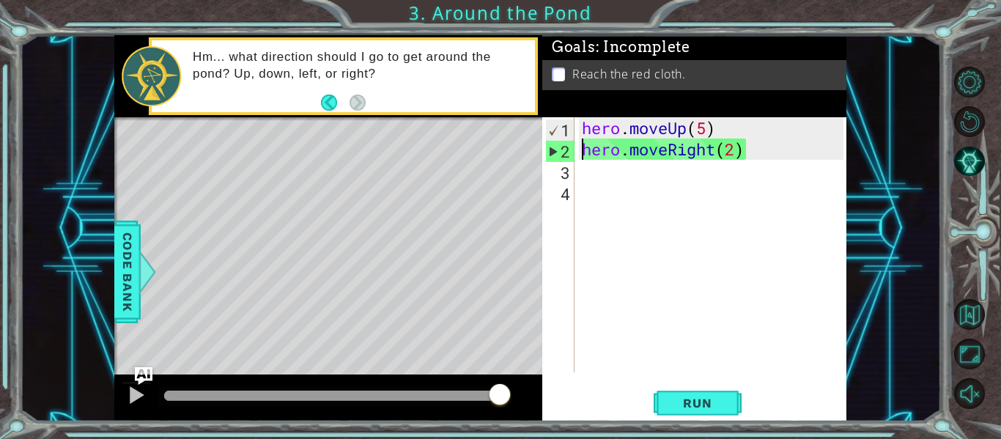
click at [580, 177] on div "hero . moveUp ( 5 ) hero . moveRight ( 2 )" at bounding box center [715, 266] width 272 height 298
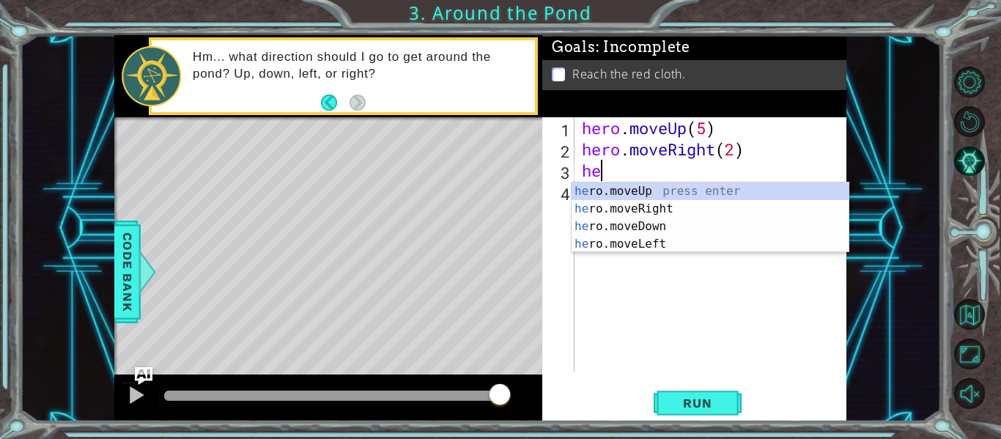
scroll to position [0, 1]
type textarea "hero"
click at [605, 191] on div "hero .moveUp press enter hero .moveRight press enter hero .moveDown press enter…" at bounding box center [710, 235] width 277 height 106
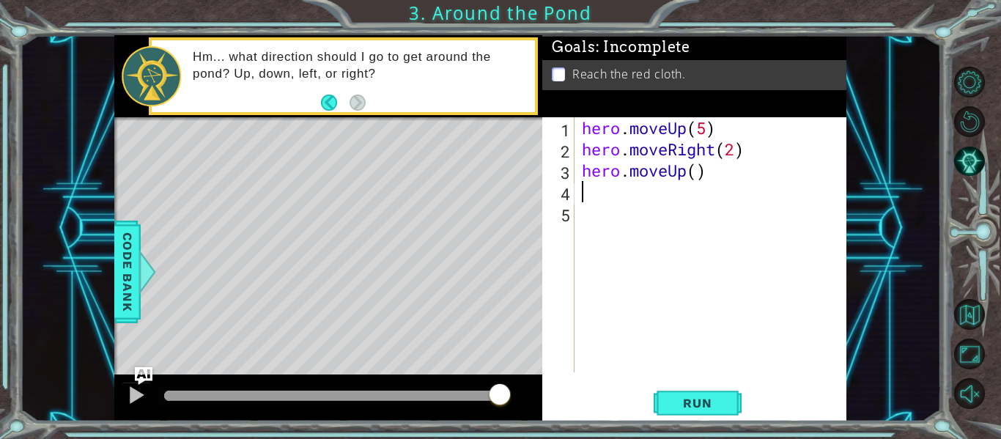
click at [694, 176] on div "hero . moveUp ( 5 ) hero . moveRight ( 2 ) hero . moveUp ( )" at bounding box center [715, 266] width 272 height 298
type textarea "hero.moveUp(2)"
click at [698, 388] on button "Run" at bounding box center [698, 403] width 88 height 30
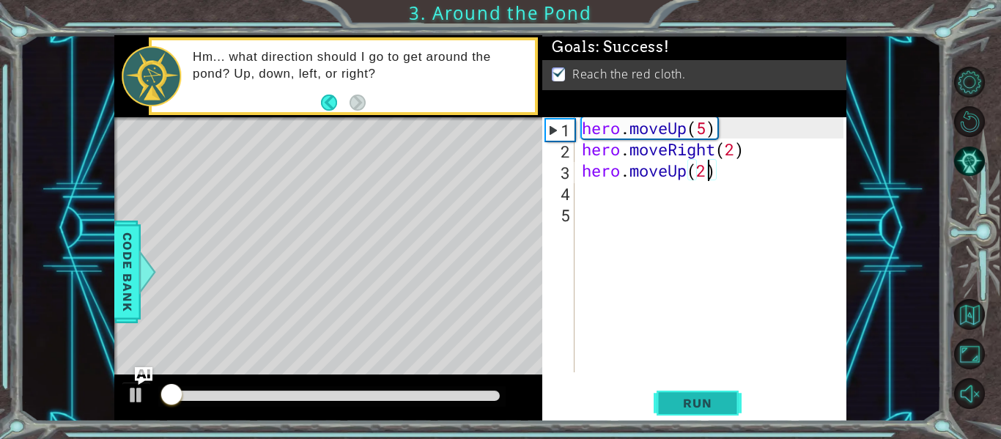
click at [698, 388] on button "Run" at bounding box center [698, 403] width 88 height 30
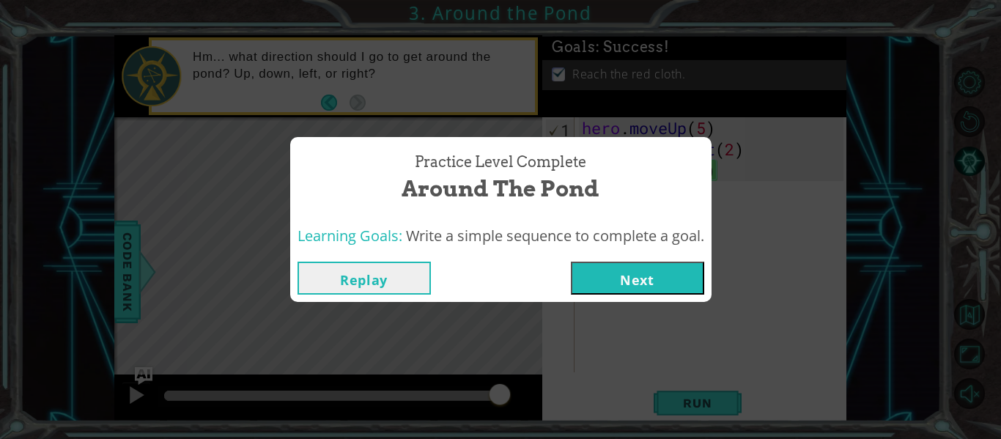
click at [660, 272] on button "Next" at bounding box center [637, 278] width 133 height 33
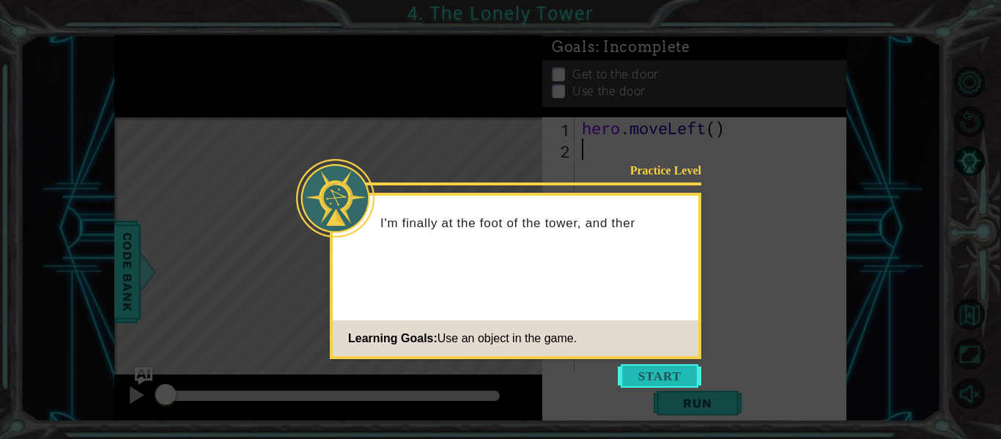
click at [640, 379] on button "Start" at bounding box center [660, 375] width 84 height 23
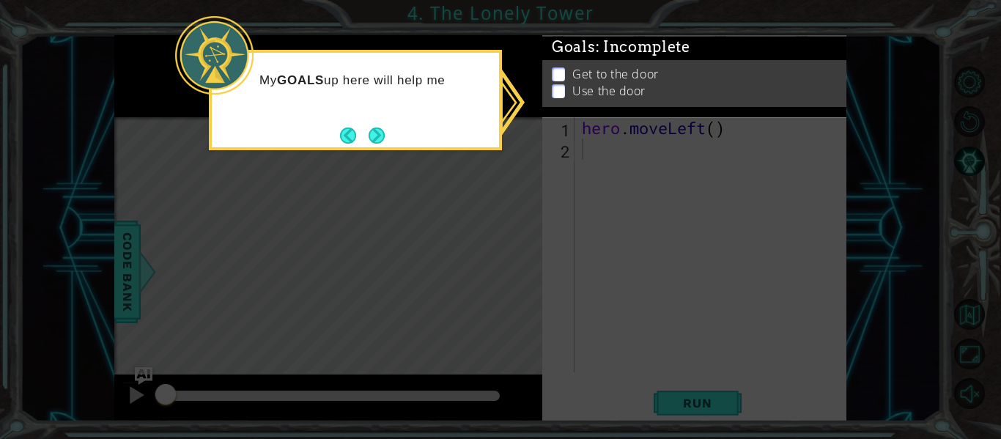
click at [641, 378] on icon at bounding box center [500, 219] width 1001 height 439
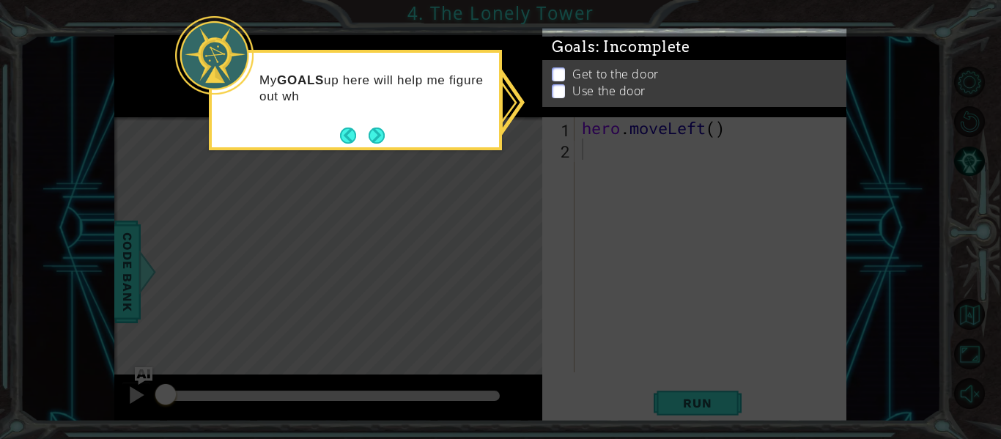
click at [624, 244] on icon at bounding box center [500, 219] width 1001 height 439
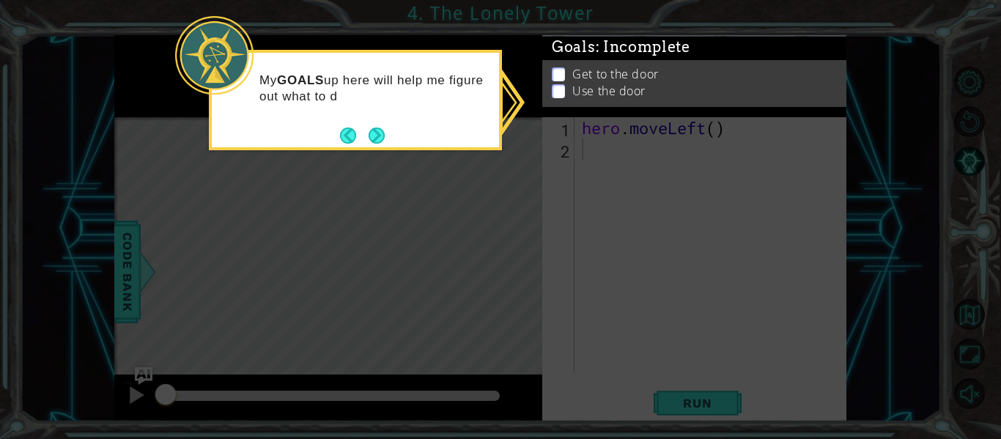
click at [624, 244] on icon at bounding box center [500, 219] width 1001 height 439
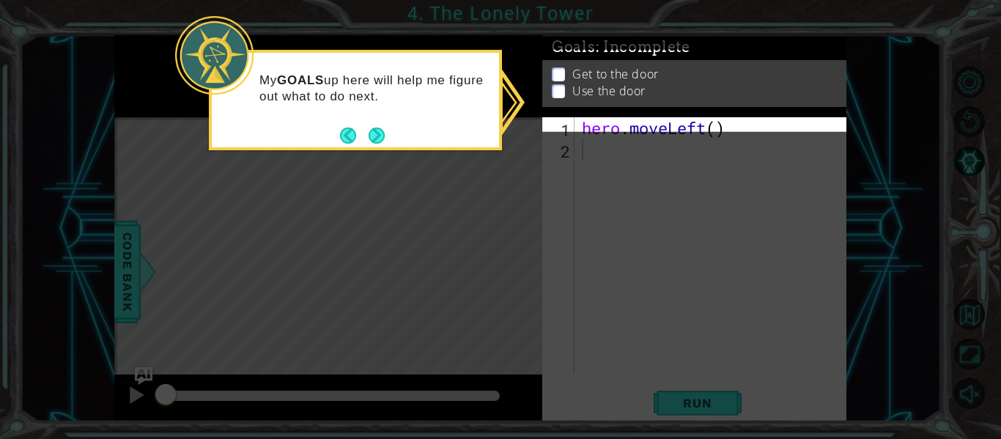
click at [624, 244] on icon at bounding box center [500, 219] width 1001 height 439
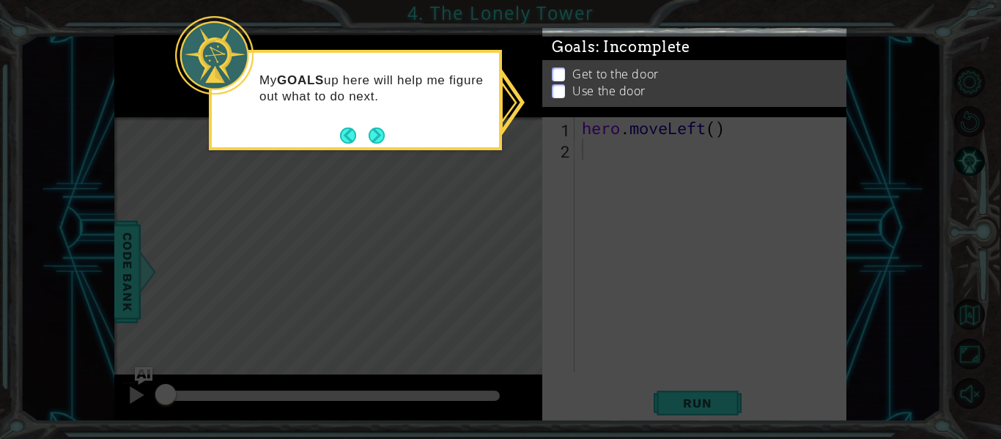
click at [624, 244] on icon at bounding box center [500, 219] width 1001 height 439
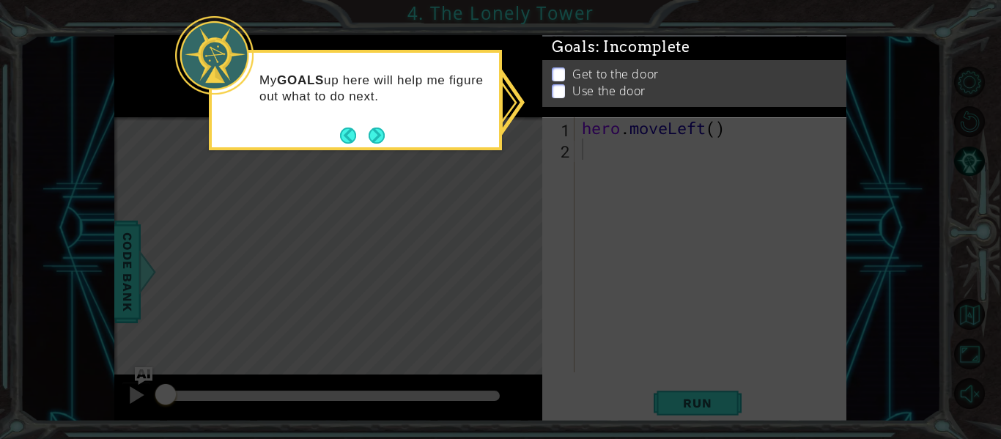
click at [624, 244] on icon at bounding box center [500, 219] width 1001 height 439
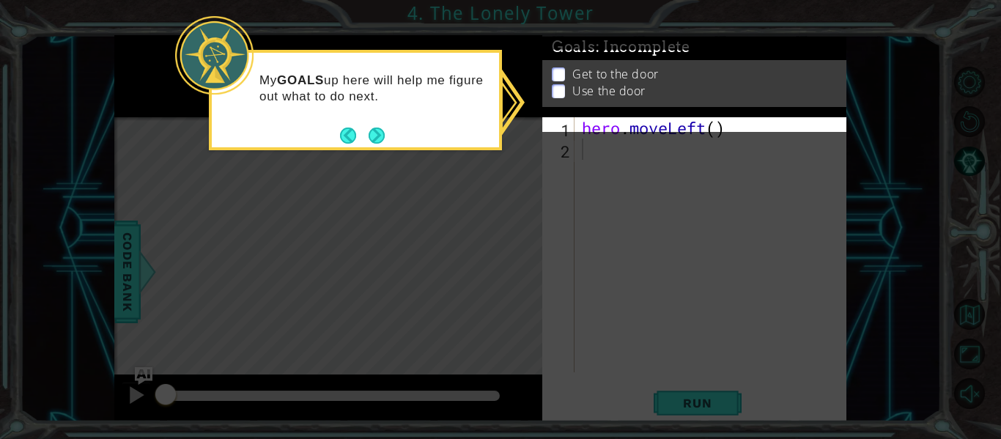
click at [624, 244] on icon at bounding box center [500, 219] width 1001 height 439
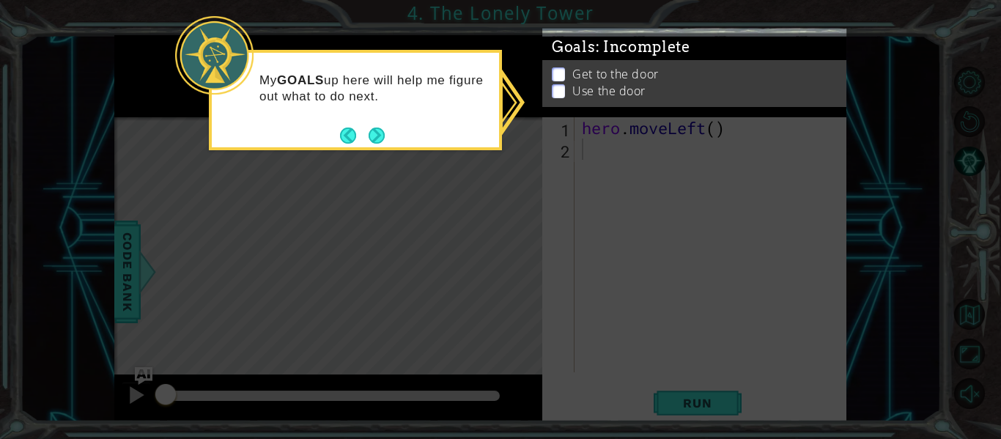
click at [624, 244] on icon at bounding box center [500, 219] width 1001 height 439
click at [331, 86] on p "My GOALS up here will help me figure out what to do next." at bounding box center [373, 89] width 229 height 32
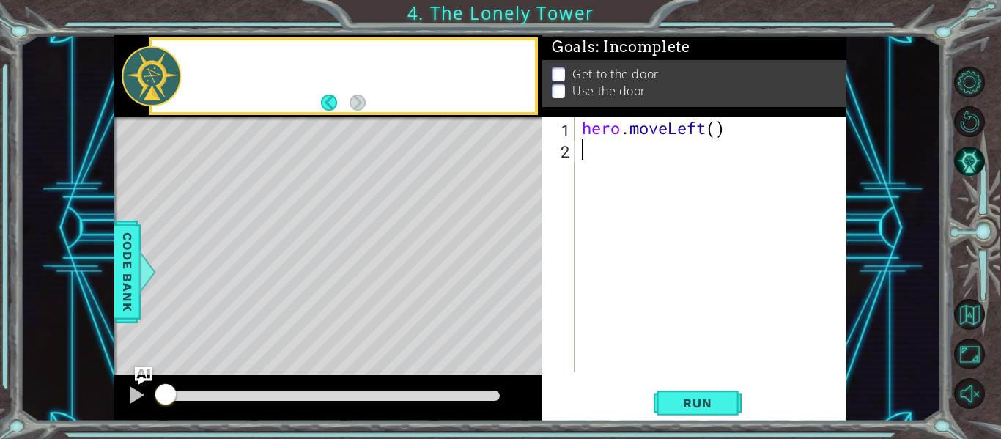
type textarea "hero.moveLeft()"
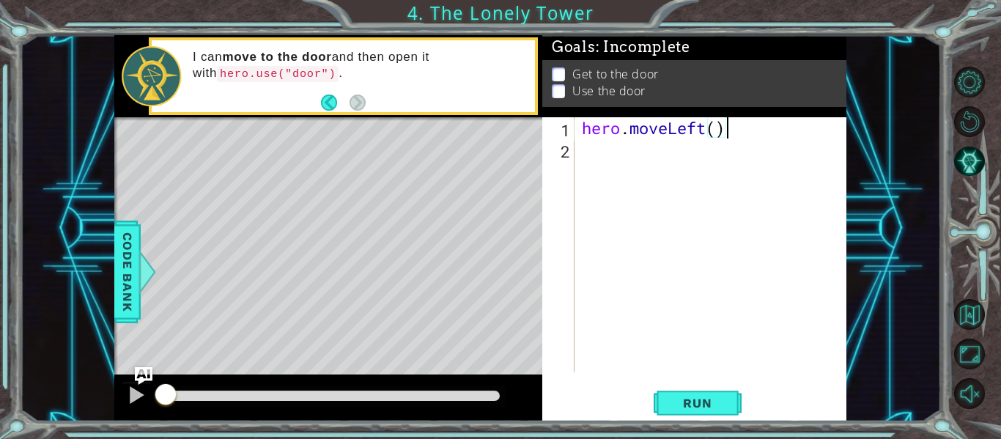
click at [702, 130] on div "hero . moveLeft ( )" at bounding box center [715, 266] width 272 height 298
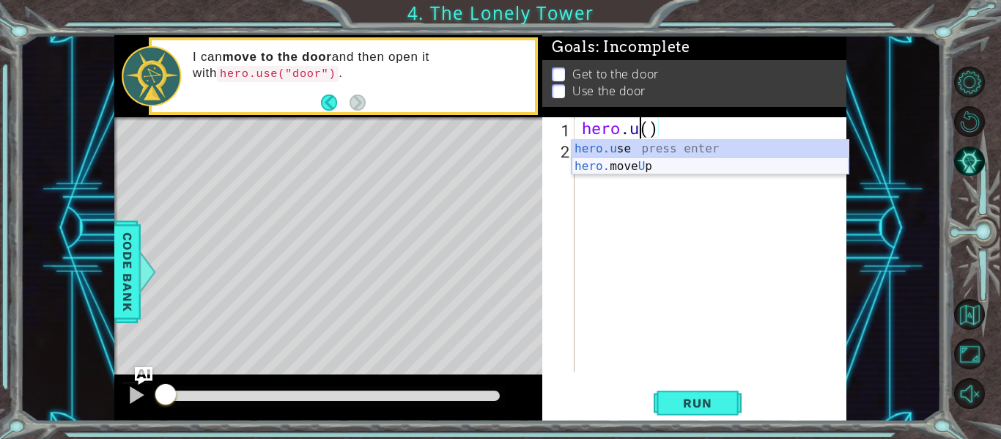
click at [696, 158] on div "hero.u se press enter hero. move U p press enter" at bounding box center [710, 175] width 277 height 70
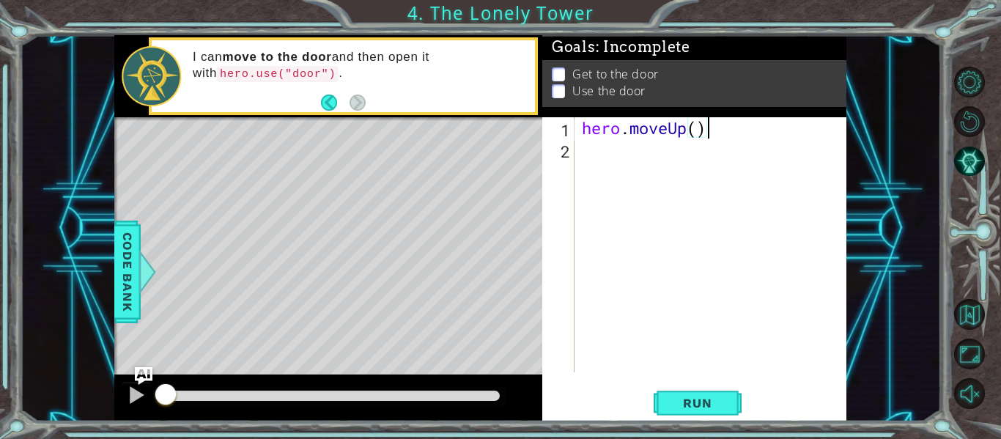
click at [696, 139] on div "hero . moveUp ( )" at bounding box center [715, 266] width 272 height 298
type textarea "hero.moveUp(2)"
click at [589, 160] on div "hero . moveUp ( 2 )" at bounding box center [715, 266] width 272 height 298
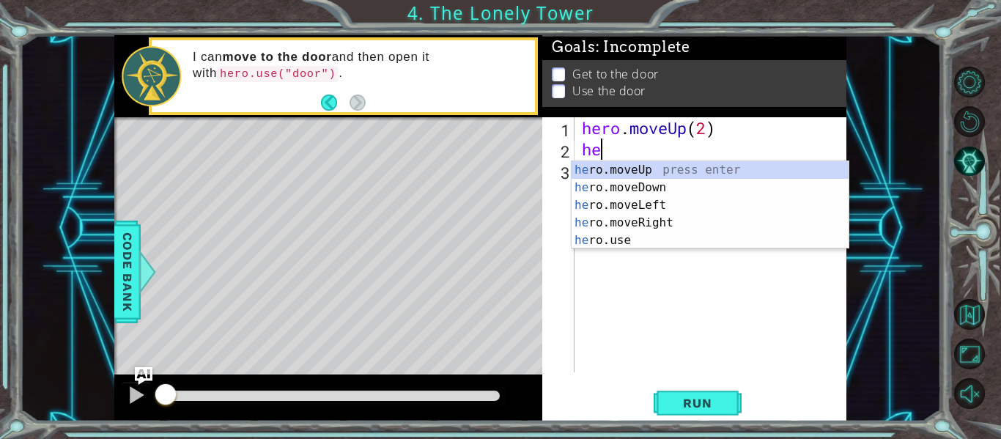
scroll to position [0, 1]
type textarea "hero"
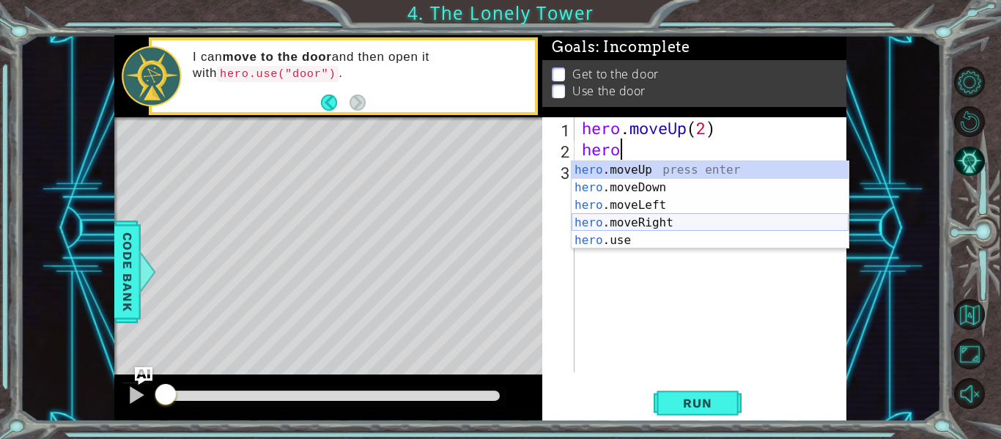
click at [633, 223] on div "hero .moveUp press enter hero .moveDown press enter hero .moveLeft press enter …" at bounding box center [710, 222] width 277 height 123
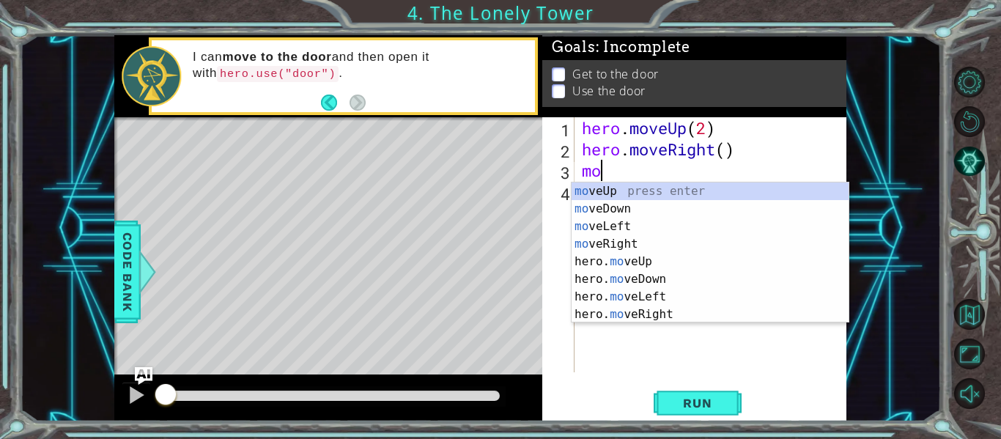
click at [722, 155] on div "hero . moveUp ( 2 ) hero . moveRight ( ) mo" at bounding box center [715, 266] width 272 height 298
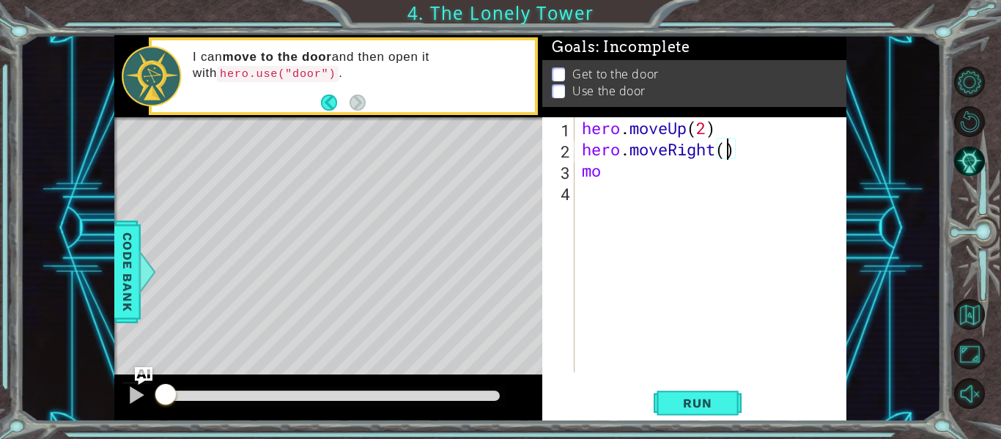
click at [723, 155] on div "hero . moveUp ( 2 ) hero . moveRight ( ) mo" at bounding box center [715, 266] width 272 height 298
click at [600, 174] on div "hero . moveUp ( 2 ) hero . moveRight ( 1 ) mo" at bounding box center [715, 266] width 272 height 298
type textarea "m"
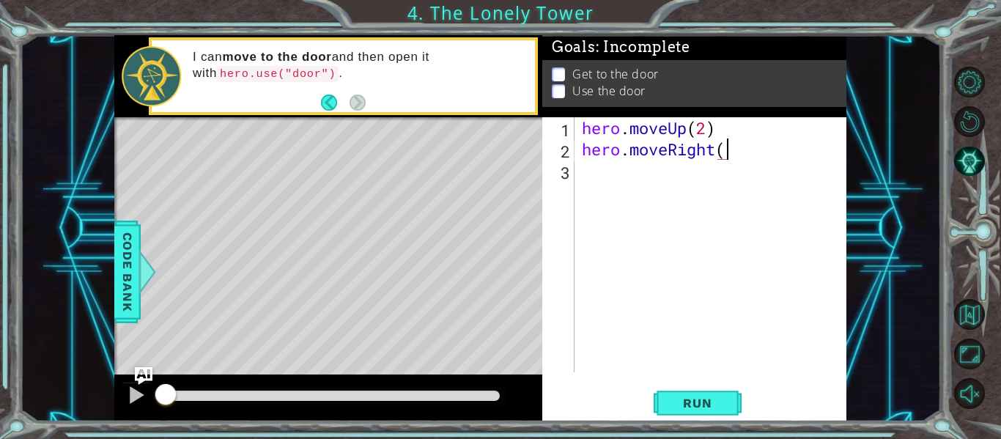
scroll to position [0, 7]
type textarea "hero.moveRight(1)"
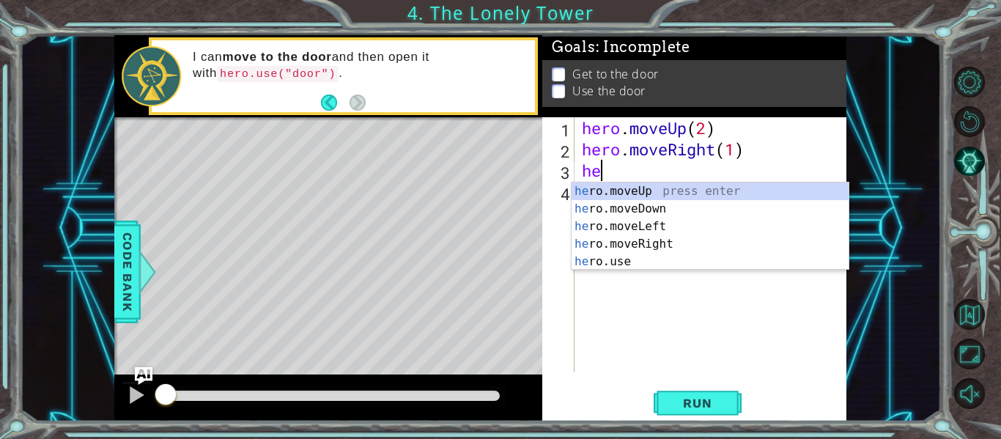
scroll to position [0, 1]
type textarea "hero"
click at [632, 190] on div "hero .moveUp press enter hero .moveDown press enter hero .moveLeft press enter …" at bounding box center [710, 243] width 277 height 123
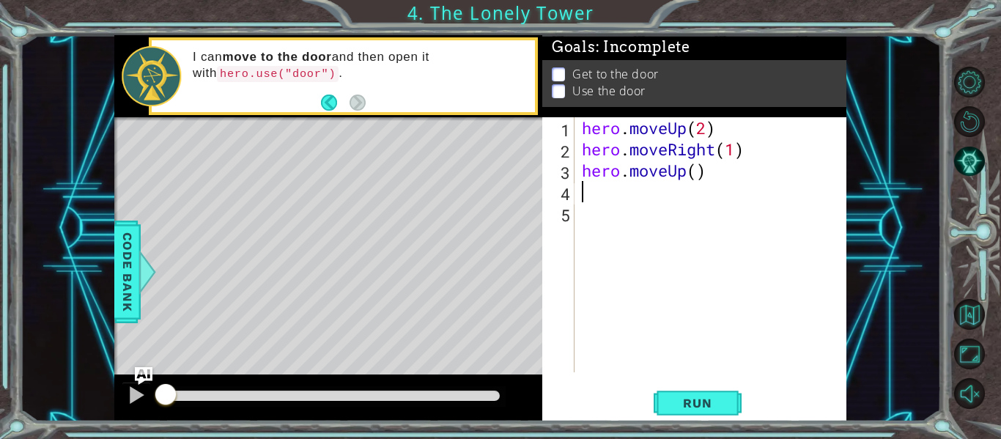
click at [698, 181] on div "hero . moveUp ( 2 ) hero . moveRight ( 1 ) hero . moveUp ( )" at bounding box center [715, 266] width 272 height 298
click at [700, 181] on div "hero . moveUp ( 2 ) hero . moveRight ( 1 ) hero . moveUp ( )" at bounding box center [715, 266] width 272 height 298
type textarea "hero.moveUp(3)"
click at [594, 194] on div "hero . moveUp ( 2 ) hero . moveRight ( 1 ) hero . moveUp ( 3 )" at bounding box center [715, 266] width 272 height 298
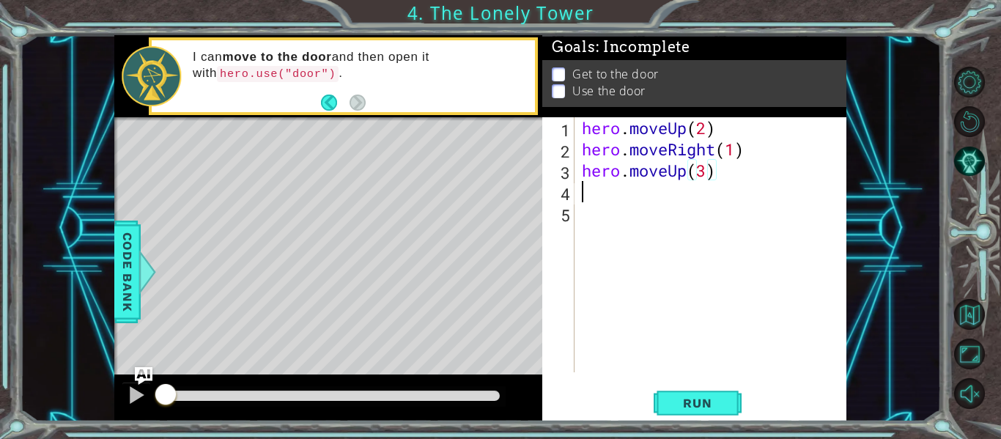
scroll to position [0, 0]
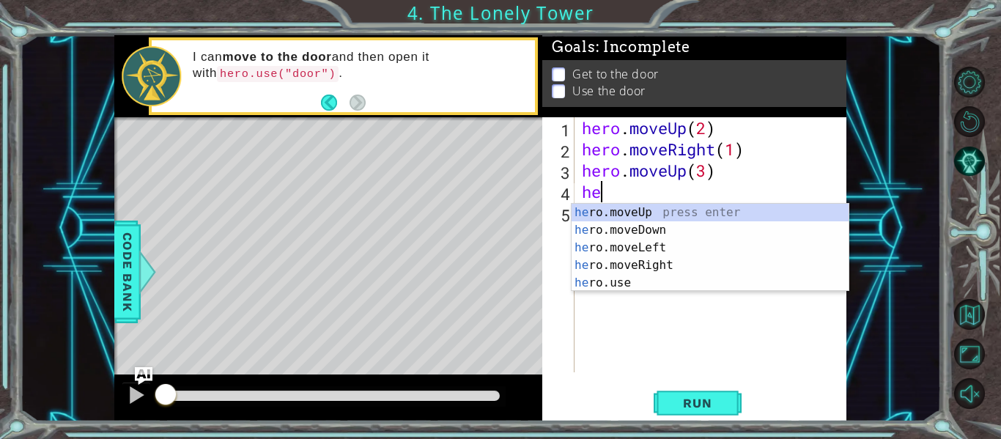
type textarea "hero"
click at [625, 264] on div "hero .moveUp press enter hero .moveDown press enter hero .moveLeft press enter …" at bounding box center [710, 265] width 277 height 123
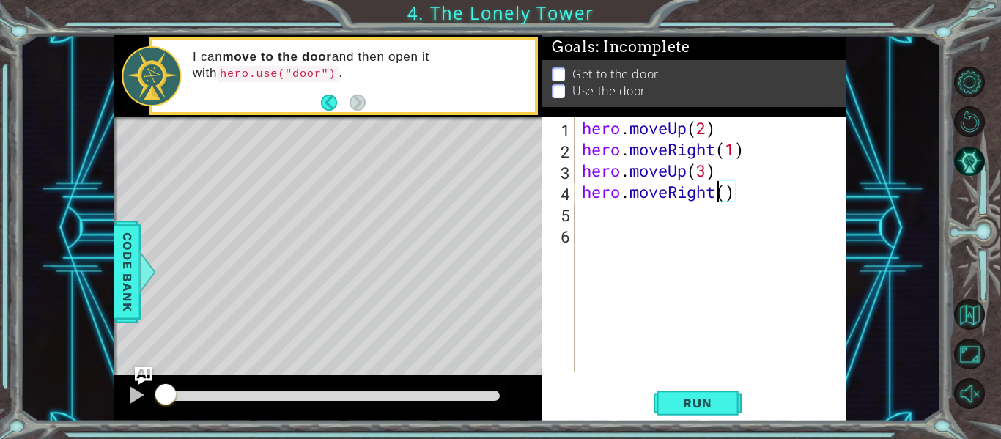
click at [720, 196] on div "hero . moveUp ( 2 ) hero . moveRight ( 1 ) hero . moveUp ( 3 ) hero . moveRight…" at bounding box center [715, 266] width 272 height 298
click at [726, 198] on div "hero . moveUp ( 2 ) hero . moveRight ( 1 ) hero . moveUp ( 3 ) hero . moveRight…" at bounding box center [715, 266] width 272 height 298
type textarea "hero.moveRight(1)"
click at [595, 214] on div "hero . moveUp ( 2 ) hero . moveRight ( 1 ) hero . moveUp ( 3 ) hero . moveRight…" at bounding box center [715, 266] width 272 height 298
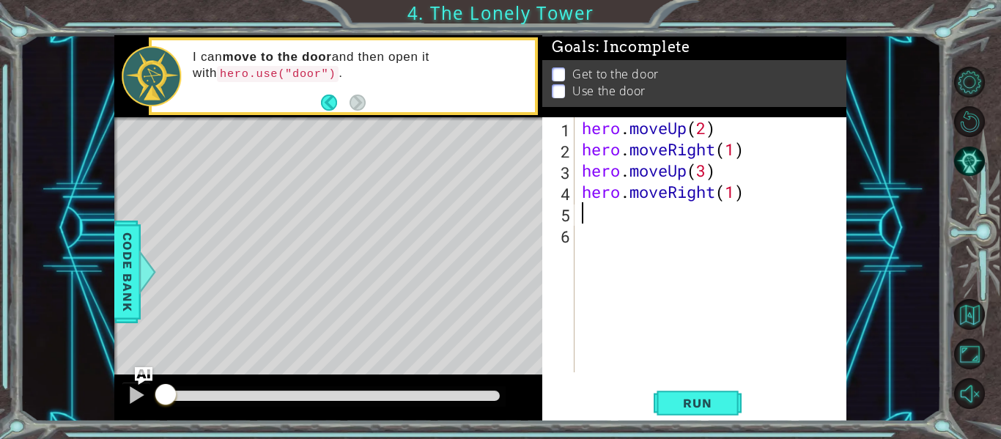
scroll to position [0, 0]
click at [595, 214] on div "hero . moveUp ( 2 ) hero . moveRight ( 1 ) hero . moveUp ( 3 ) hero . moveRight…" at bounding box center [715, 266] width 272 height 298
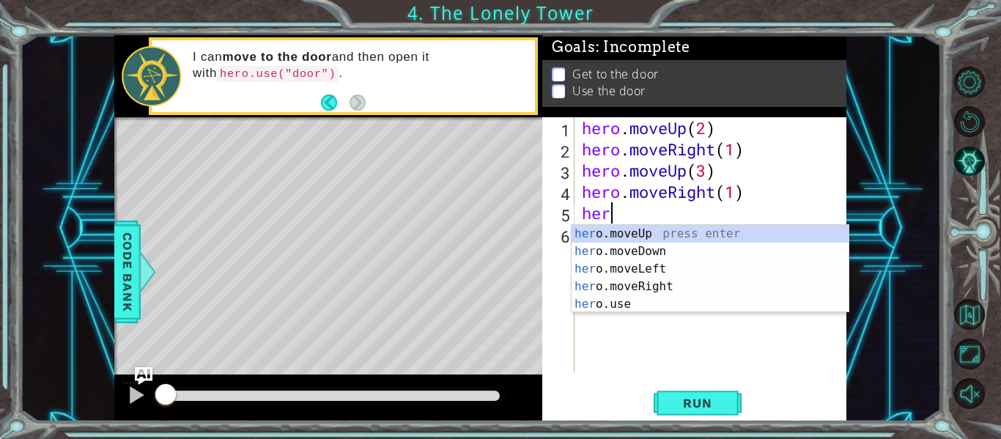
scroll to position [0, 1]
type textarea "hero"
click at [612, 233] on div "hero .moveUp press enter hero .moveDown press enter hero .moveLeft press enter …" at bounding box center [710, 286] width 277 height 123
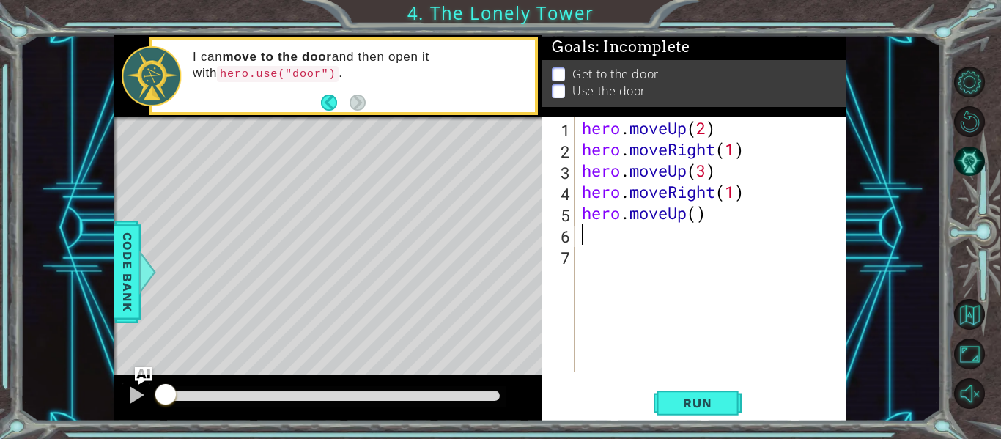
click at [707, 213] on div "hero . moveUp ( 2 ) hero . moveRight ( 1 ) hero . moveUp ( 3 ) hero . moveRight…" at bounding box center [715, 266] width 272 height 298
click at [694, 417] on button "Run" at bounding box center [698, 403] width 88 height 30
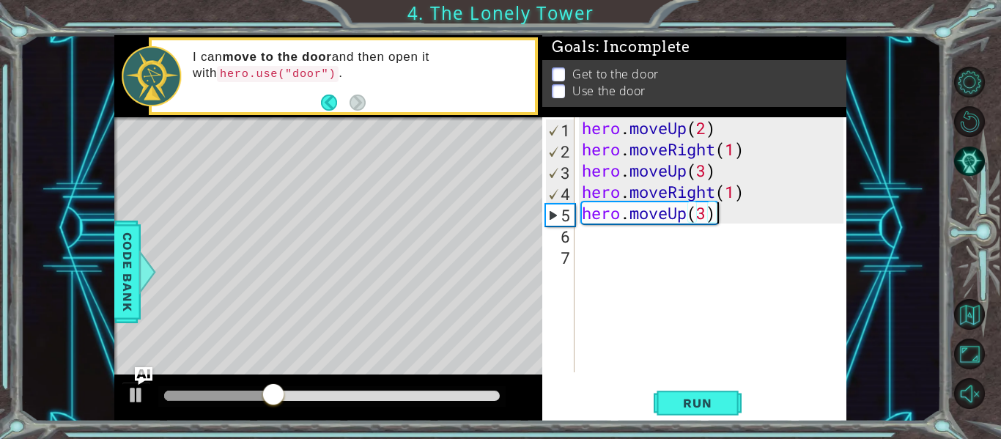
click at [627, 128] on div "hero . moveUp ( 2 ) hero . moveRight ( 1 ) hero . moveUp ( 3 ) hero . moveRight…" at bounding box center [715, 266] width 272 height 298
click at [601, 122] on div "hero . moveUp ( 2 ) hero . moveRight ( 1 ) hero . moveUp ( 3 ) hero . moveRight…" at bounding box center [715, 266] width 272 height 298
click at [581, 125] on div "hero . moveUp ( 2 ) hero . moveRight ( 1 ) hero . moveUp ( 3 ) hero . moveRight…" at bounding box center [715, 266] width 272 height 298
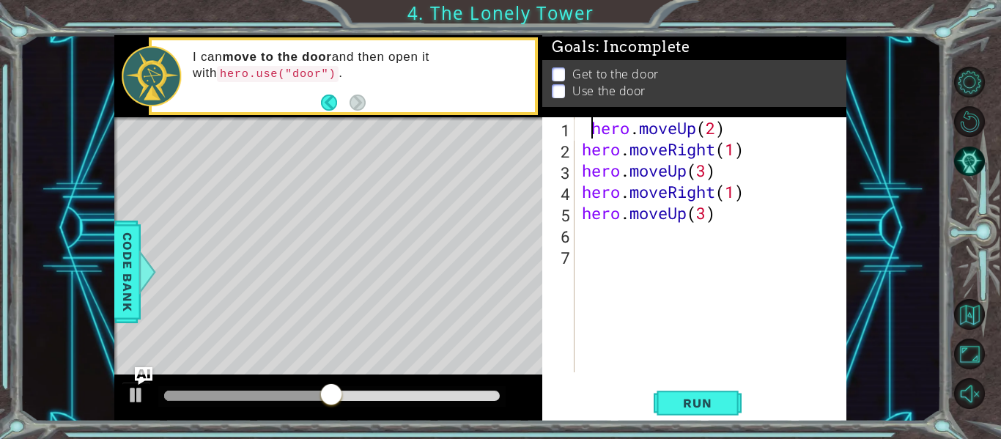
type textarea "hero.moveUp(2)"
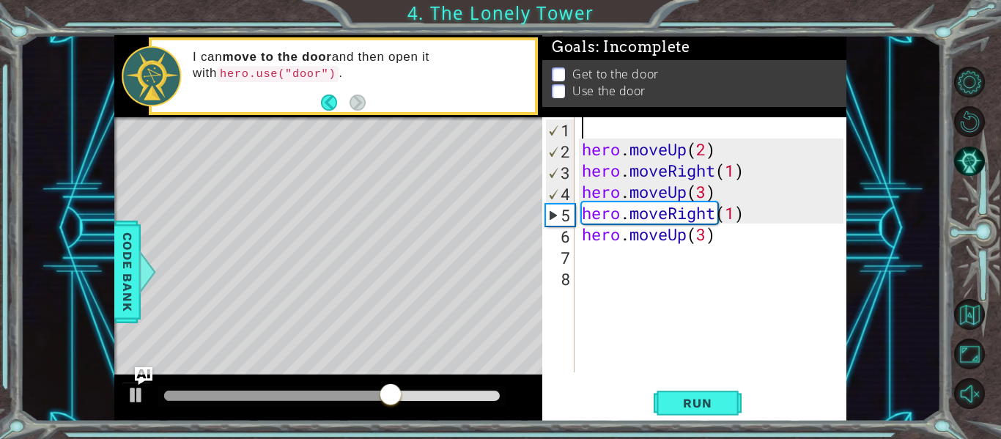
click at [593, 131] on div "hero . moveUp ( 2 ) hero . moveRight ( 1 ) hero . moveUp ( 3 ) hero . moveRight…" at bounding box center [715, 266] width 272 height 298
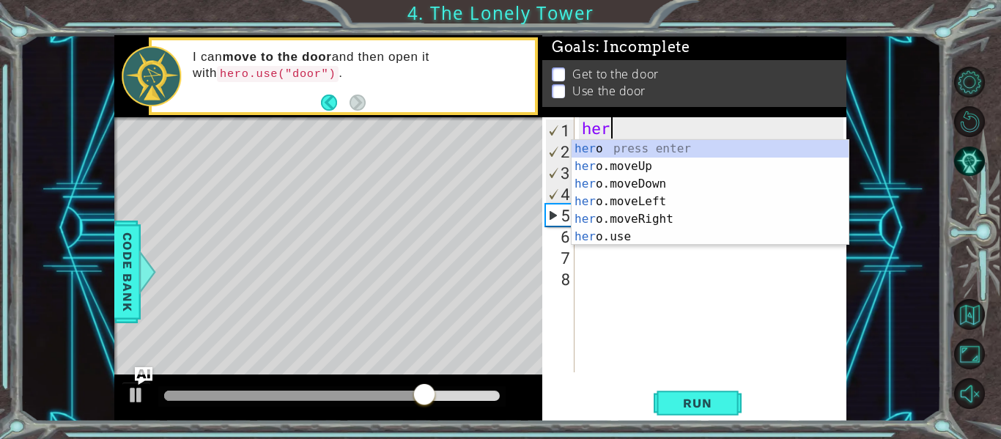
type textarea "hero"
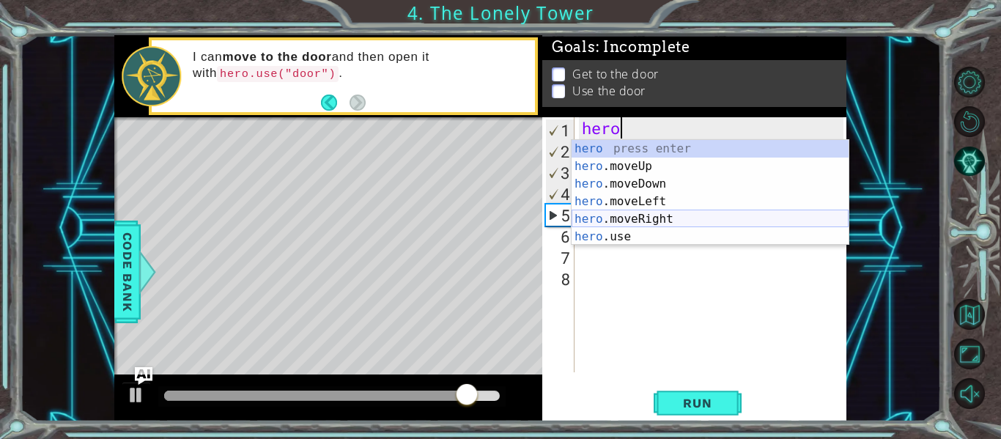
click at [615, 217] on div "hero press enter hero .moveUp press enter hero .moveDown press enter hero .move…" at bounding box center [710, 210] width 277 height 141
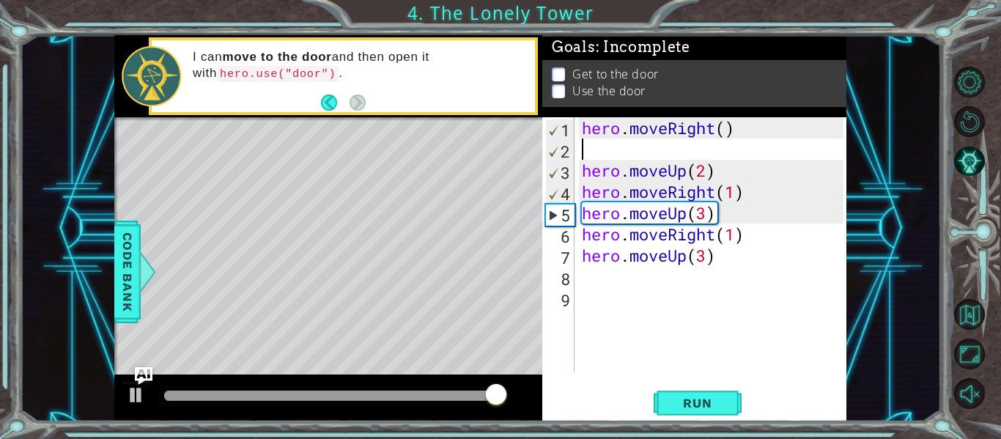
click at [726, 126] on div "hero . moveRight ( ) hero . moveUp ( 2 ) hero . moveRight ( 1 ) hero . moveUp (…" at bounding box center [715, 266] width 272 height 298
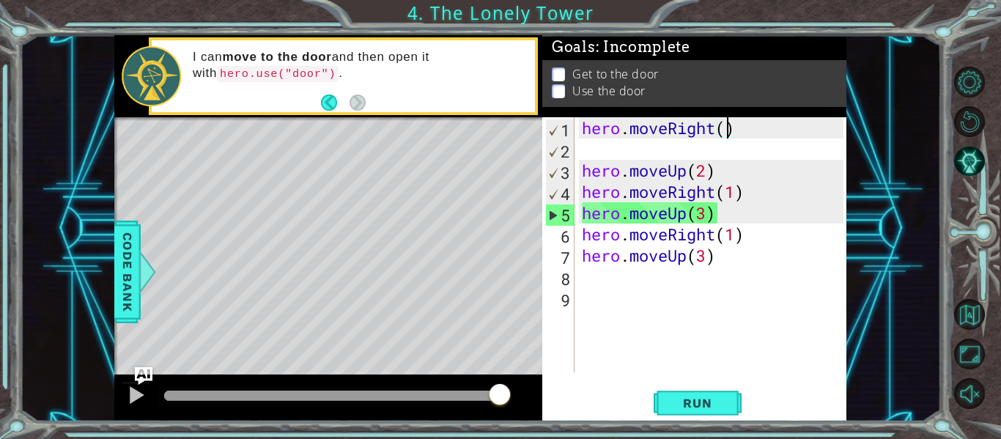
type textarea "hero.moveRight(1)"
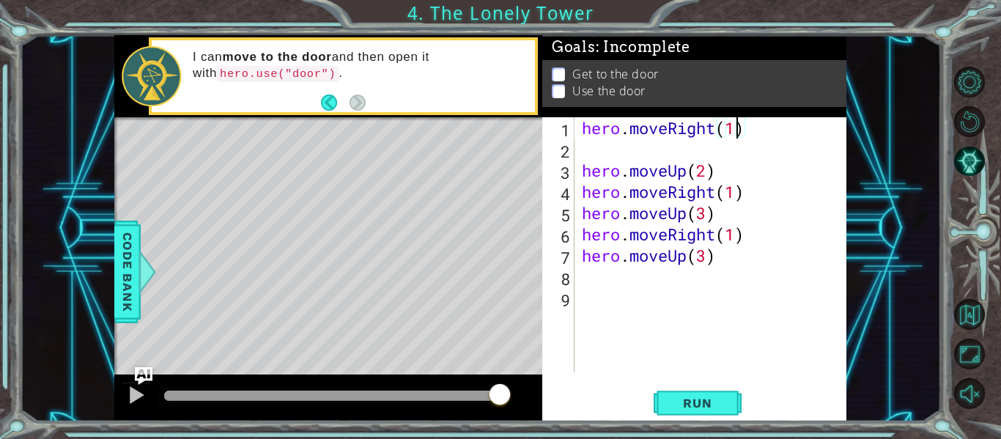
click at [599, 149] on div "hero . moveRight ( 1 ) hero . moveUp ( 2 ) hero . moveRight ( 1 ) hero . moveUp…" at bounding box center [715, 266] width 272 height 298
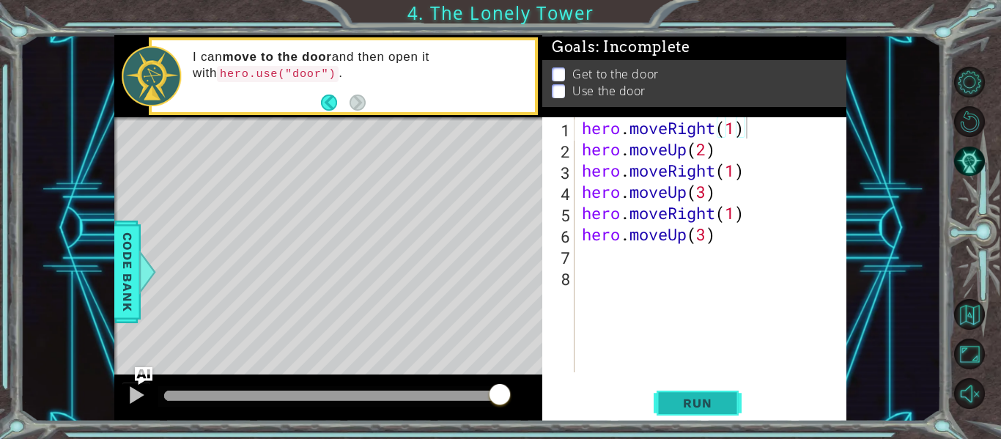
click at [672, 392] on button "Run" at bounding box center [698, 403] width 88 height 30
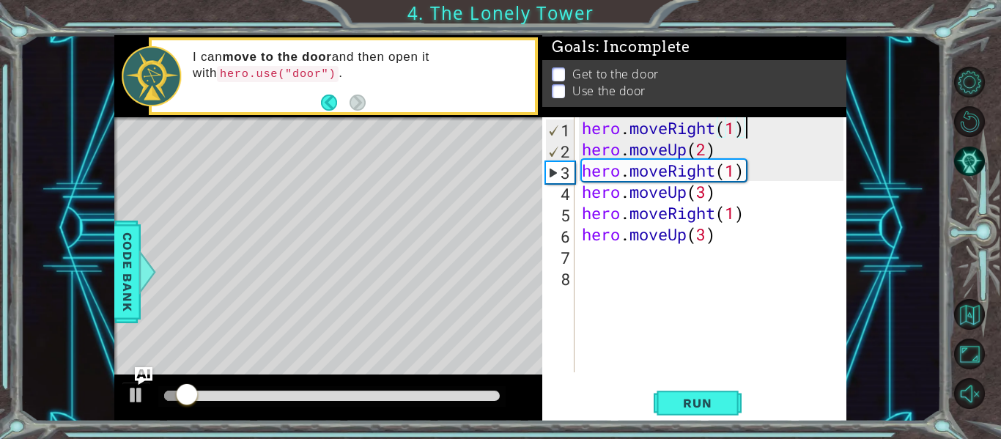
click at [701, 127] on div "hero . moveRight ( 1 ) hero . moveUp ( 2 ) hero . moveRight ( 1 ) hero . moveUp…" at bounding box center [715, 266] width 272 height 298
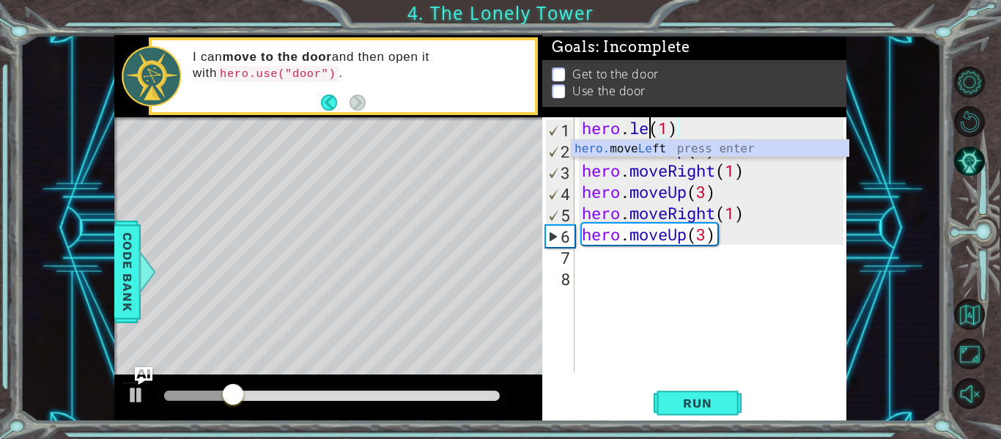
scroll to position [0, 4]
click at [701, 149] on div "hero. move Le ft press enter" at bounding box center [710, 166] width 277 height 53
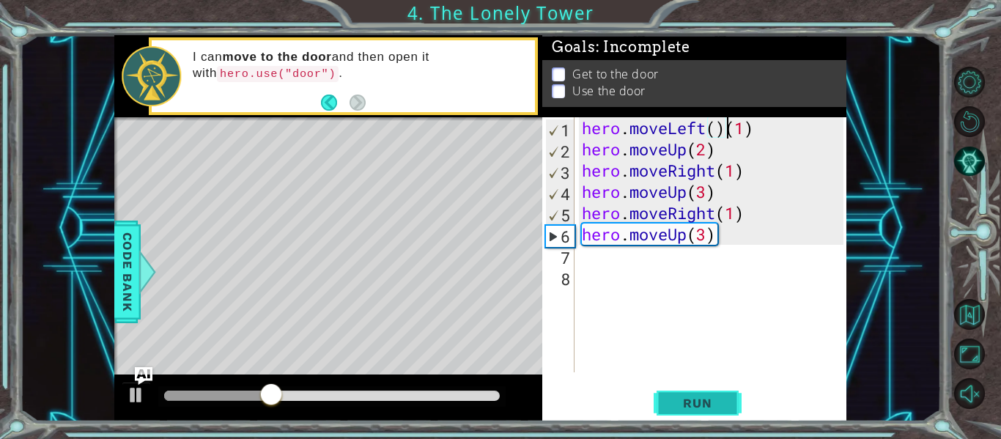
click at [698, 389] on button "Run" at bounding box center [698, 403] width 88 height 30
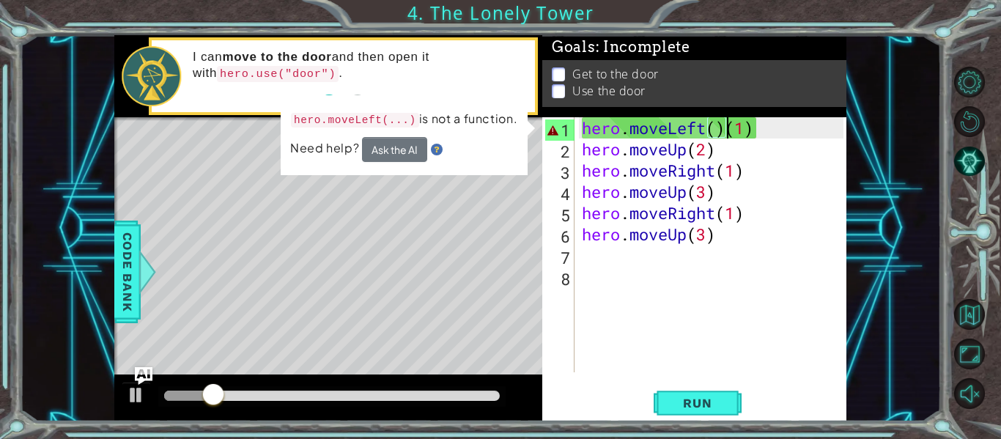
click at [701, 148] on div "hero . moveLeft ( ) ( 1 ) hero . moveUp ( 2 ) hero . moveRight ( 1 ) hero . mov…" at bounding box center [715, 266] width 272 height 298
click at [707, 144] on div "hero . moveLeft ( ) ( 1 ) hero . moveUp ( 2 ) hero . moveRight ( 1 ) hero . mov…" at bounding box center [715, 266] width 272 height 298
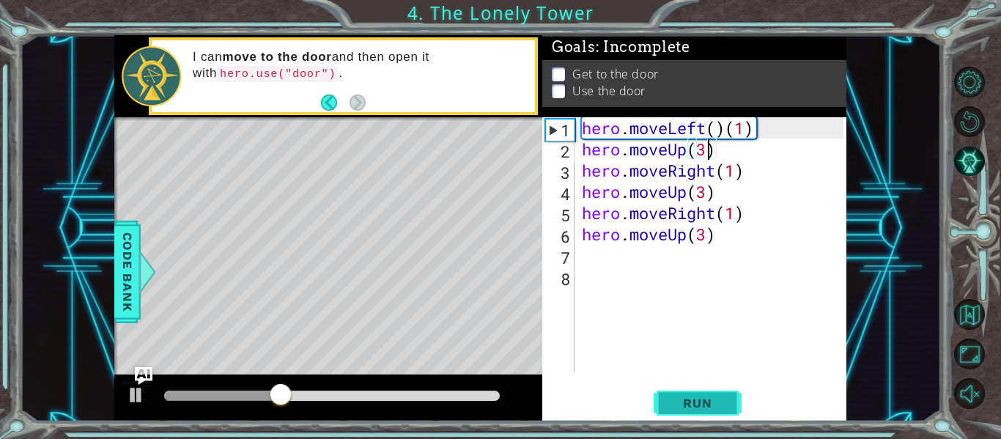
click at [674, 399] on span "Run" at bounding box center [697, 403] width 58 height 15
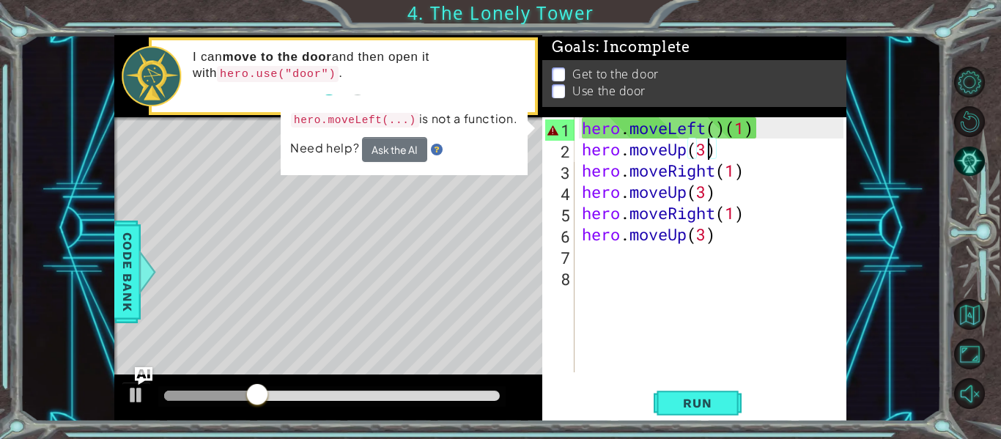
click at [726, 130] on div "hero . moveLeft ( ) ( 1 ) hero . moveUp ( 3 ) hero . moveRight ( 1 ) hero . mov…" at bounding box center [715, 266] width 272 height 298
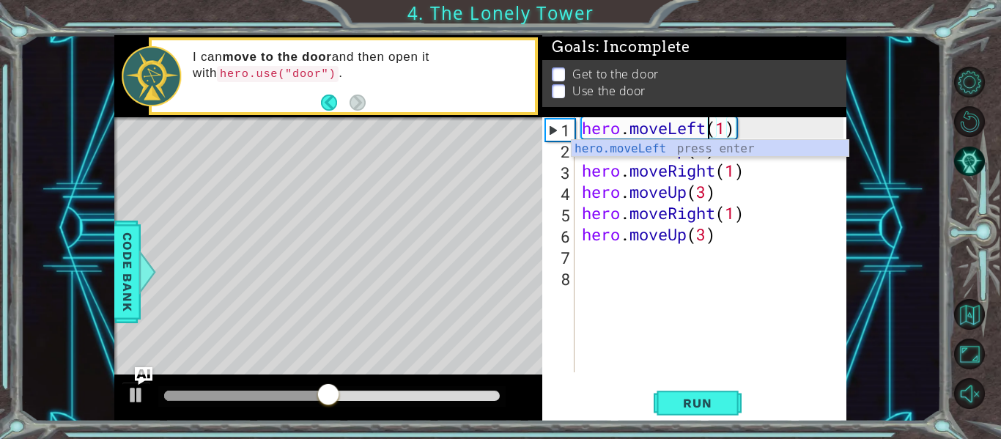
click at [552, 132] on div "1" at bounding box center [560, 129] width 29 height 21
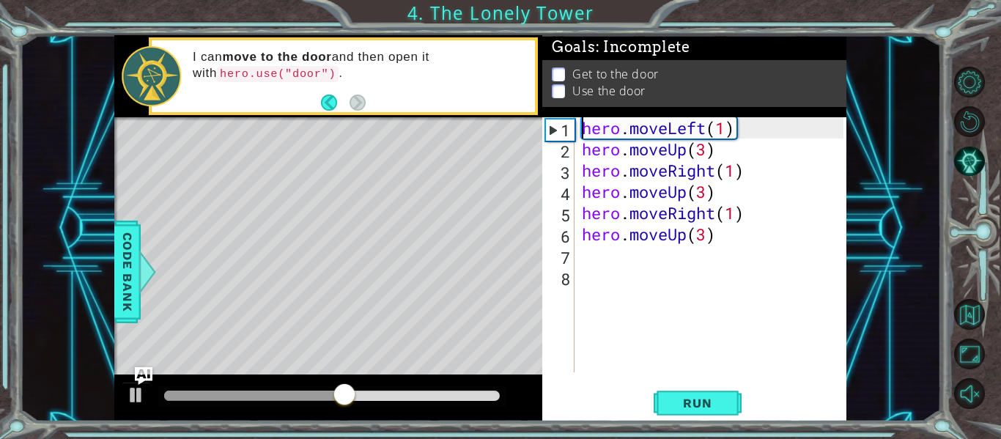
click at [553, 130] on div "1" at bounding box center [560, 129] width 29 height 21
click at [681, 399] on span "Run" at bounding box center [697, 403] width 58 height 15
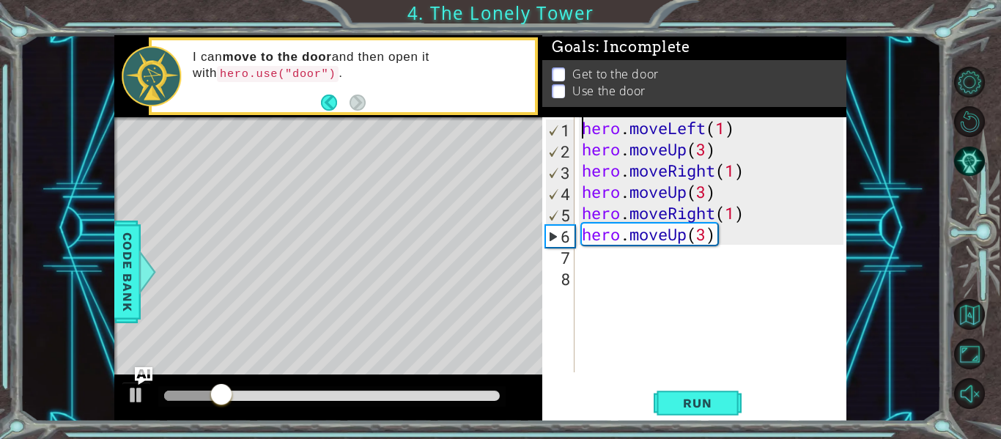
click at [693, 168] on div "hero . moveLeft ( 1 ) hero . moveUp ( 3 ) hero . moveRight ( 1 ) hero . moveUp …" at bounding box center [715, 266] width 272 height 298
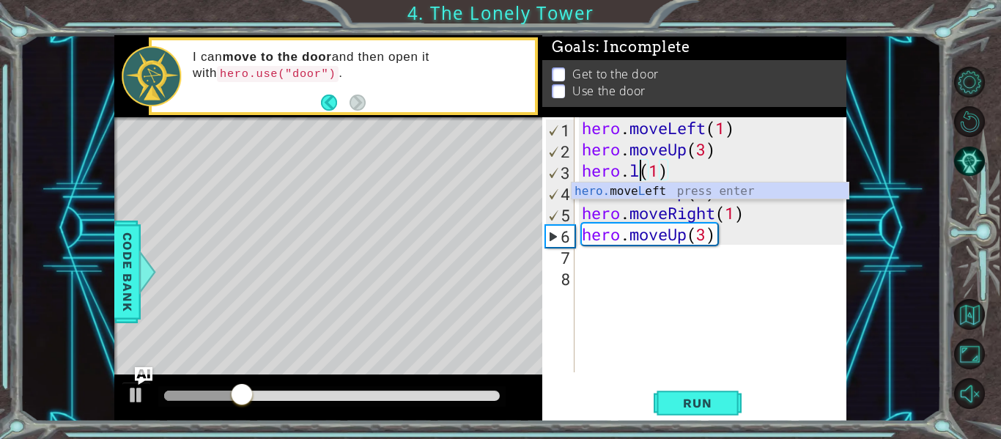
scroll to position [0, 4]
click at [700, 191] on div "hero. move Lef t press enter" at bounding box center [710, 208] width 277 height 53
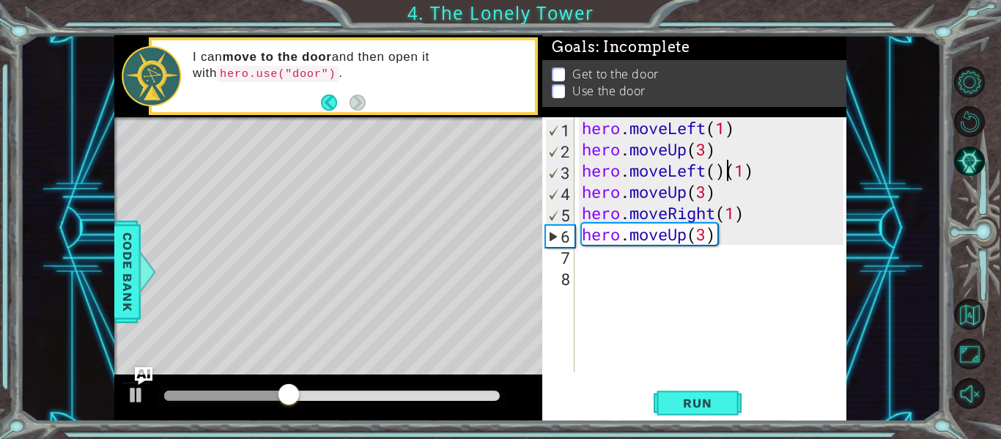
click at [688, 217] on div "hero . moveLeft ( 1 ) hero . moveUp ( 3 ) hero . moveLeft ( ) ( 1 ) hero . move…" at bounding box center [715, 266] width 272 height 298
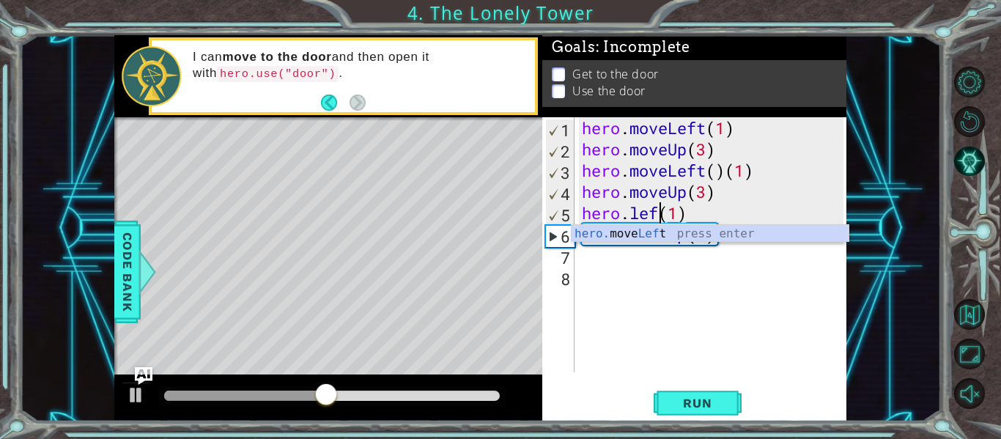
scroll to position [0, 4]
click at [690, 235] on div "hero. move Left press enter" at bounding box center [710, 251] width 277 height 53
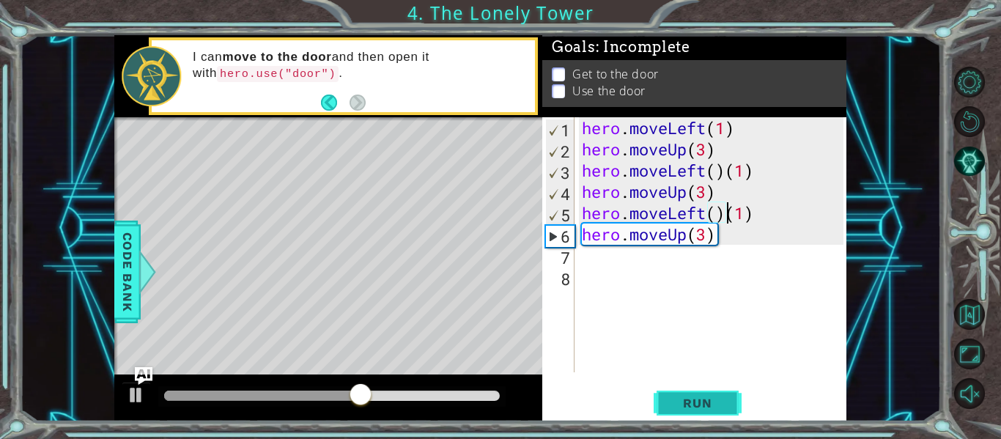
click at [690, 393] on button "Run" at bounding box center [698, 403] width 88 height 30
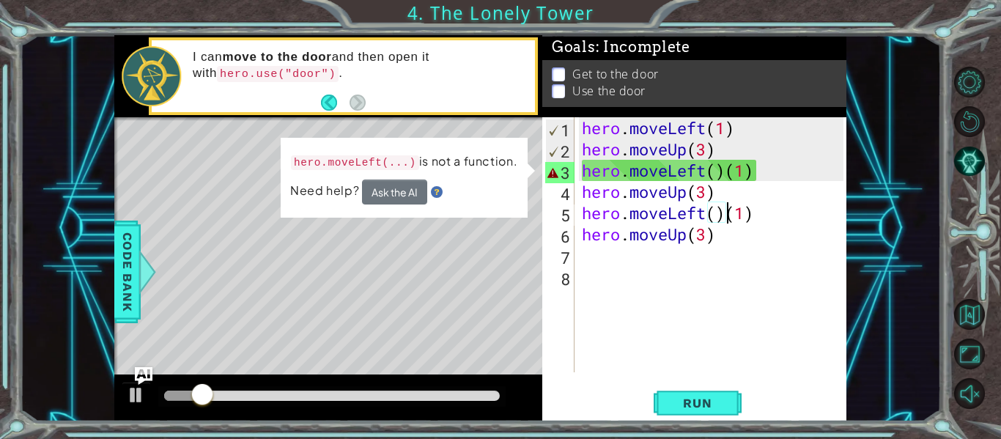
click at [718, 173] on div "hero . moveLeft ( 1 ) hero . moveUp ( 3 ) hero . moveLeft ( ) ( 1 ) hero . move…" at bounding box center [715, 266] width 272 height 298
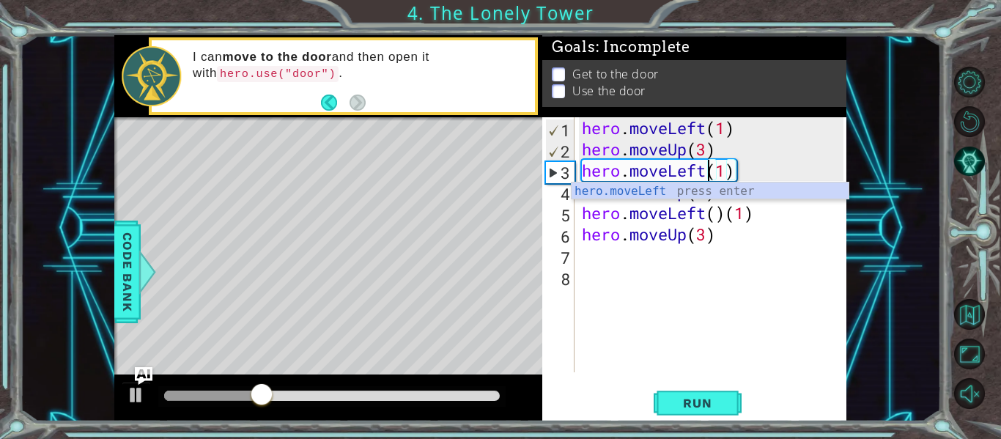
click at [720, 221] on div "hero . moveLeft ( 1 ) hero . moveUp ( 3 ) hero . moveLeft ( 1 ) hero . moveUp (…" at bounding box center [715, 266] width 272 height 298
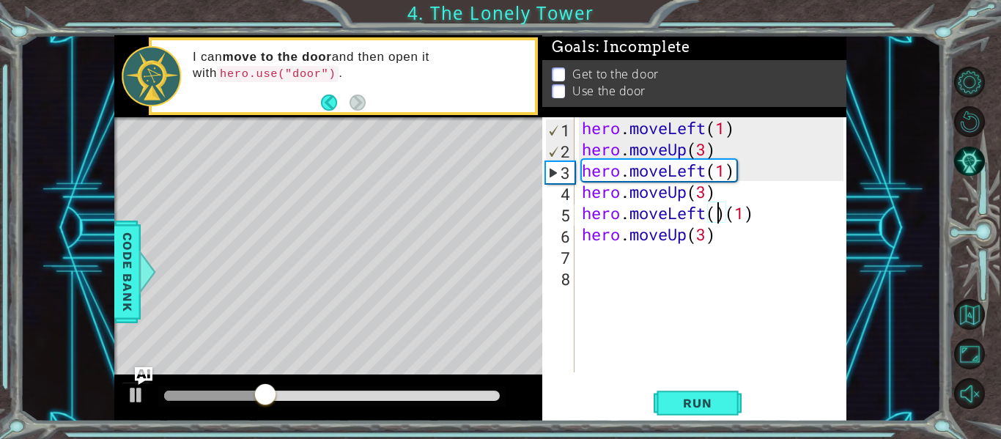
click at [720, 221] on div "hero . moveLeft ( 1 ) hero . moveUp ( 3 ) hero . moveLeft ( 1 ) hero . moveUp (…" at bounding box center [715, 266] width 272 height 298
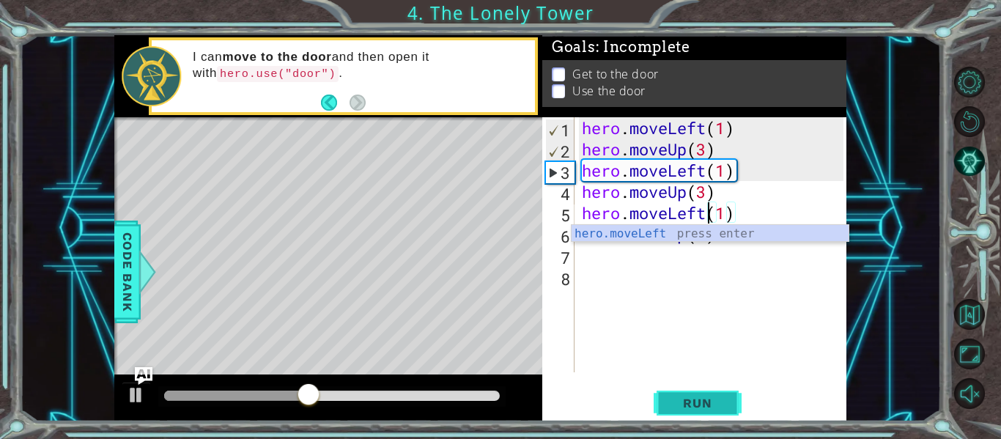
click at [728, 401] on button "Run" at bounding box center [698, 403] width 88 height 30
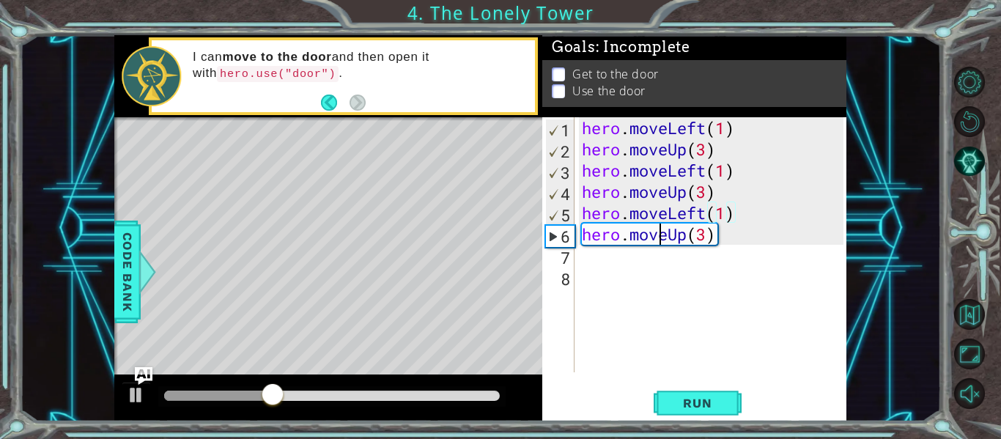
click at [659, 232] on div "hero . moveLeft ( 1 ) hero . moveUp ( 3 ) hero . moveLeft ( 1 ) hero . moveUp (…" at bounding box center [715, 266] width 272 height 298
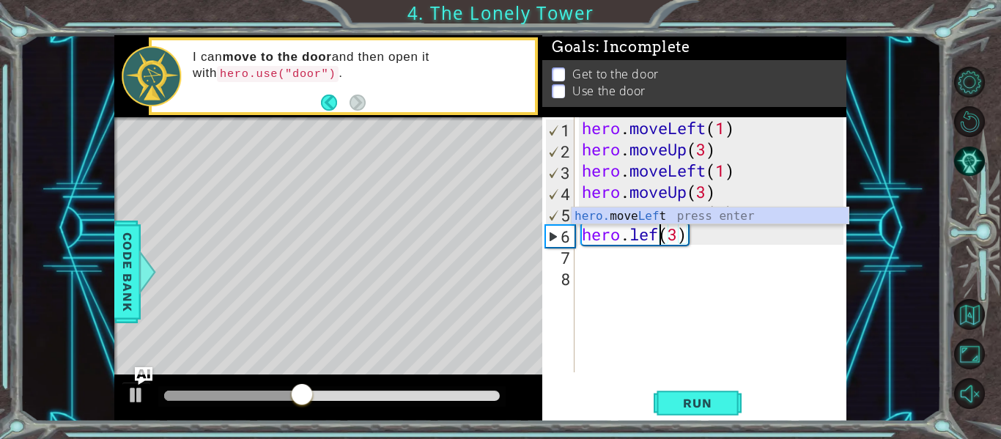
scroll to position [0, 4]
click at [649, 217] on div "hero. move Left press enter" at bounding box center [710, 233] width 277 height 53
type textarea "hero.moveLeft()(3)"
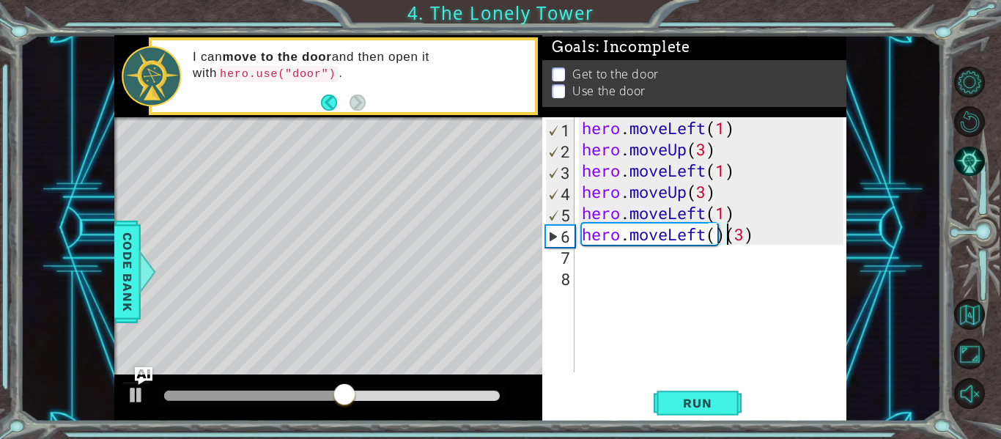
click at [611, 257] on div "hero . moveLeft ( 1 ) hero . moveUp ( 3 ) hero . moveLeft ( 1 ) hero . moveUp (…" at bounding box center [715, 266] width 272 height 298
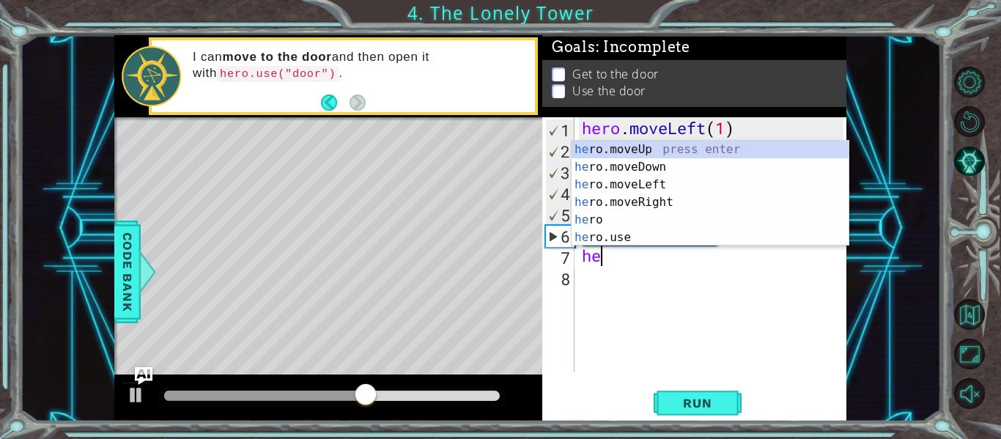
type textarea "hero"
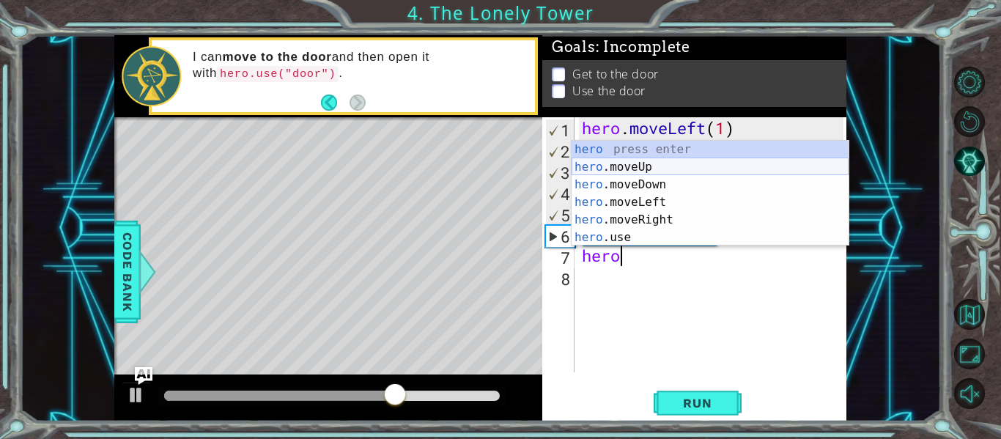
click at [634, 169] on div "hero press enter hero .moveUp press enter hero .moveDown press enter hero .move…" at bounding box center [710, 211] width 277 height 141
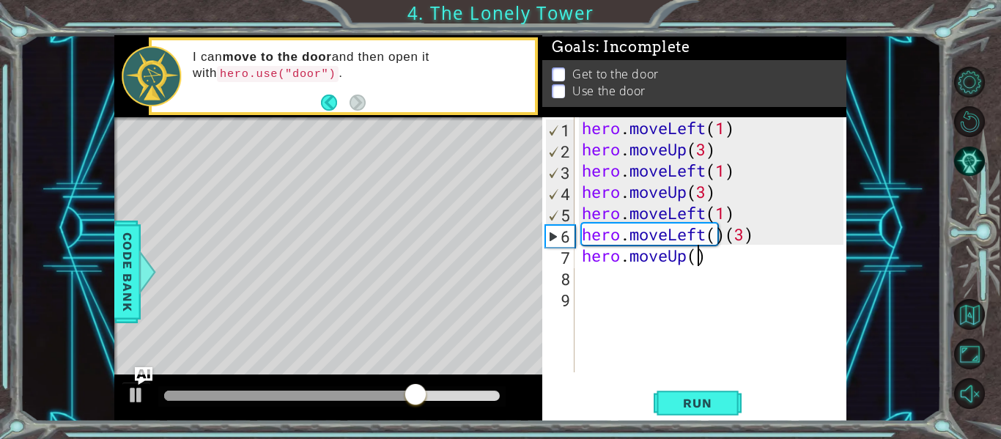
click at [696, 262] on div "hero . moveLeft ( 1 ) hero . moveUp ( 3 ) hero . moveLeft ( 1 ) hero . moveUp (…" at bounding box center [715, 266] width 272 height 298
type textarea "hero.moveUp(3)"
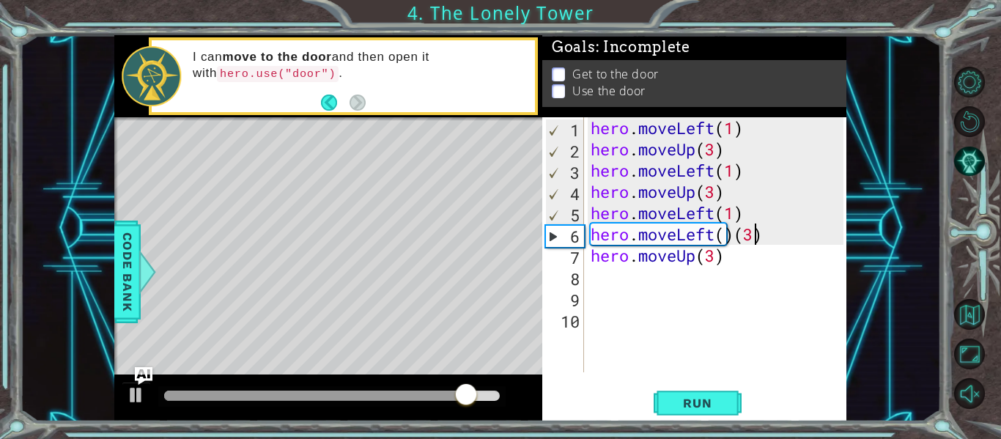
click at [752, 232] on div "hero . moveLeft ( 1 ) hero . moveUp ( 3 ) hero . moveLeft ( 1 ) hero . moveUp (…" at bounding box center [719, 266] width 263 height 298
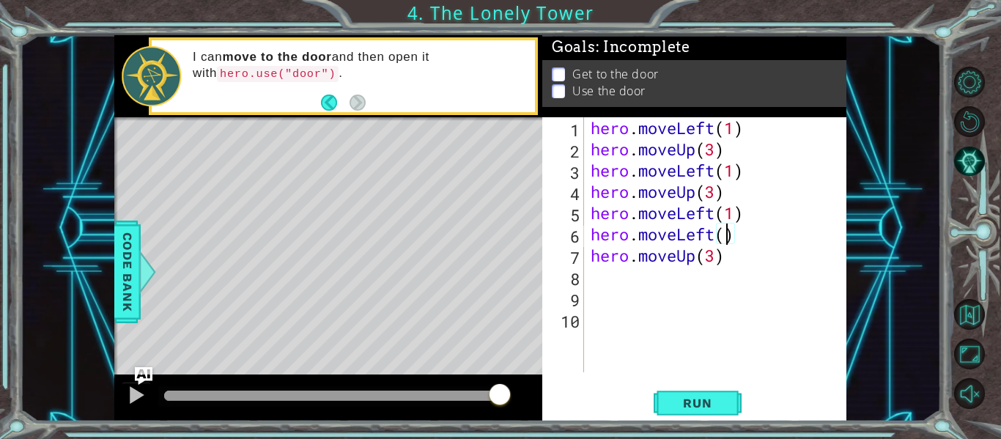
scroll to position [0, 7]
click at [712, 397] on span "Run" at bounding box center [697, 403] width 58 height 15
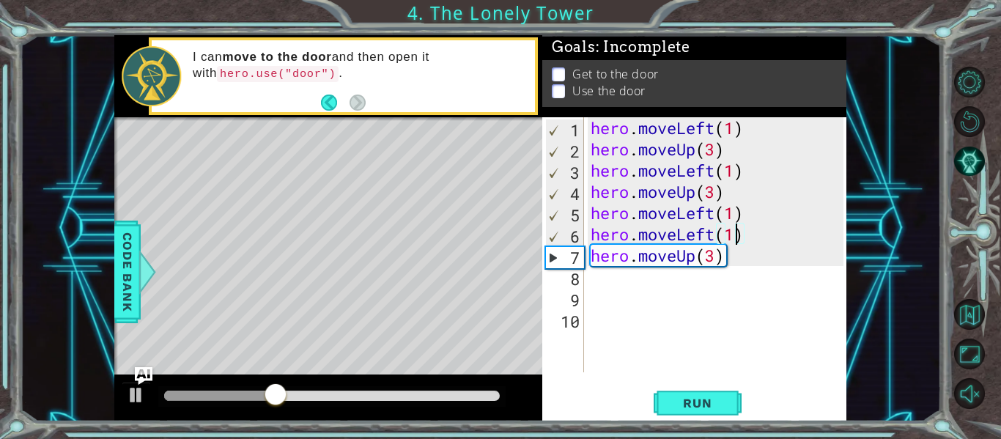
click at [711, 257] on div "hero . moveLeft ( 1 ) hero . moveUp ( 3 ) hero . moveLeft ( 1 ) hero . moveUp (…" at bounding box center [719, 266] width 263 height 298
click at [736, 235] on div "hero . moveLeft ( 1 ) hero . moveUp ( 3 ) hero . moveLeft ( 1 ) hero . moveUp (…" at bounding box center [719, 266] width 263 height 298
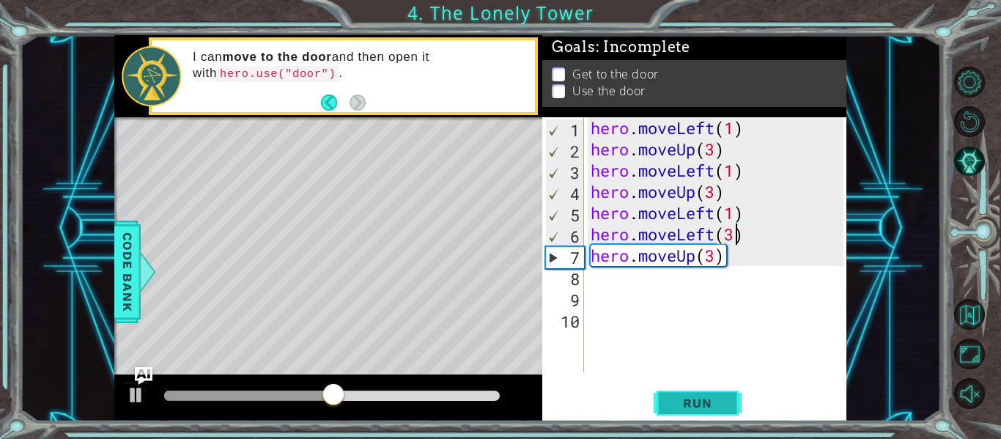
click at [671, 401] on span "Run" at bounding box center [697, 403] width 58 height 15
click at [655, 265] on div "hero . moveLeft ( 1 ) hero . moveUp ( 3 ) hero . moveLeft ( 1 ) hero . moveUp (…" at bounding box center [719, 266] width 263 height 298
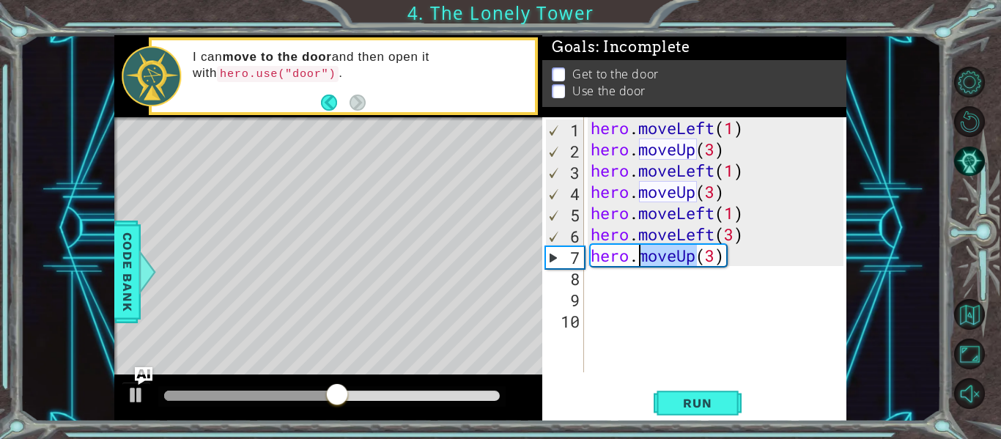
click at [655, 265] on div "hero . moveLeft ( 1 ) hero . moveUp ( 3 ) hero . moveLeft ( 1 ) hero . moveUp (…" at bounding box center [716, 244] width 256 height 255
click at [655, 265] on div "hero . moveLeft ( 1 ) hero . moveUp ( 3 ) hero . moveLeft ( 1 ) hero . moveUp (…" at bounding box center [719, 266] width 263 height 298
type textarea "hero.moveUp(3)"
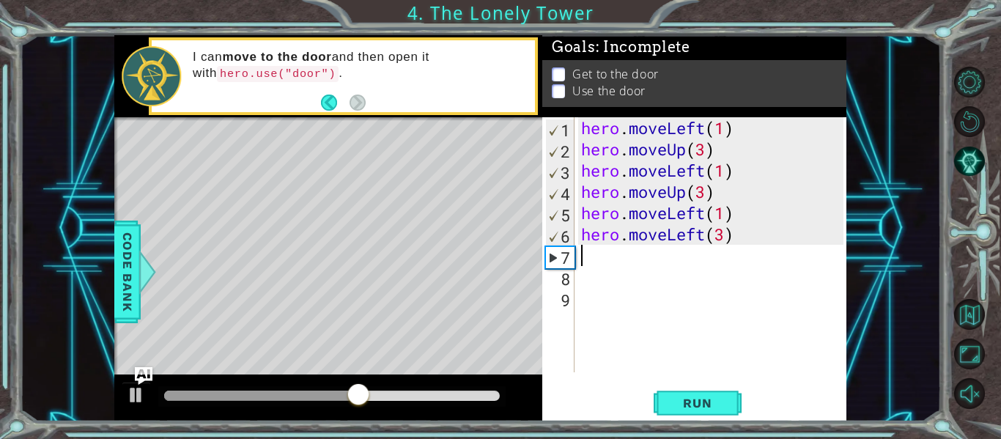
scroll to position [0, 0]
click at [703, 387] on div "1 2 3 4 5 6 7 8 9 hero . moveLeft ( 1 ) hero . moveUp ( 3 ) hero . moveLeft ( 1…" at bounding box center [694, 269] width 304 height 304
click at [705, 399] on span "Run" at bounding box center [697, 403] width 58 height 15
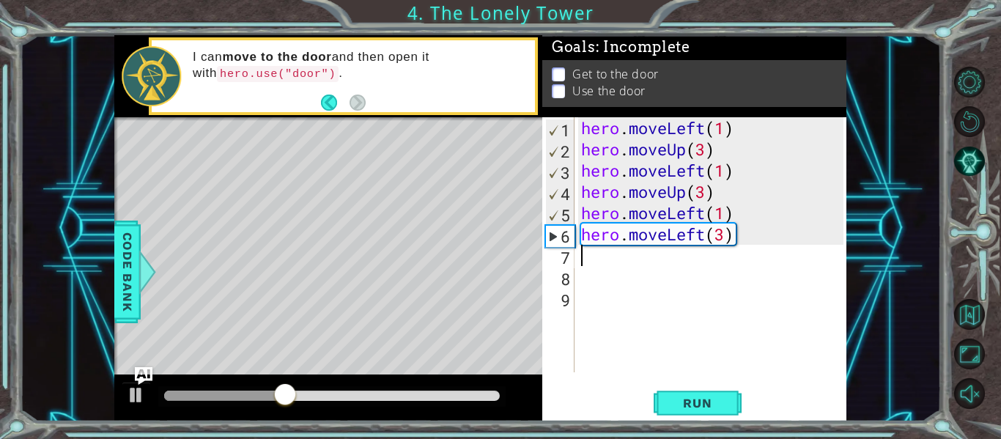
click at [668, 234] on div "hero . moveLeft ( 1 ) hero . moveUp ( 3 ) hero . moveLeft ( 1 ) hero . moveUp (…" at bounding box center [714, 266] width 273 height 298
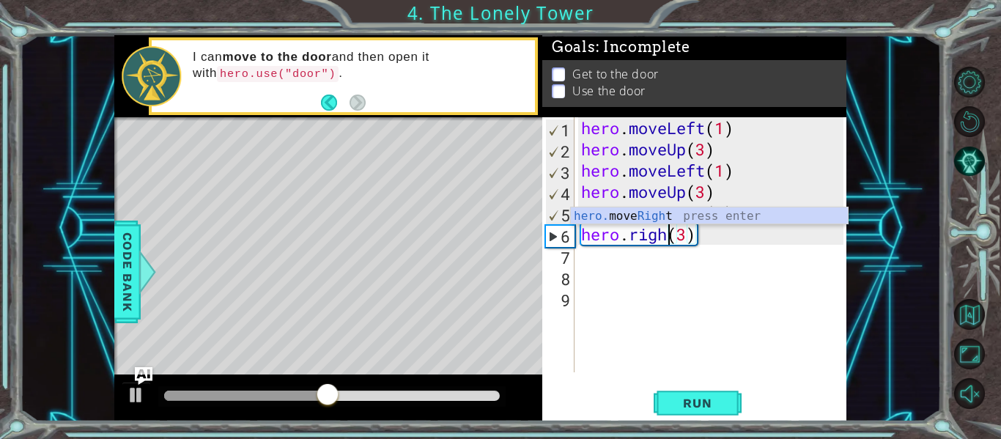
scroll to position [0, 5]
click at [657, 211] on div "hero. move Right press enter" at bounding box center [709, 233] width 277 height 53
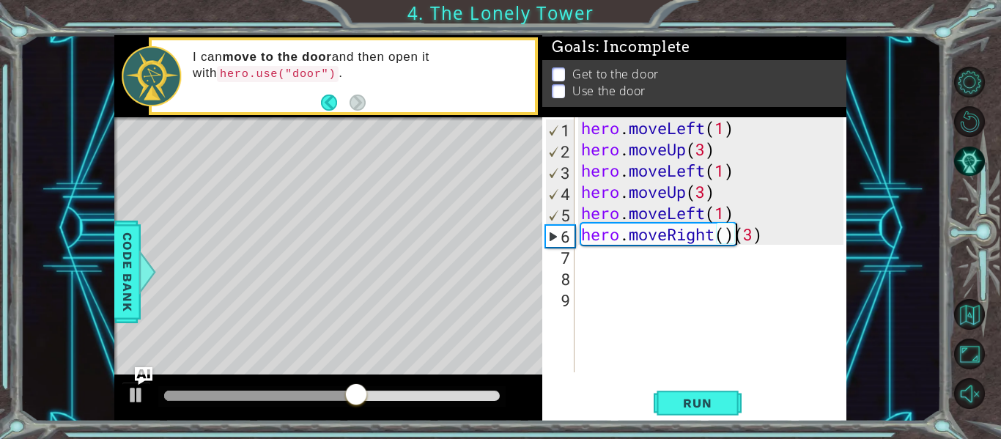
type textarea "hero.moveRight()(3)"
click at [698, 386] on div "hero.moveRight()[PHONE_NUMBER] hero . moveLeft ( 1 ) hero . moveUp ( 3 ) hero .…" at bounding box center [694, 269] width 304 height 304
click at [697, 394] on button "Run" at bounding box center [698, 403] width 88 height 30
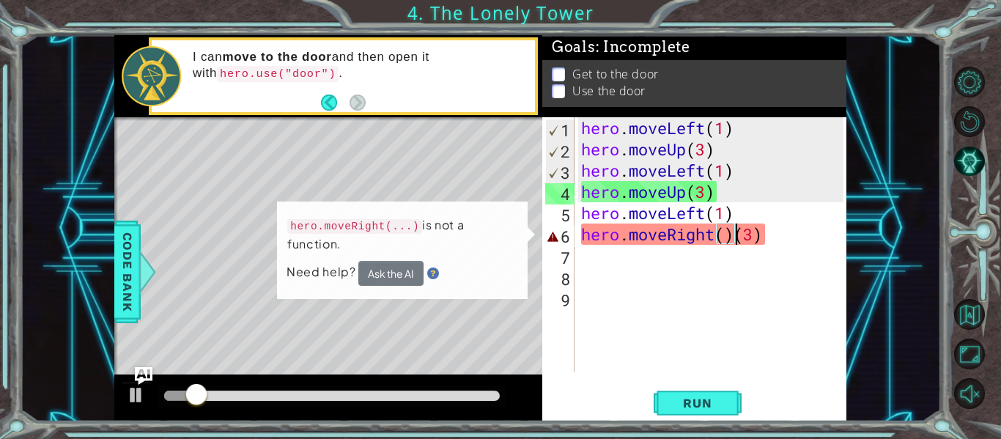
click at [731, 248] on div "hero . moveLeft ( 1 ) hero . moveUp ( 3 ) hero . moveLeft ( 1 ) hero . moveUp (…" at bounding box center [714, 266] width 273 height 298
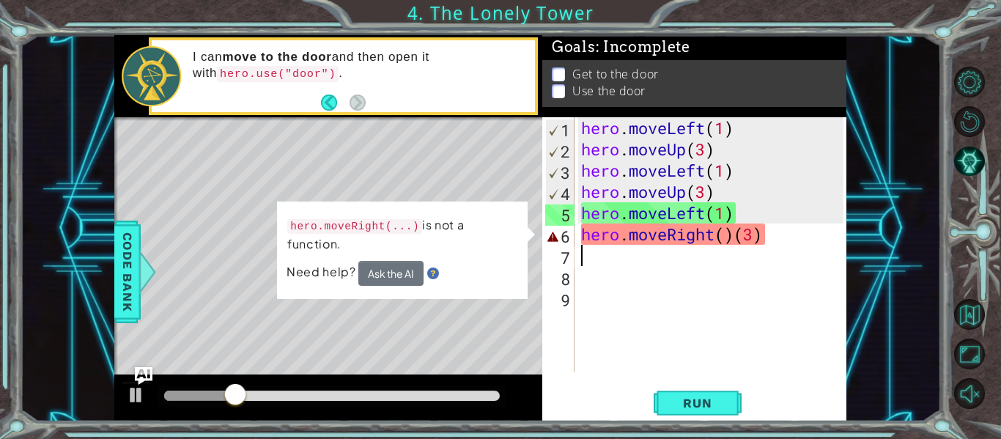
click at [728, 244] on div "hero . moveLeft ( 1 ) hero . moveUp ( 3 ) hero . moveLeft ( 1 ) hero . moveUp (…" at bounding box center [714, 266] width 273 height 298
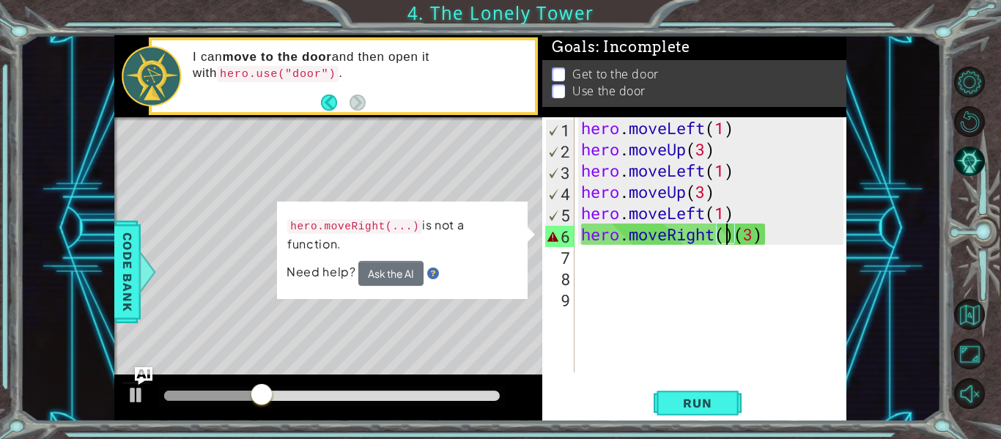
click at [727, 244] on div "hero . moveLeft ( 1 ) hero . moveUp ( 3 ) hero . moveLeft ( 1 ) hero . moveUp (…" at bounding box center [714, 266] width 273 height 298
type textarea "hero.moveRight(3)"
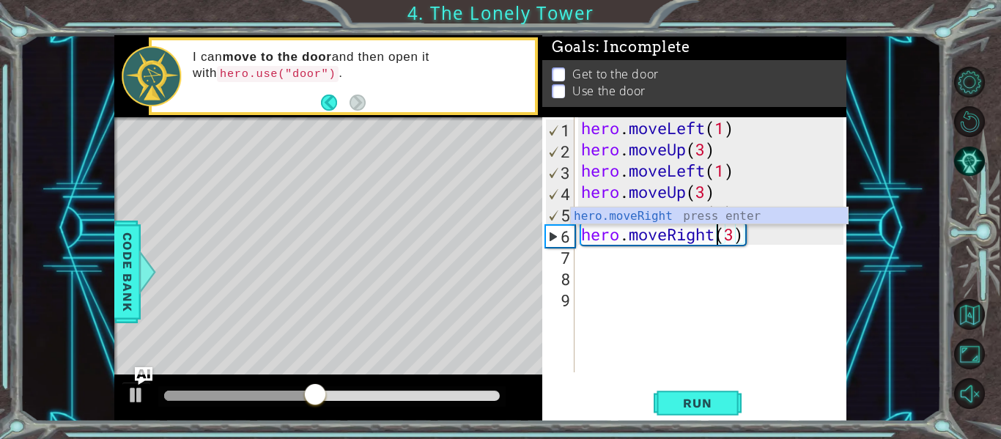
click at [687, 425] on div "1 ההההההההההההההההההההההההההההההההההההההההההההההההההההההההההההההההההההההההההההה…" at bounding box center [500, 219] width 1001 height 439
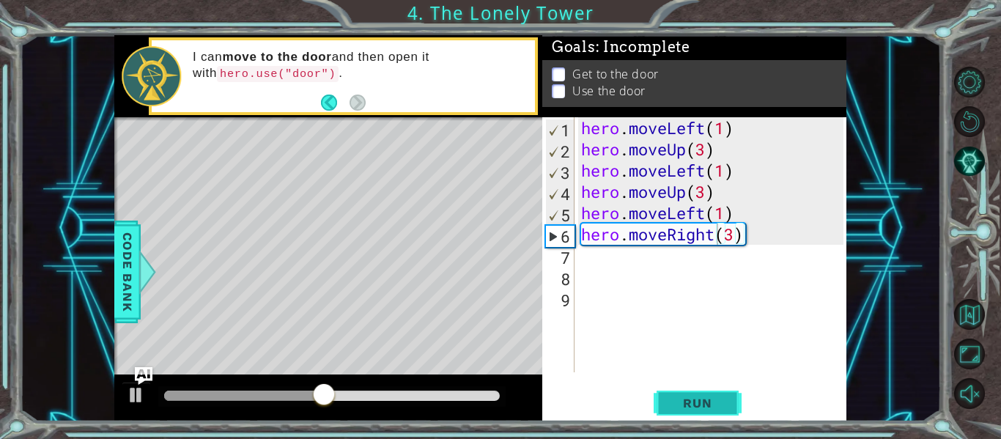
click at [671, 407] on span "Run" at bounding box center [697, 403] width 58 height 15
click at [601, 257] on div "hero . moveLeft ( 1 ) hero . moveUp ( 3 ) hero . moveLeft ( 1 ) hero . moveUp (…" at bounding box center [714, 266] width 273 height 298
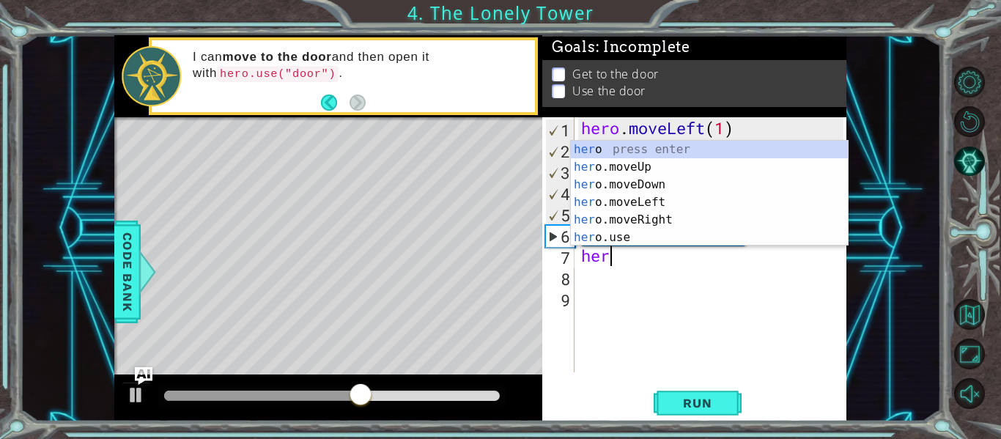
scroll to position [0, 1]
type textarea "hero"
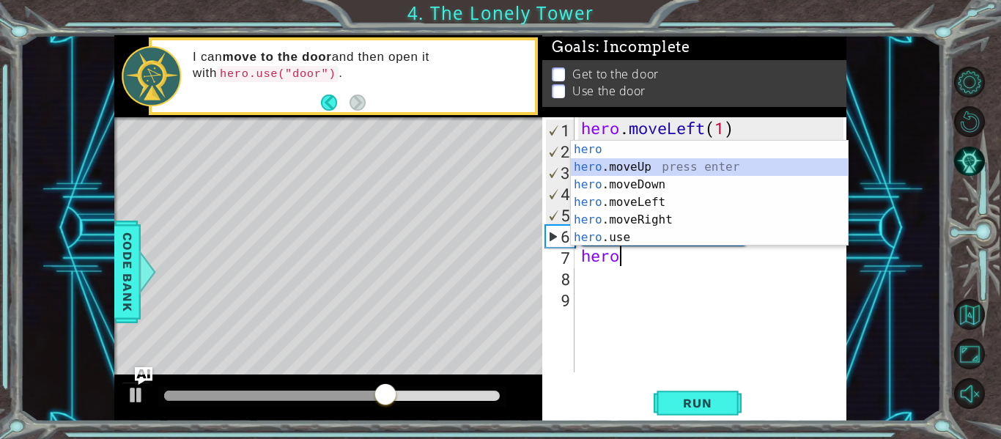
click at [595, 163] on div "hero press enter hero .moveUp press enter hero .moveDown press enter hero .move…" at bounding box center [709, 211] width 277 height 141
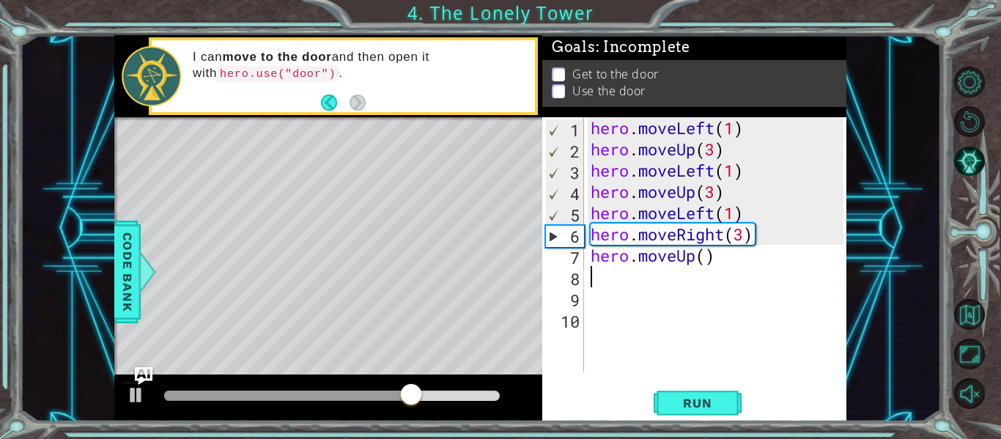
click at [703, 259] on div "hero . moveLeft ( 1 ) hero . moveUp ( 3 ) hero . moveLeft ( 1 ) hero . moveUp (…" at bounding box center [719, 266] width 263 height 298
click at [676, 399] on span "Run" at bounding box center [697, 403] width 58 height 15
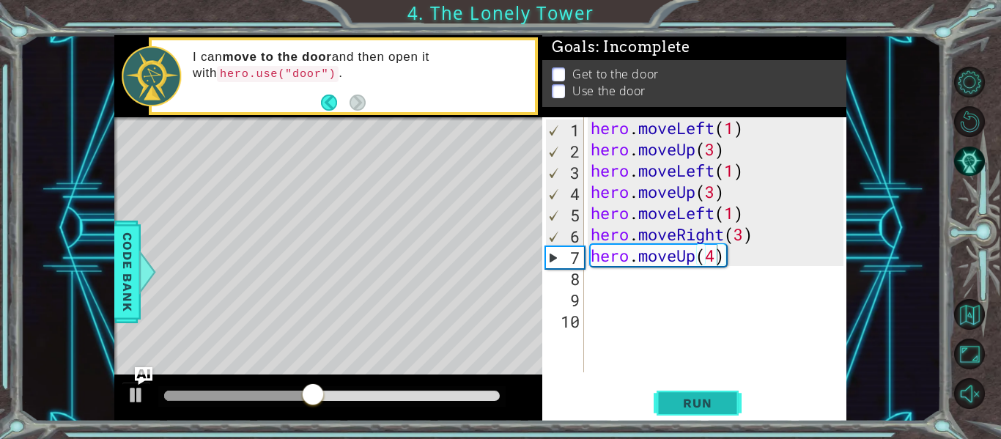
click at [680, 406] on span "Run" at bounding box center [697, 403] width 58 height 15
click at [687, 388] on button "Run" at bounding box center [698, 403] width 88 height 30
type textarea "hero.moveUp(2)"
click at [685, 406] on span "Run" at bounding box center [697, 403] width 58 height 15
click at [709, 257] on div "hero . moveLeft ( 1 ) hero . moveUp ( 3 ) hero . moveLeft ( 1 ) hero . moveUp (…" at bounding box center [719, 266] width 263 height 298
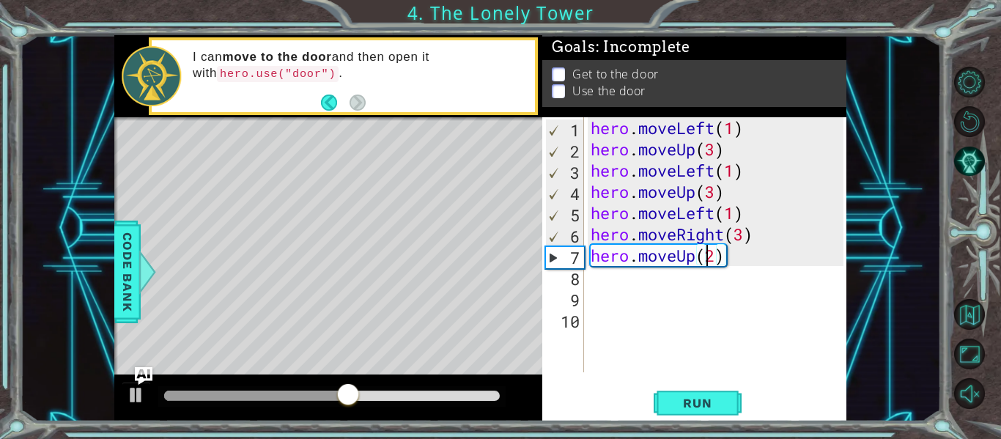
click at [709, 257] on div "hero . moveLeft ( 1 ) hero . moveUp ( 3 ) hero . moveLeft ( 1 ) hero . moveUp (…" at bounding box center [719, 266] width 263 height 298
click at [580, 286] on div "8" at bounding box center [564, 278] width 39 height 21
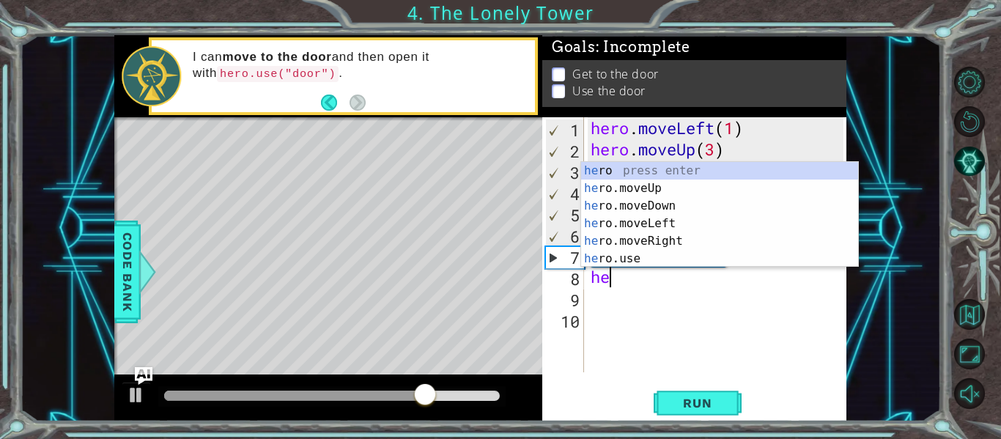
scroll to position [0, 1]
type textarea "hero"
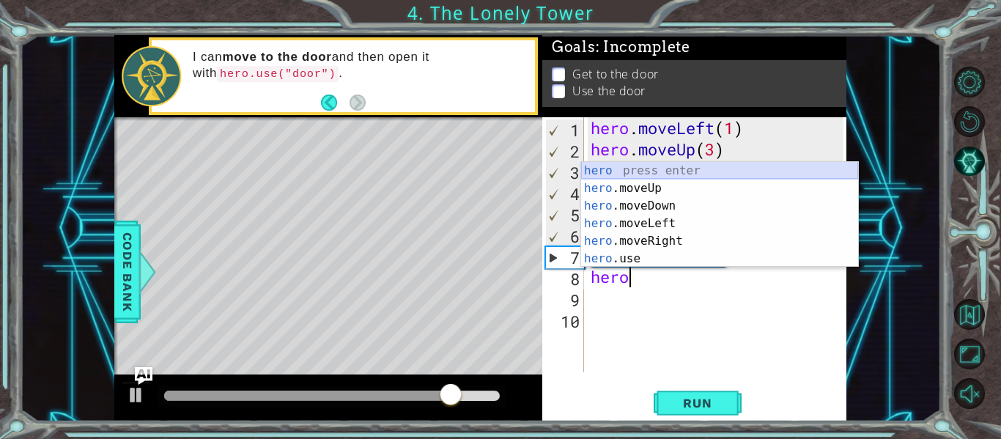
click at [604, 189] on div "hero press enter hero .moveUp press enter hero .moveDown press enter hero .move…" at bounding box center [719, 232] width 277 height 141
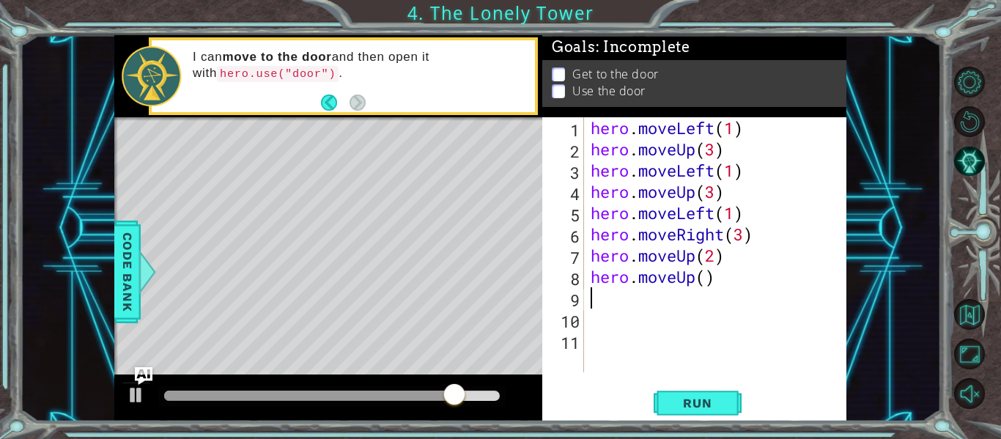
scroll to position [0, 0]
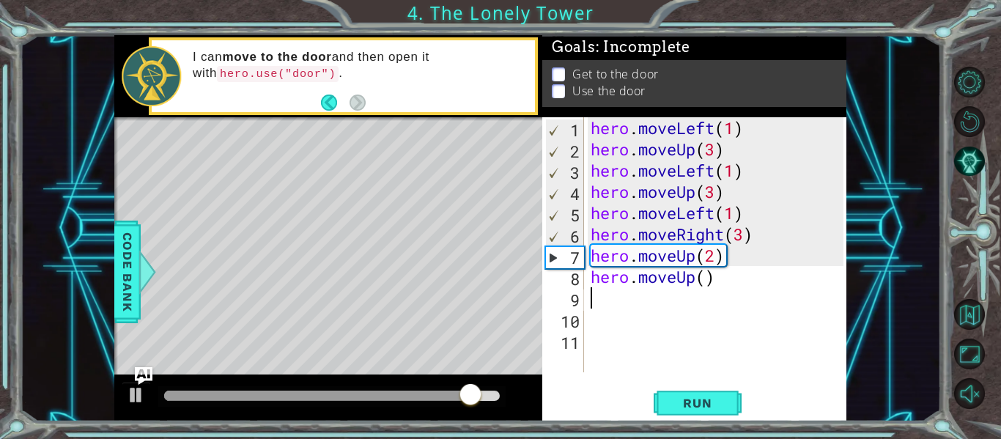
click at [696, 277] on div "hero . moveLeft ( 1 ) hero . moveUp ( 3 ) hero . moveLeft ( 1 ) hero . moveUp (…" at bounding box center [719, 266] width 263 height 298
click at [707, 278] on div "hero . moveLeft ( 1 ) hero . moveUp ( 3 ) hero . moveLeft ( 1 ) hero . moveUp (…" at bounding box center [719, 266] width 263 height 298
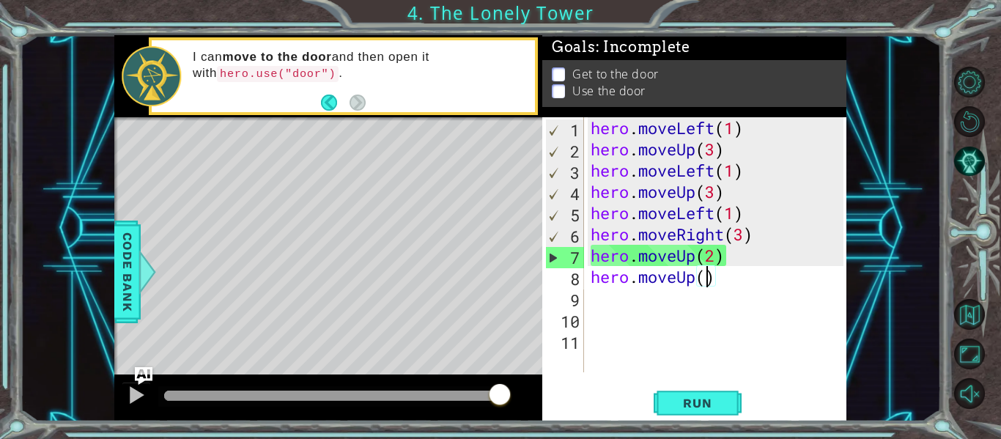
type textarea "hero.moveUp(2)"
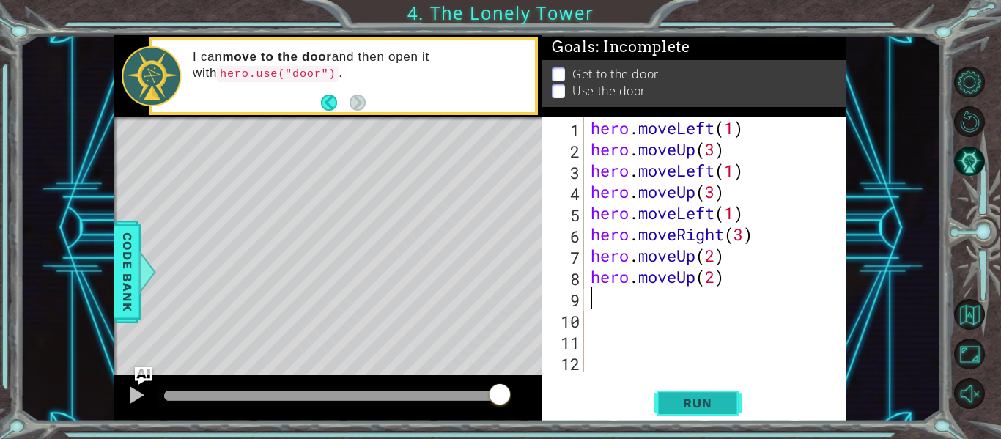
click at [681, 394] on button "Run" at bounding box center [698, 403] width 88 height 30
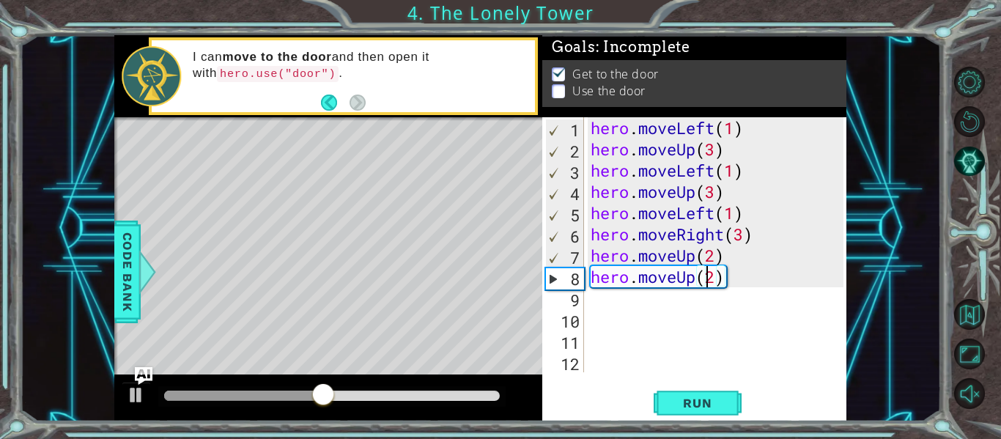
click at [708, 277] on div "hero . moveLeft ( 1 ) hero . moveUp ( 3 ) hero . moveLeft ( 1 ) hero . moveUp (…" at bounding box center [719, 266] width 263 height 298
type textarea "hero.moveUp(2)"
click at [711, 280] on div "hero . moveLeft ( 1 ) hero . moveUp ( 3 ) hero . moveLeft ( 1 ) hero . moveUp (…" at bounding box center [719, 266] width 263 height 298
click at [624, 303] on div "hero . moveLeft ( 1 ) hero . moveUp ( 3 ) hero . moveLeft ( 1 ) hero . moveUp (…" at bounding box center [719, 266] width 263 height 298
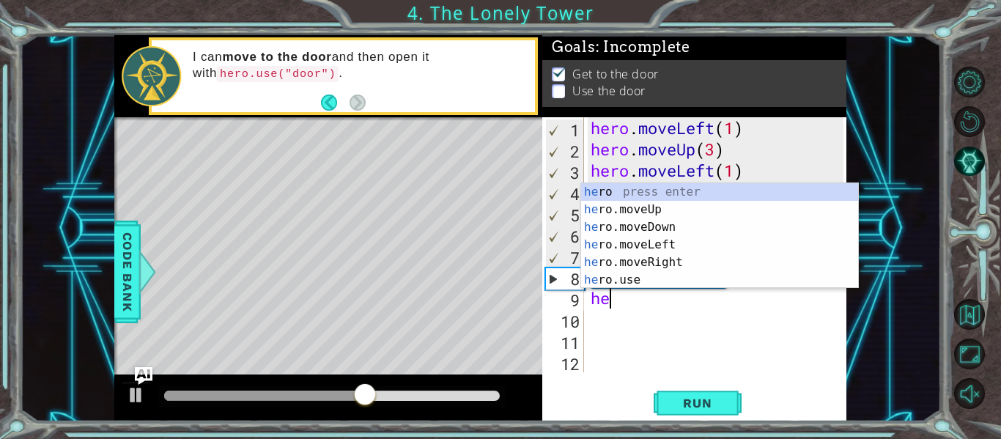
type textarea "hero"
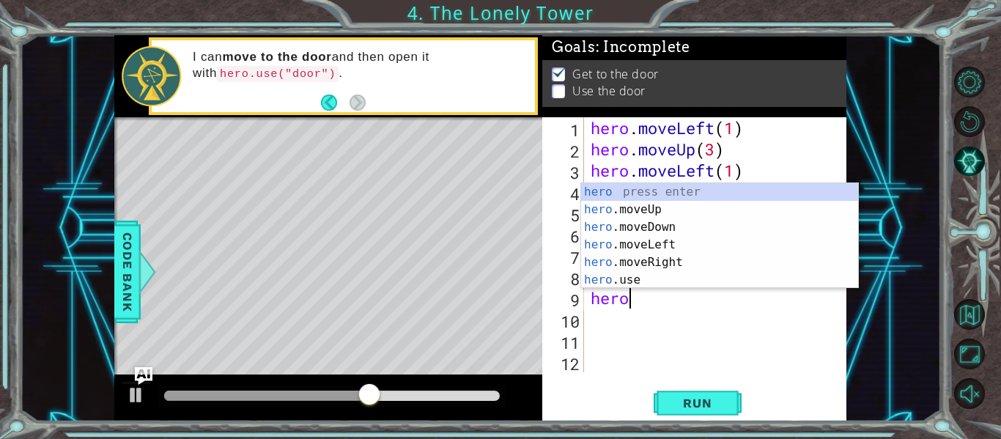
scroll to position [0, 1]
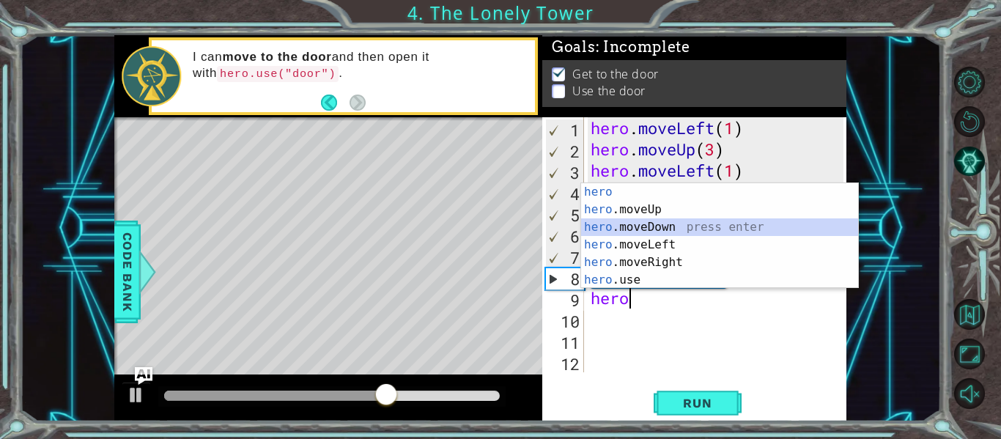
click at [670, 232] on div "hero press enter hero .moveUp press enter hero .moveDown press enter hero .move…" at bounding box center [719, 253] width 277 height 141
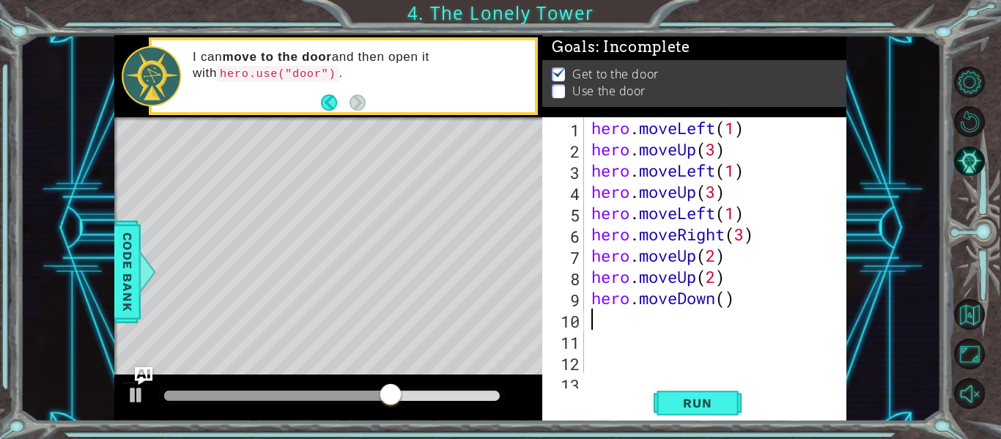
scroll to position [0, 0]
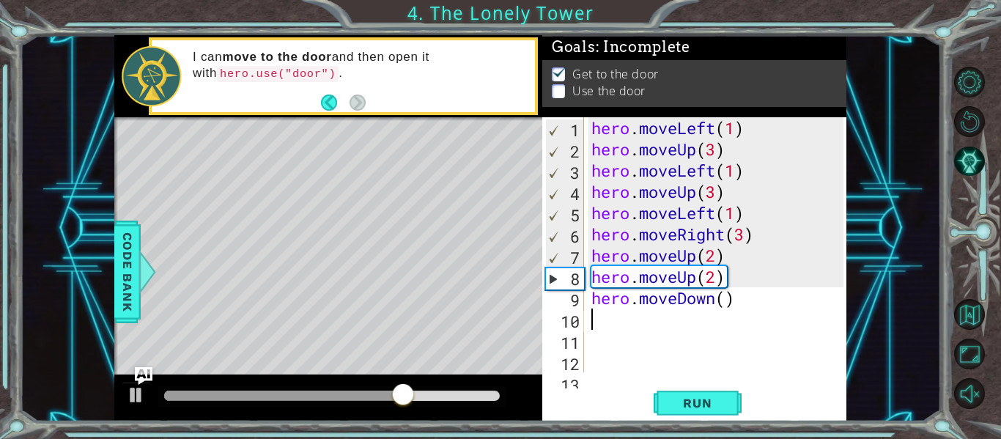
click at [664, 292] on div "hero . moveLeft ( 1 ) hero . moveUp ( 3 ) hero . moveLeft ( 1 ) hero . moveUp (…" at bounding box center [720, 266] width 262 height 298
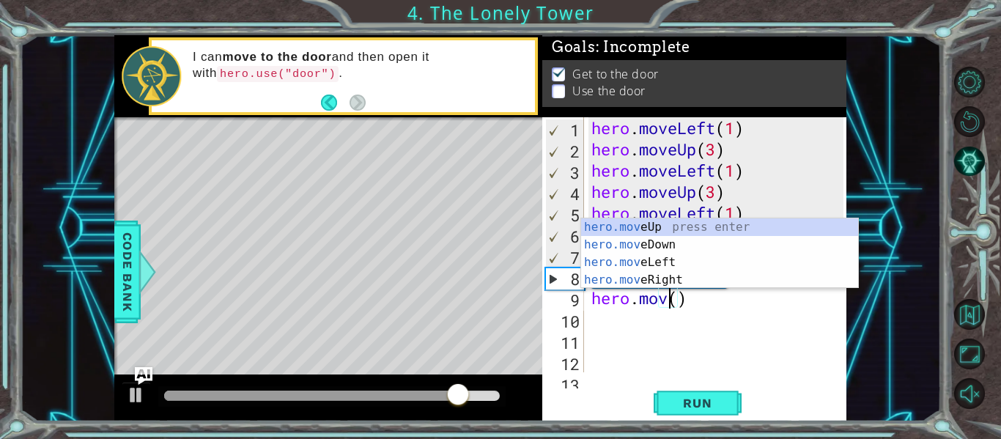
scroll to position [0, 4]
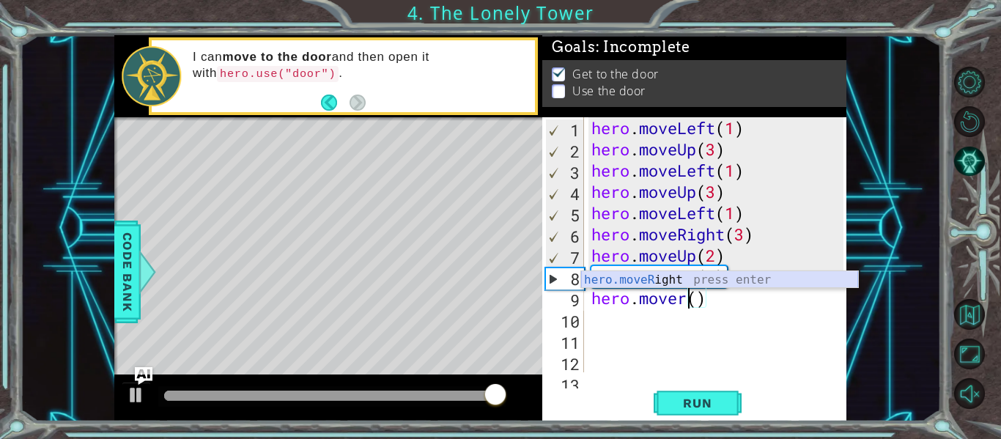
click at [670, 283] on div "hero.moveR ight press enter" at bounding box center [719, 297] width 277 height 53
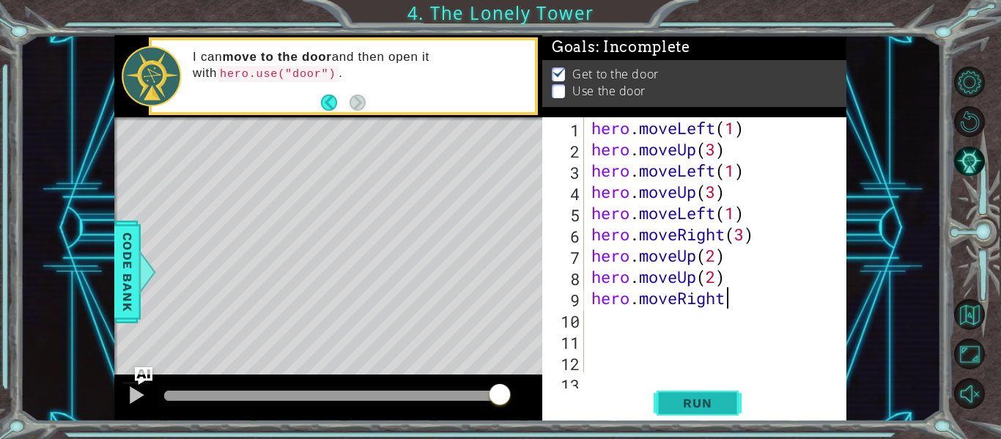
click at [696, 407] on span "Run" at bounding box center [697, 403] width 58 height 15
click at [736, 297] on div "hero . moveLeft ( 1 ) hero . moveUp ( 3 ) hero . moveLeft ( 1 ) hero . moveUp (…" at bounding box center [720, 266] width 262 height 298
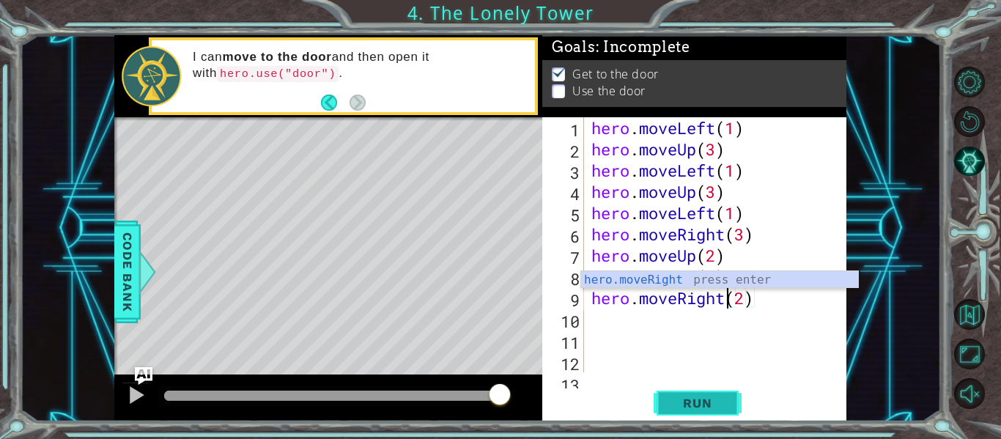
click at [681, 399] on span "Run" at bounding box center [697, 403] width 58 height 15
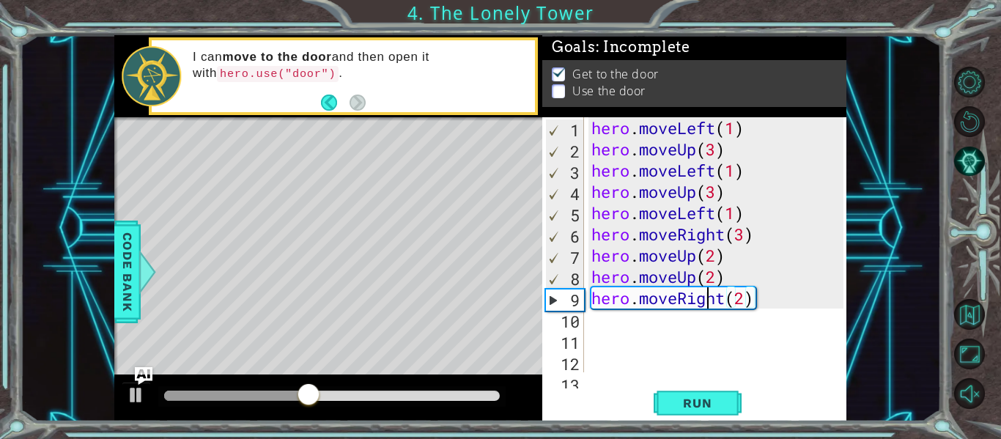
click at [707, 302] on div "hero . moveLeft ( 1 ) hero . moveUp ( 3 ) hero . moveLeft ( 1 ) hero . moveUp (…" at bounding box center [720, 266] width 262 height 298
type textarea "hero.moveRight(2)"
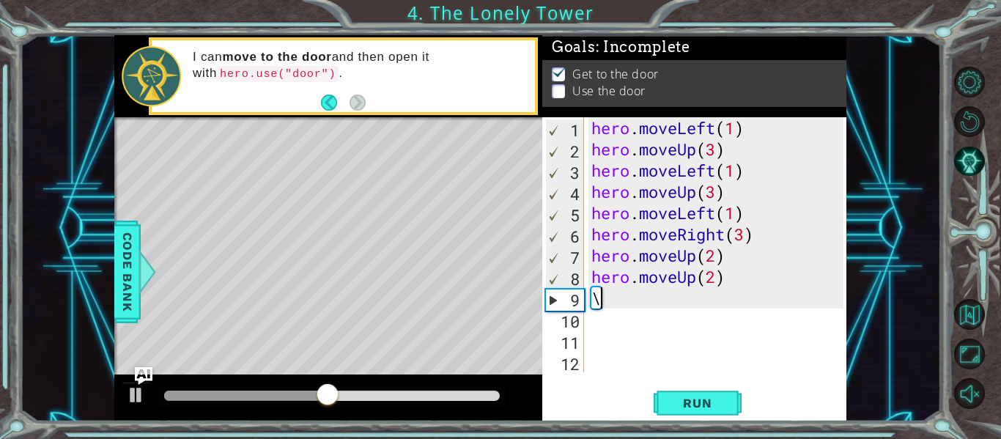
scroll to position [0, 0]
click at [716, 276] on div "hero . moveLeft ( 1 ) hero . moveUp ( 3 ) hero . moveLeft ( 1 ) hero . moveUp (…" at bounding box center [720, 266] width 262 height 298
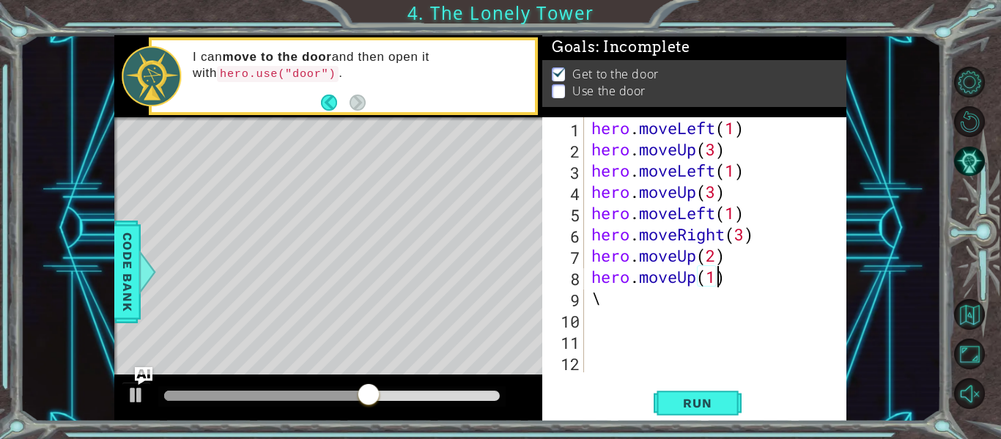
scroll to position [0, 5]
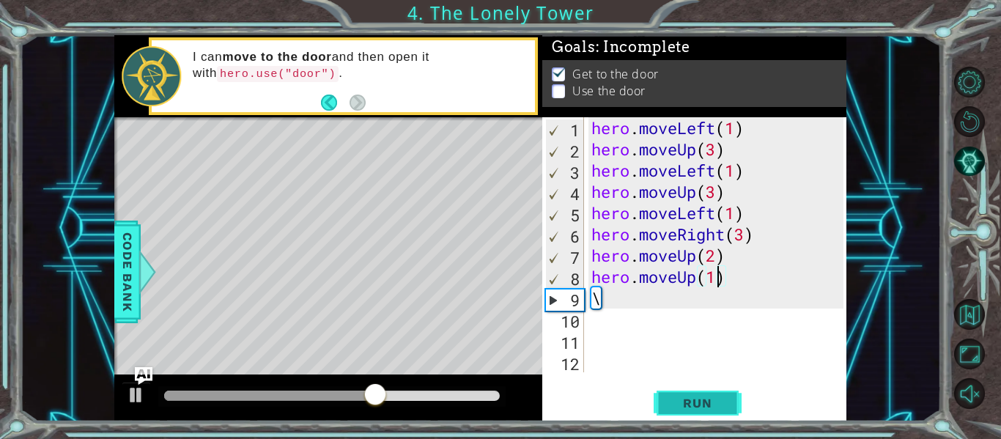
click at [682, 394] on button "Run" at bounding box center [698, 403] width 88 height 30
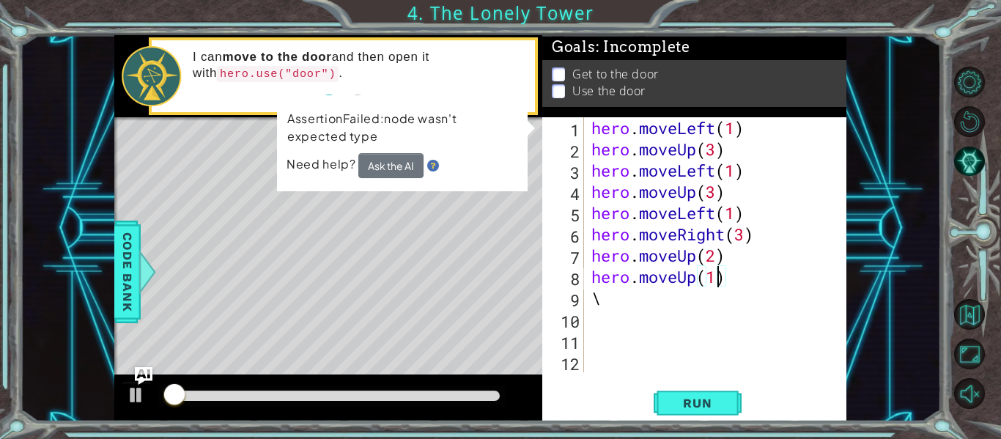
click at [600, 298] on div "hero . moveLeft ( 1 ) hero . moveUp ( 3 ) hero . moveLeft ( 1 ) hero . moveUp (…" at bounding box center [720, 266] width 262 height 298
type textarea "\"
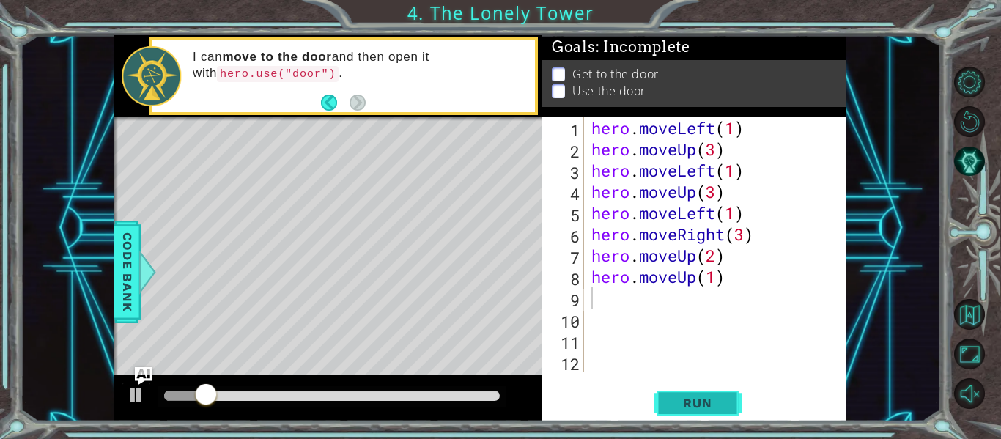
click at [657, 410] on button "Run" at bounding box center [698, 403] width 88 height 30
